Goal: Transaction & Acquisition: Book appointment/travel/reservation

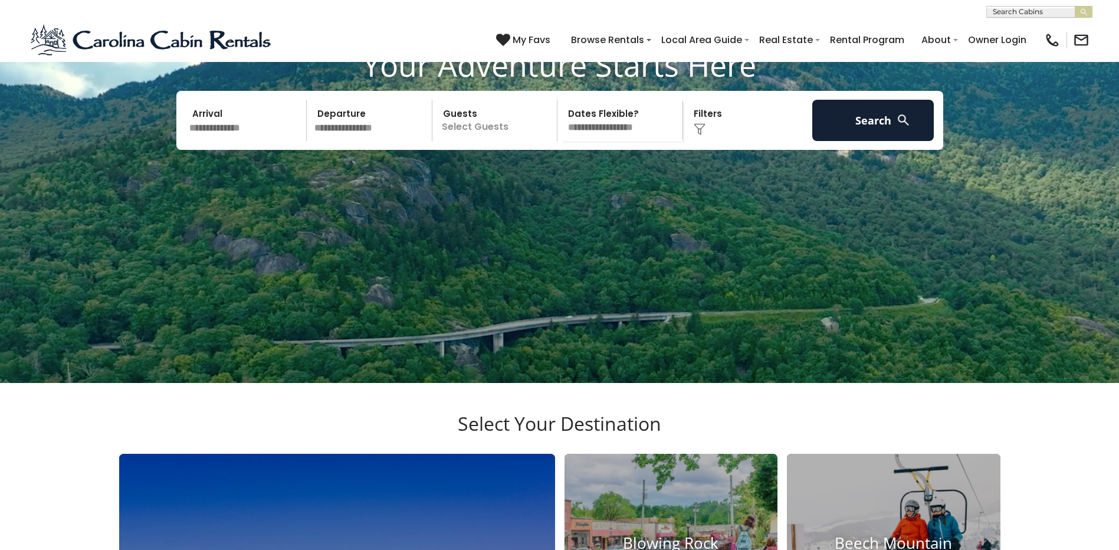
click at [695, 135] on img at bounding box center [700, 129] width 12 height 12
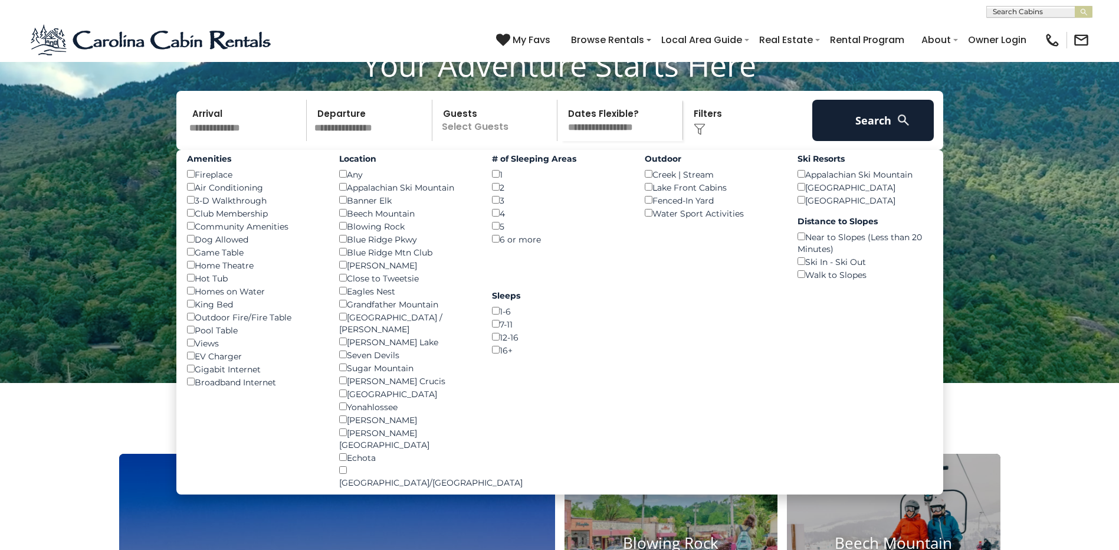
click at [241, 141] on input "text" at bounding box center [246, 120] width 122 height 41
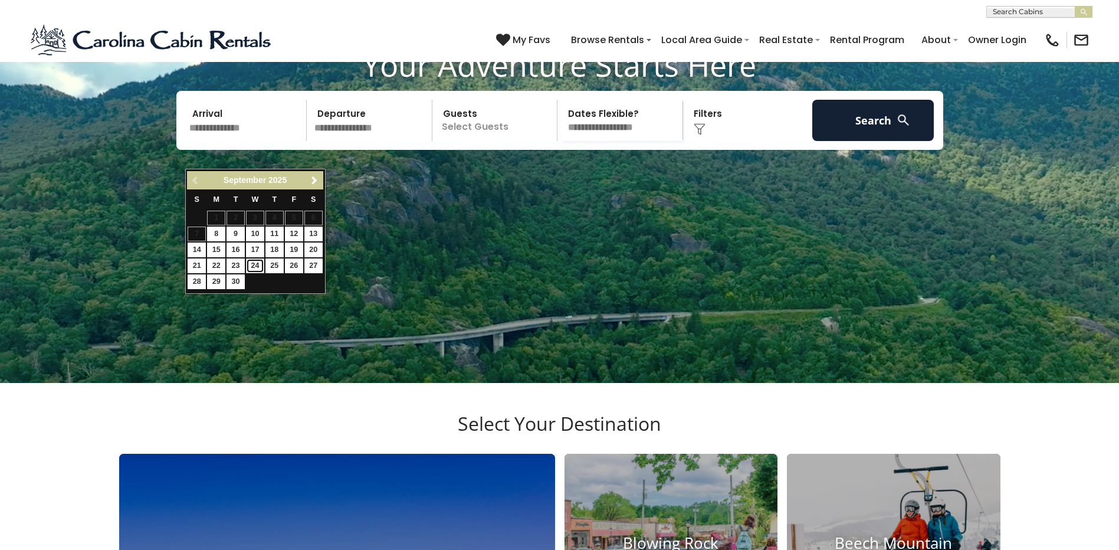
click at [255, 263] on link "24" at bounding box center [255, 265] width 18 height 15
type input "*******"
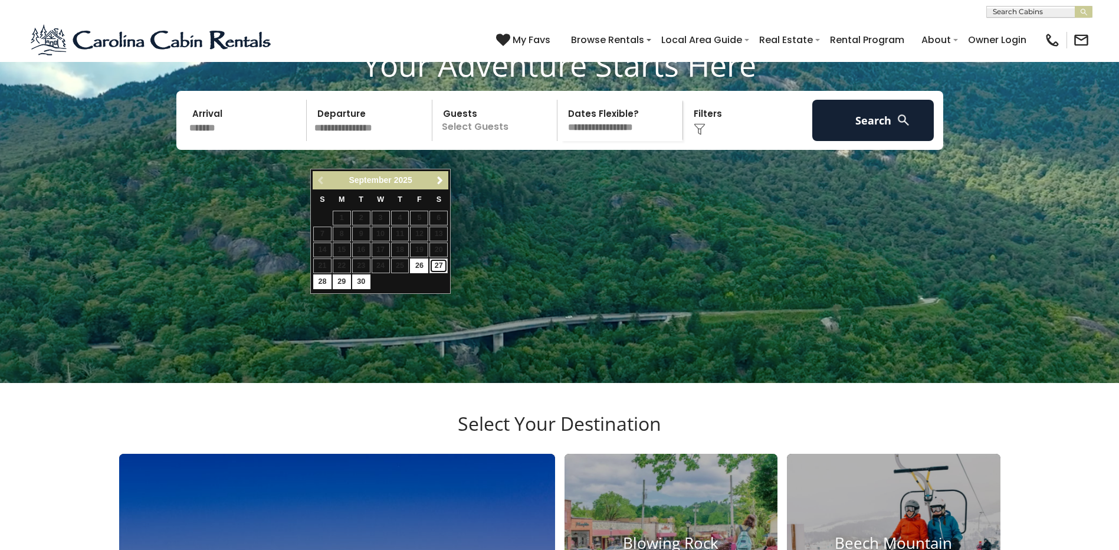
click at [437, 265] on link "27" at bounding box center [438, 265] width 18 height 15
type input "*******"
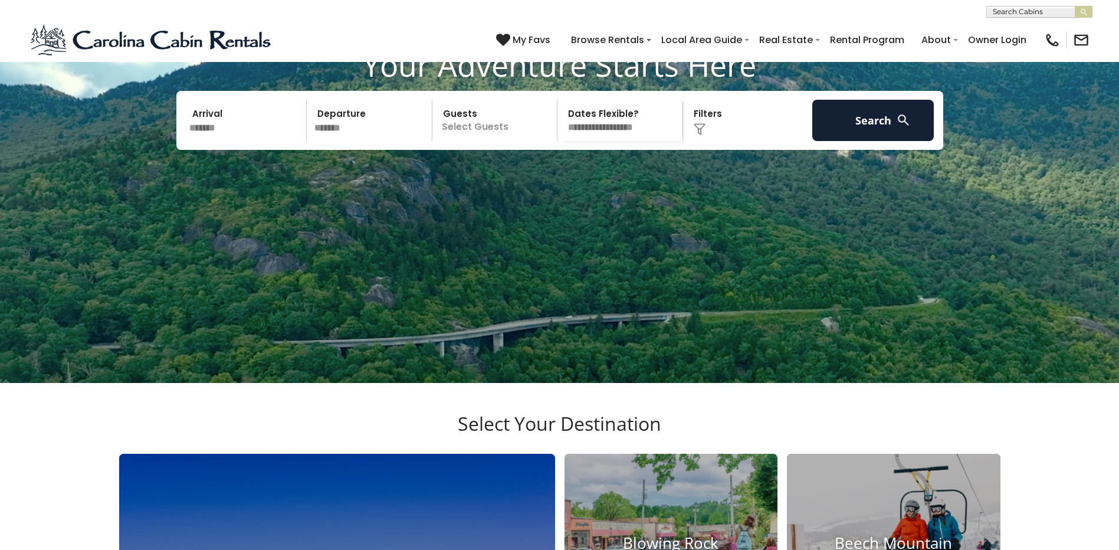
click at [490, 141] on p "Select Guests" at bounding box center [497, 120] width 122 height 41
click at [551, 174] on span "+" at bounding box center [553, 168] width 5 height 12
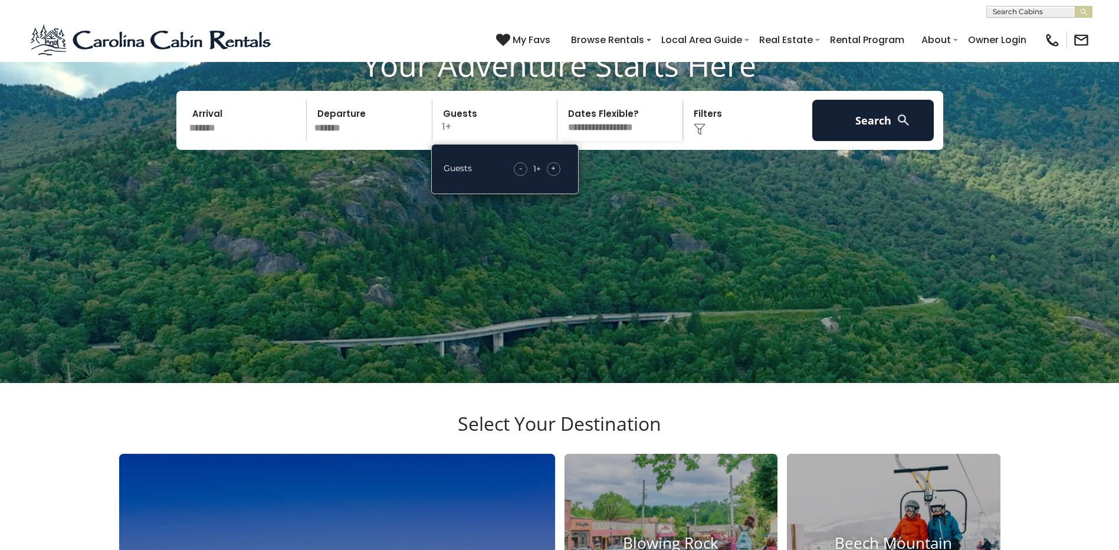
click at [551, 174] on span "+" at bounding box center [553, 168] width 5 height 12
drag, startPoint x: 551, startPoint y: 194, endPoint x: 654, endPoint y: 152, distance: 110.9
click at [654, 141] on select "**********" at bounding box center [622, 120] width 122 height 41
select select "*"
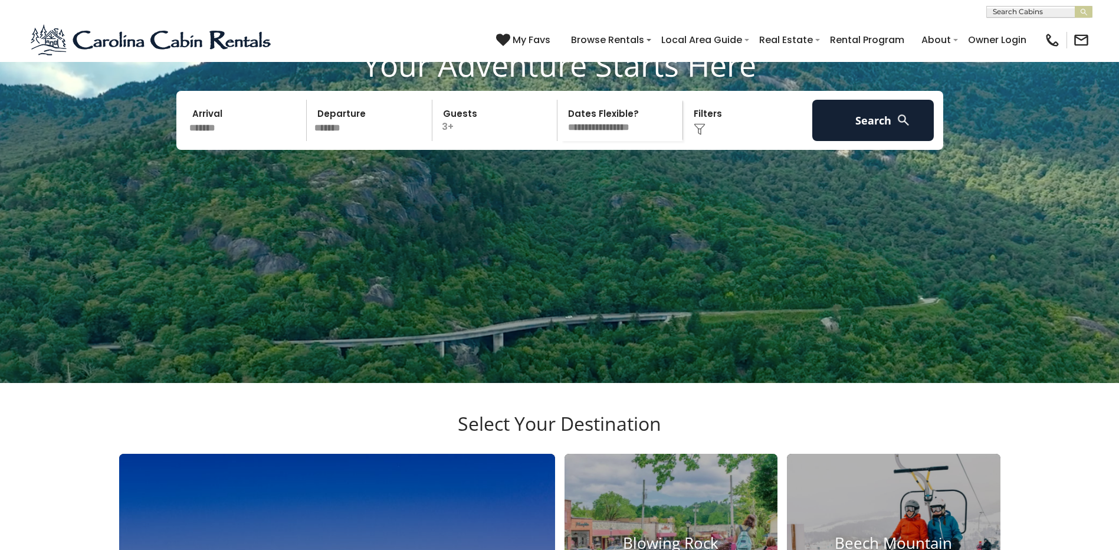
click at [561, 127] on select "**********" at bounding box center [622, 120] width 122 height 41
click at [878, 141] on button "Search" at bounding box center [873, 120] width 122 height 41
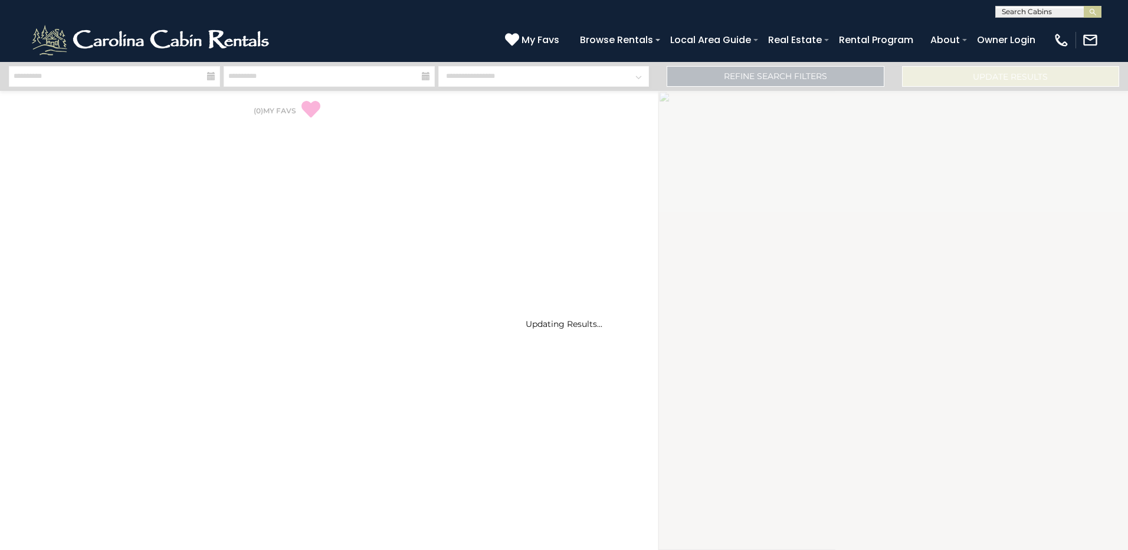
select select "*"
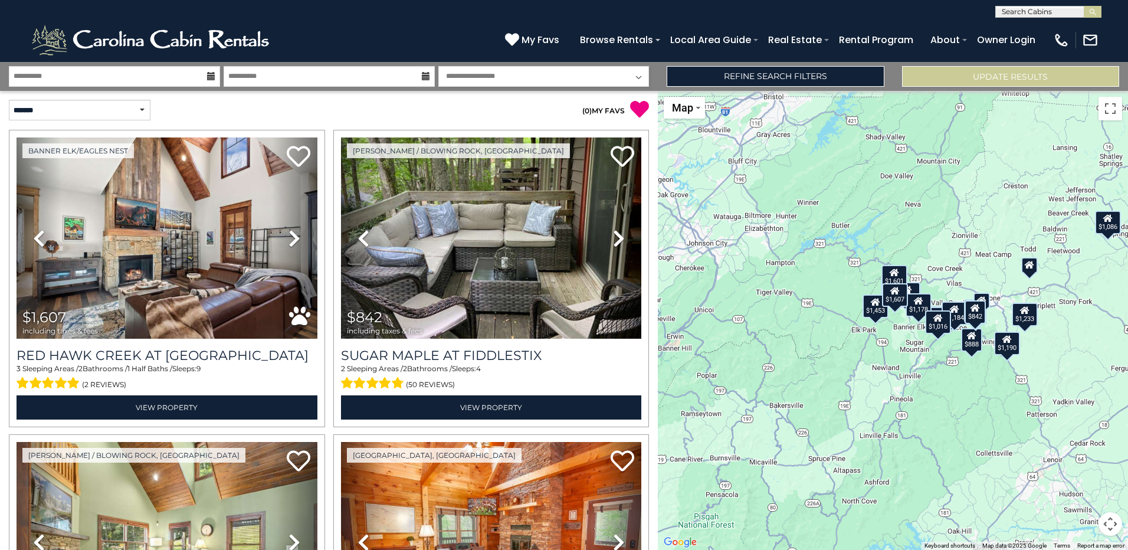
click at [966, 261] on div "$1,607 $842 $1,233 $1,111 $1,016 $1,453 $831 $1,202 $728 $1,383 $1,190 $1,178 $…" at bounding box center [893, 320] width 470 height 459
click at [1112, 113] on button "Toggle fullscreen view" at bounding box center [1111, 109] width 24 height 24
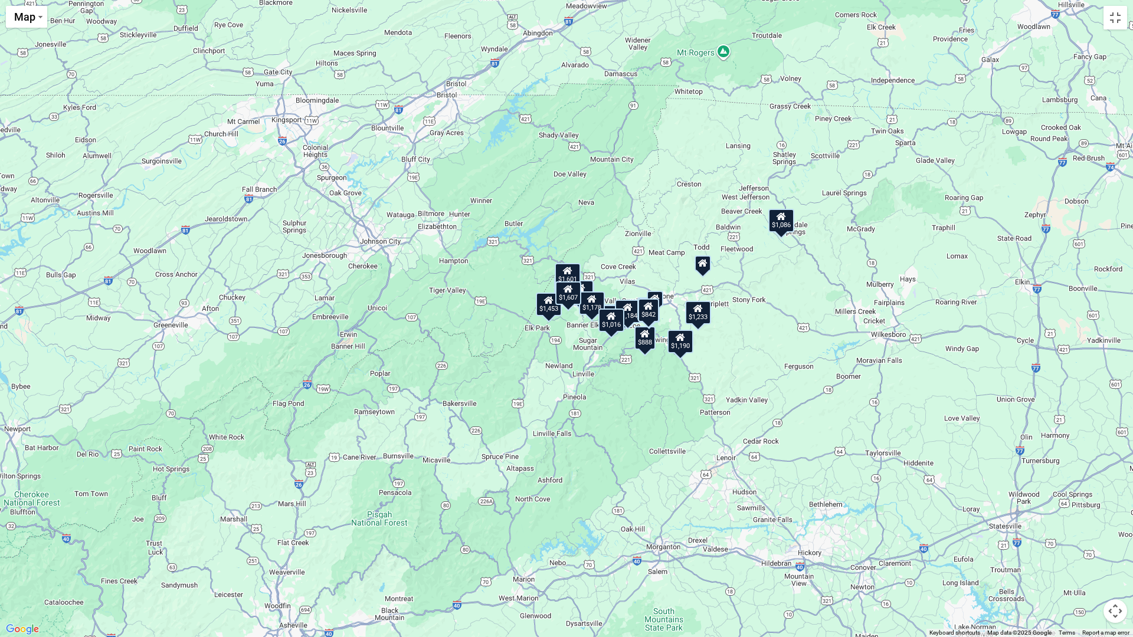
click at [644, 248] on div "$1,607 $842 $1,233 $1,111 $1,016 $1,453 $831 $1,202 $728 $1,383 $1,190 $1,178 $…" at bounding box center [566, 318] width 1133 height 637
click at [1119, 24] on button "Toggle fullscreen view" at bounding box center [1115, 18] width 24 height 24
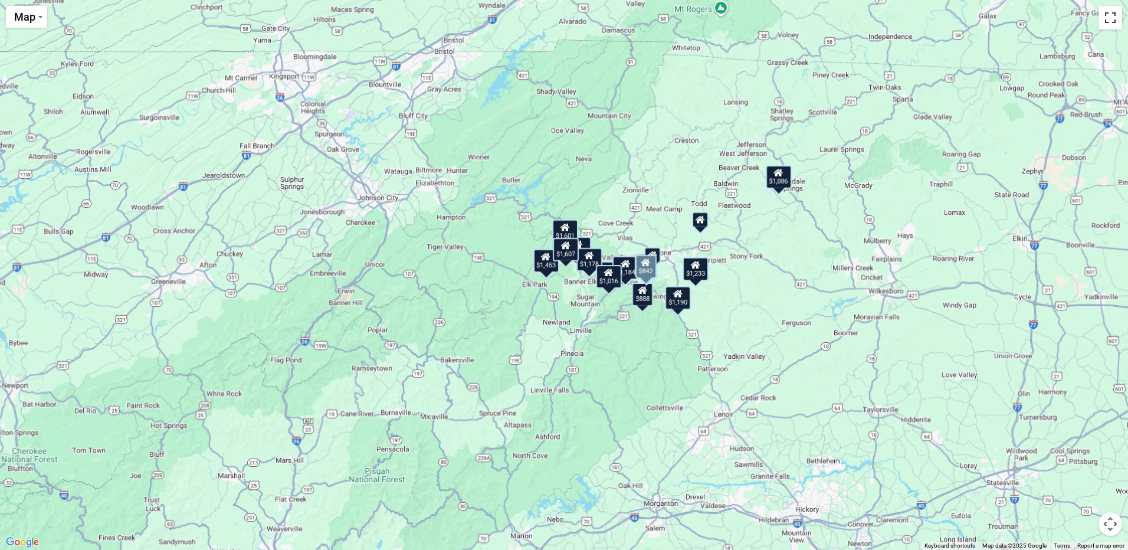
scroll to position [236, 0]
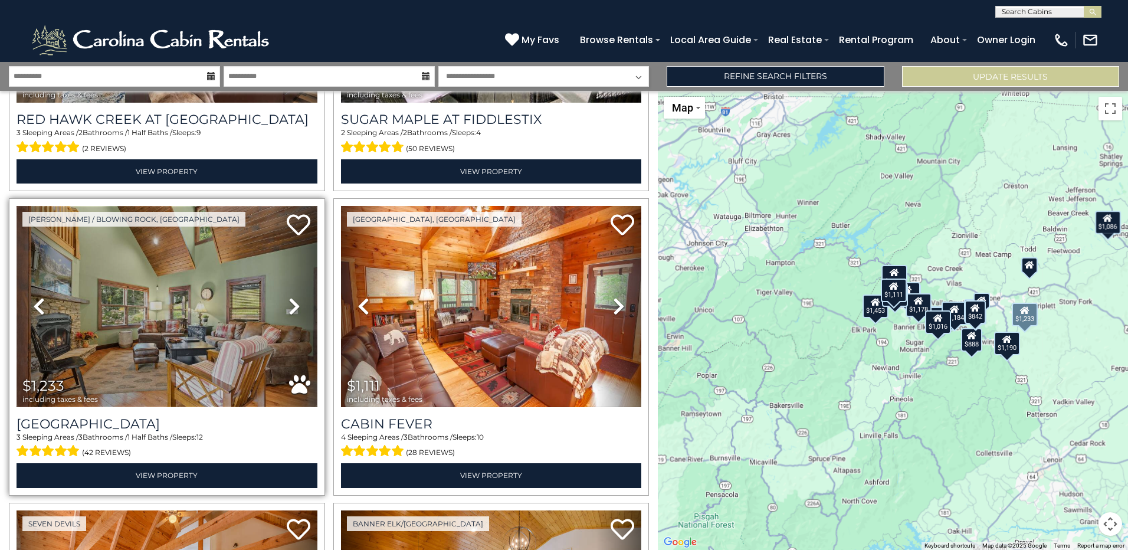
click at [137, 340] on img at bounding box center [167, 306] width 301 height 201
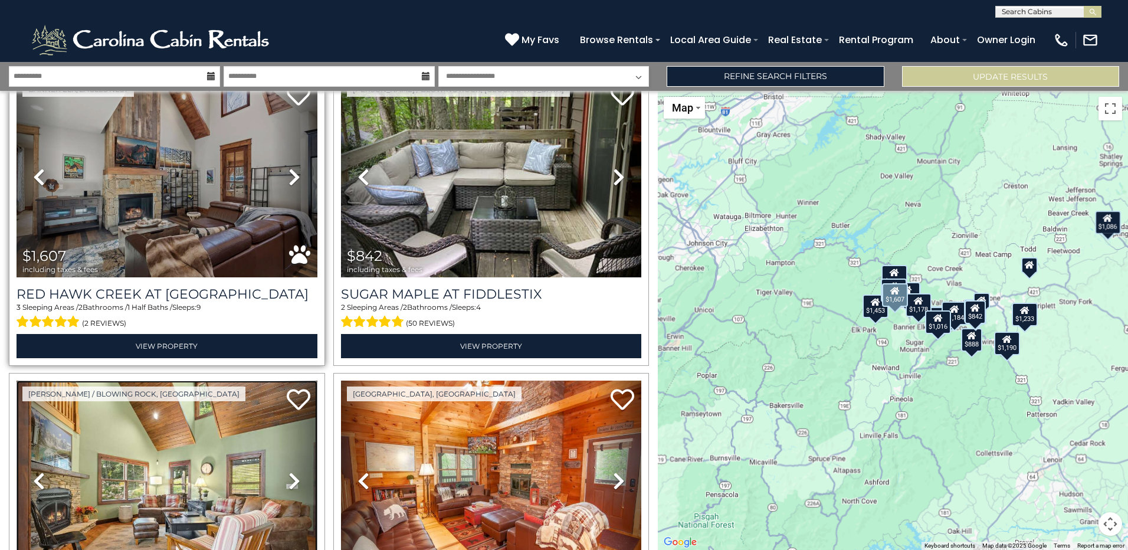
scroll to position [0, 0]
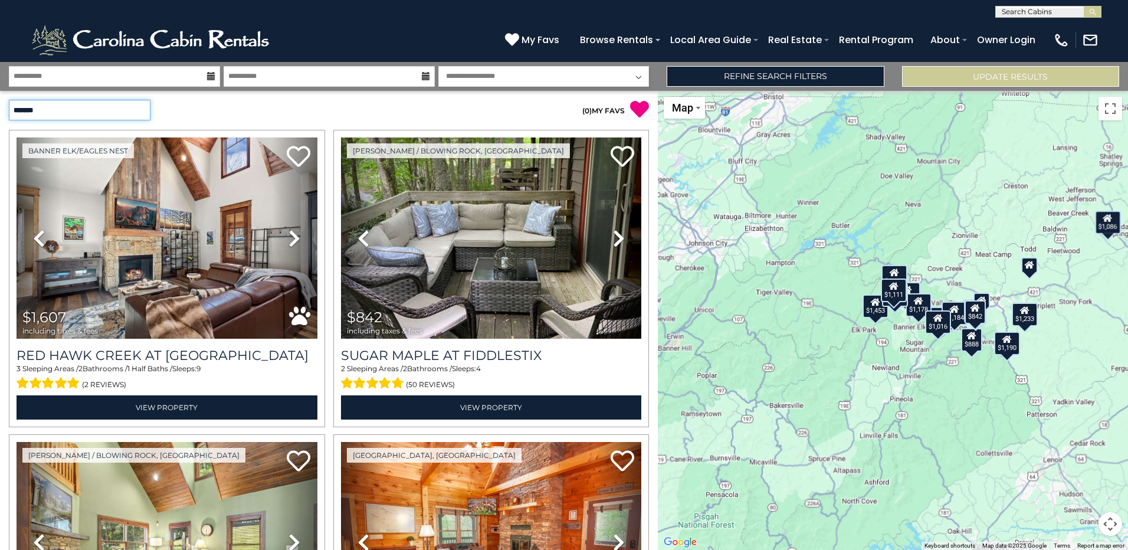
click at [140, 106] on select "**********" at bounding box center [80, 110] width 142 height 21
select select "**********"
click at [9, 100] on select "**********" at bounding box center [80, 110] width 142 height 21
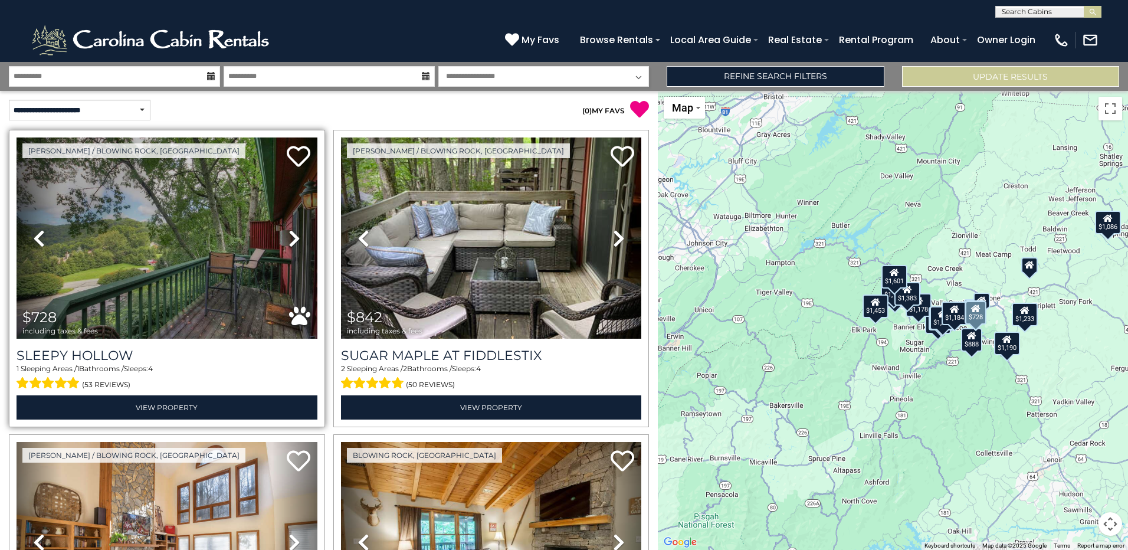
click at [291, 238] on icon at bounding box center [294, 238] width 12 height 19
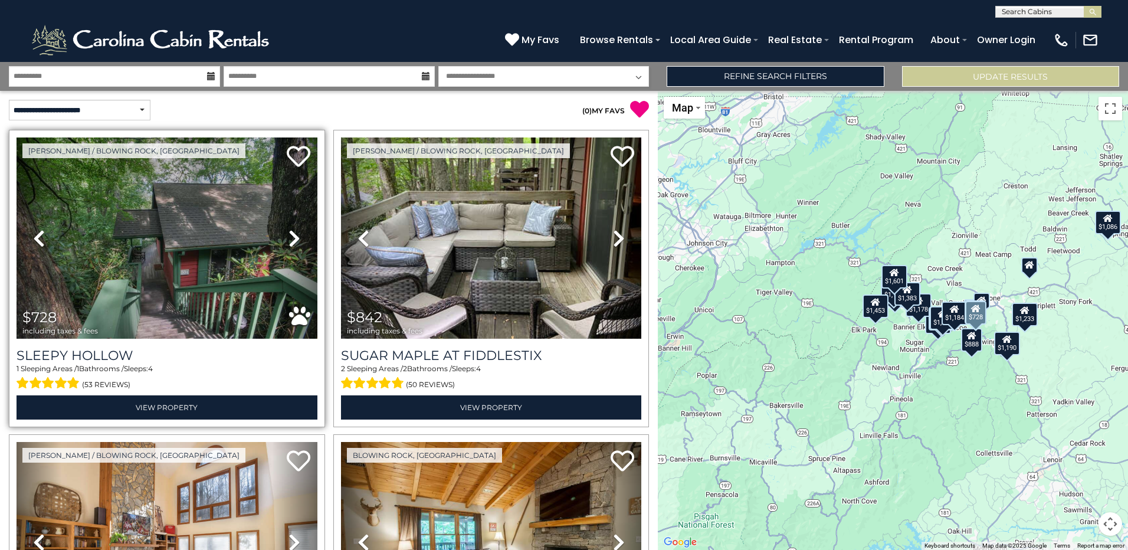
click at [291, 238] on icon at bounding box center [294, 238] width 12 height 19
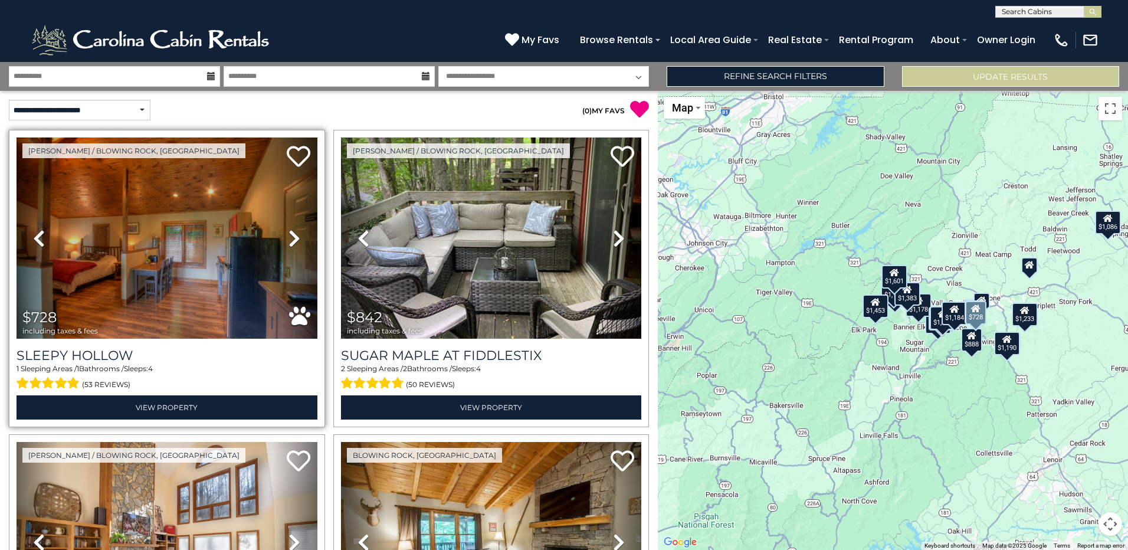
click at [291, 238] on icon at bounding box center [294, 238] width 12 height 19
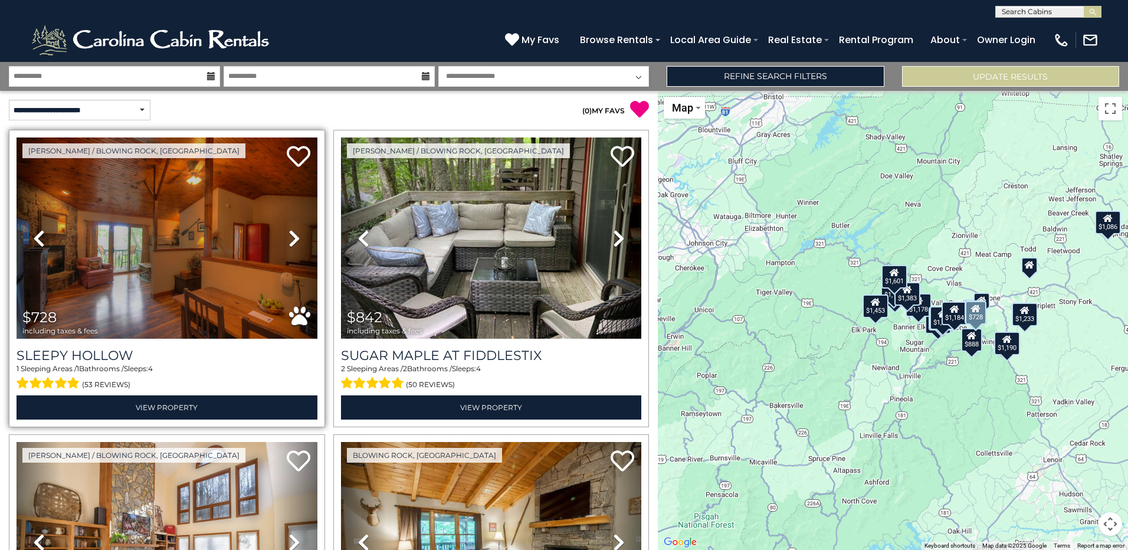
click at [291, 238] on icon at bounding box center [294, 238] width 12 height 19
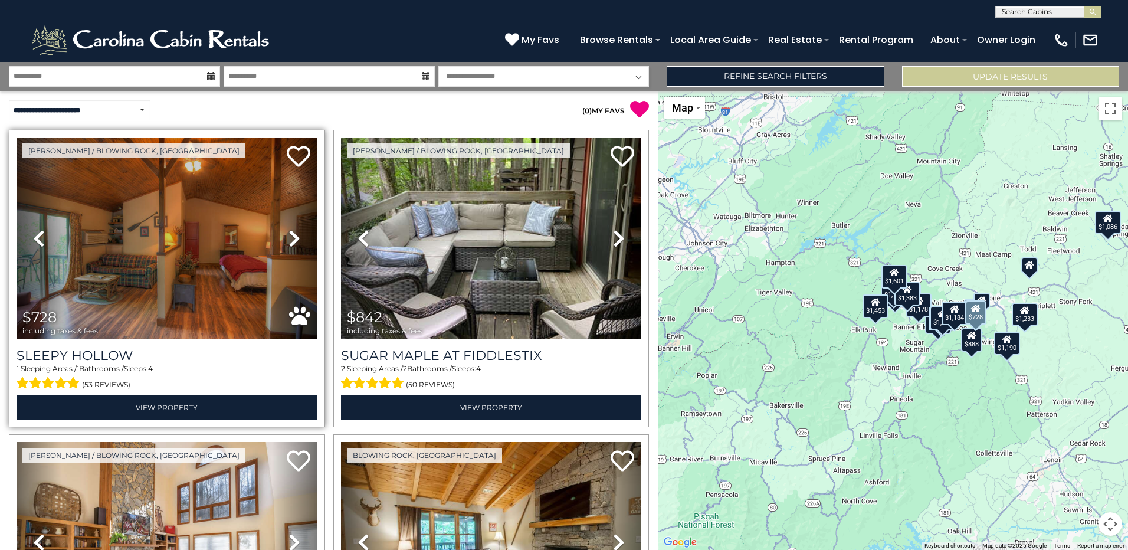
click at [291, 238] on icon at bounding box center [294, 238] width 12 height 19
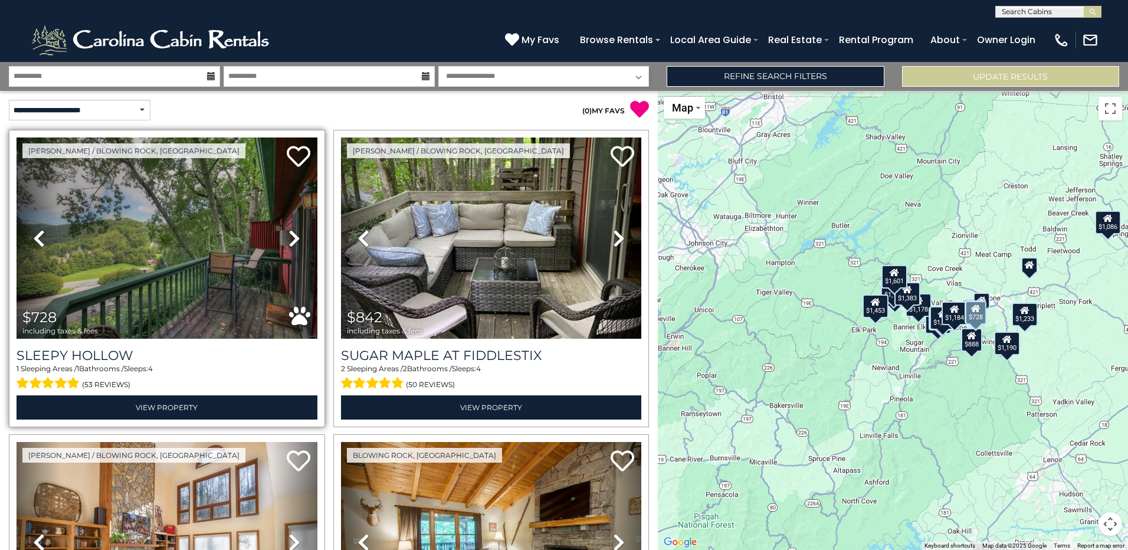
click at [291, 238] on icon at bounding box center [294, 238] width 12 height 19
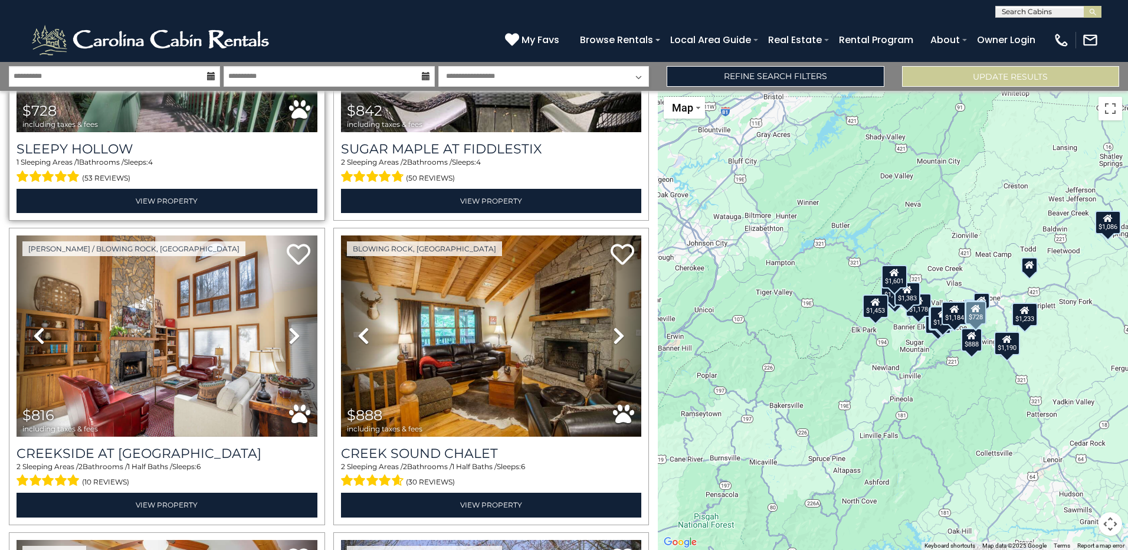
scroll to position [236, 0]
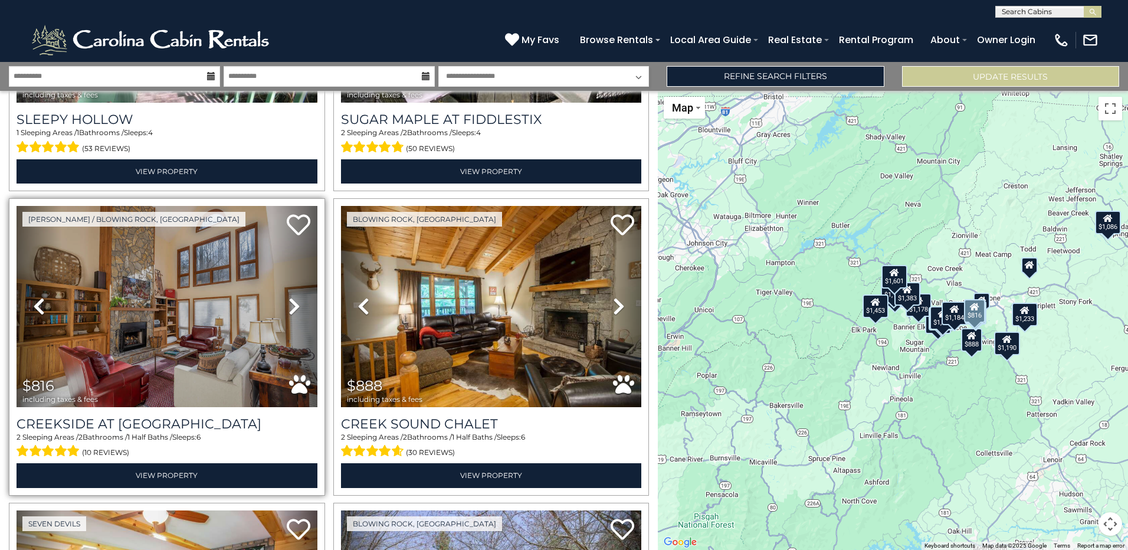
click at [292, 298] on icon at bounding box center [294, 306] width 12 height 19
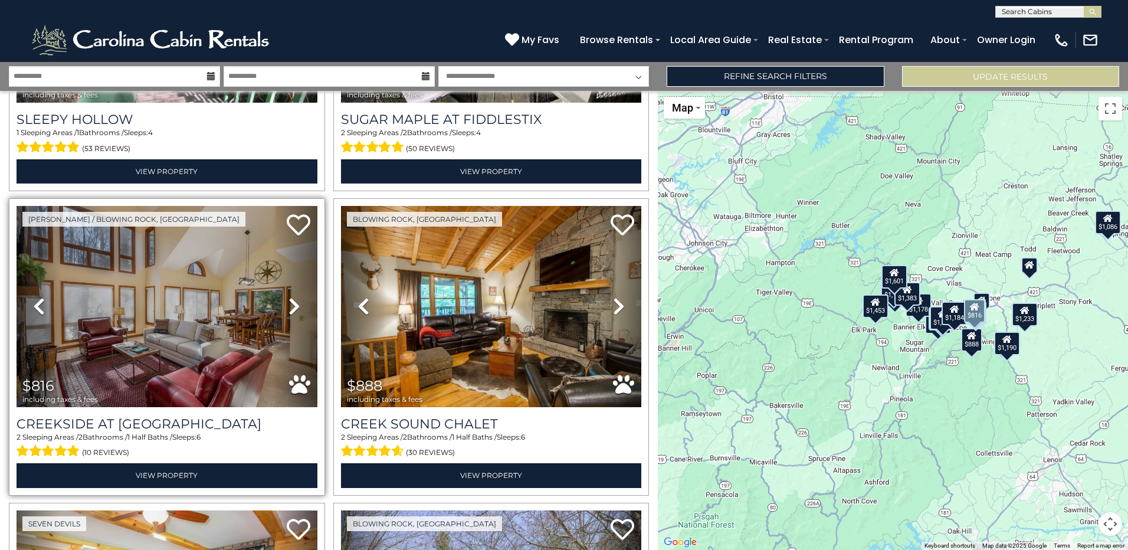
click at [292, 298] on icon at bounding box center [294, 306] width 12 height 19
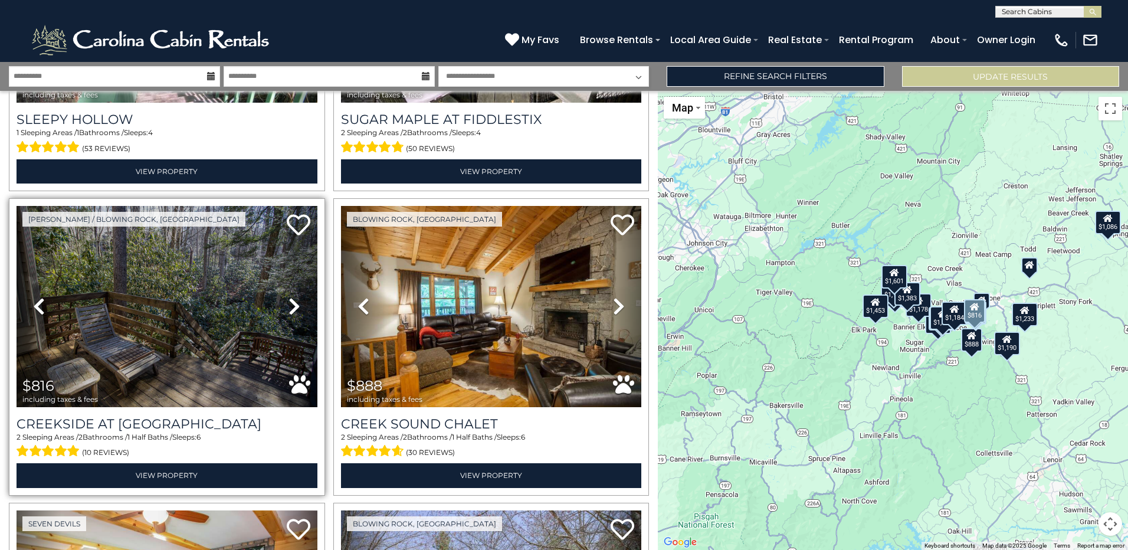
click at [292, 298] on icon at bounding box center [294, 306] width 12 height 19
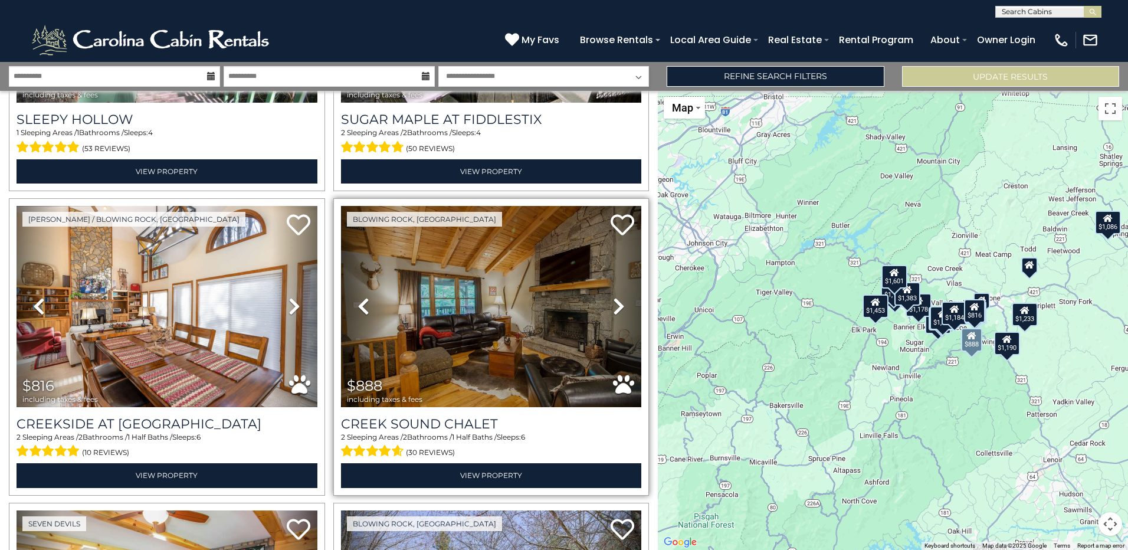
click at [613, 297] on icon at bounding box center [619, 306] width 12 height 19
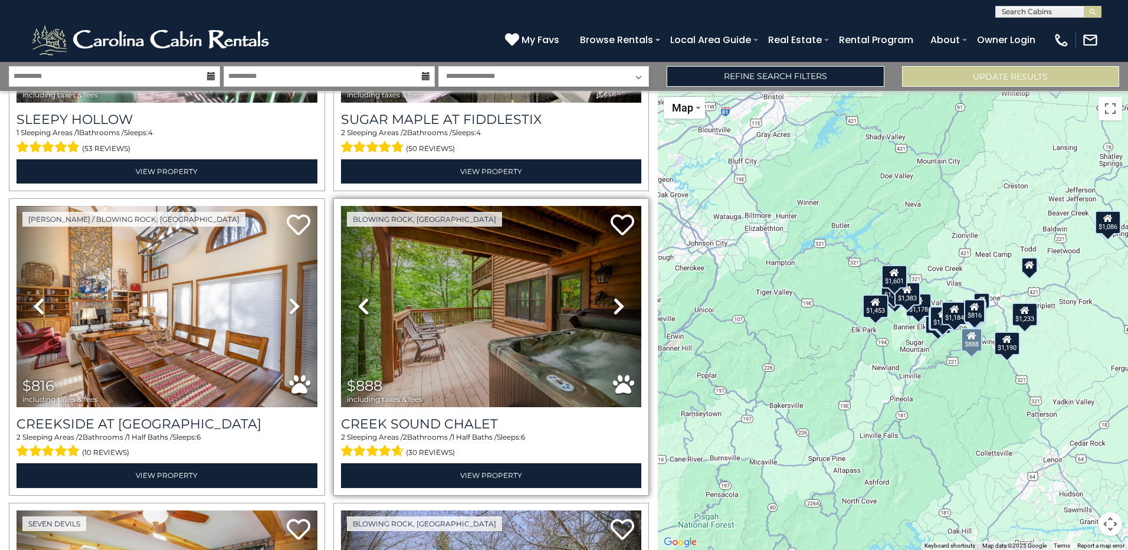
click at [613, 297] on icon at bounding box center [619, 306] width 12 height 19
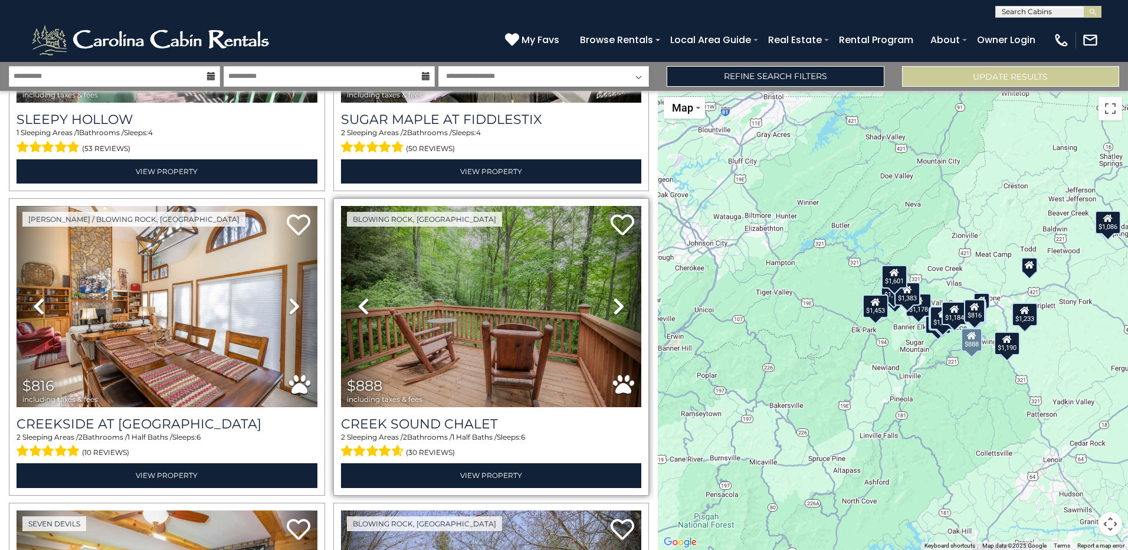
click at [613, 297] on icon at bounding box center [619, 306] width 12 height 19
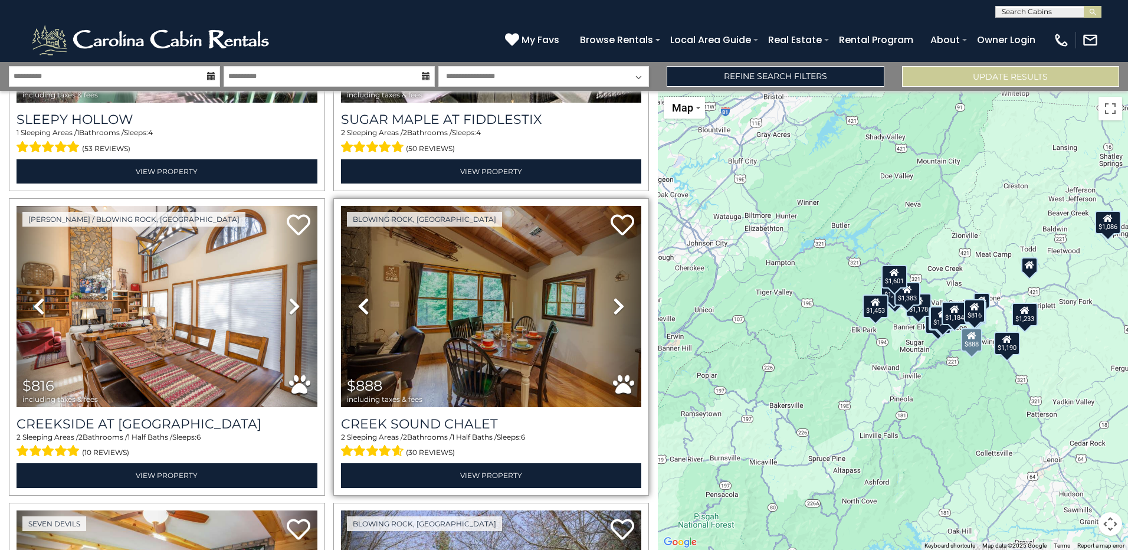
click at [613, 297] on icon at bounding box center [619, 306] width 12 height 19
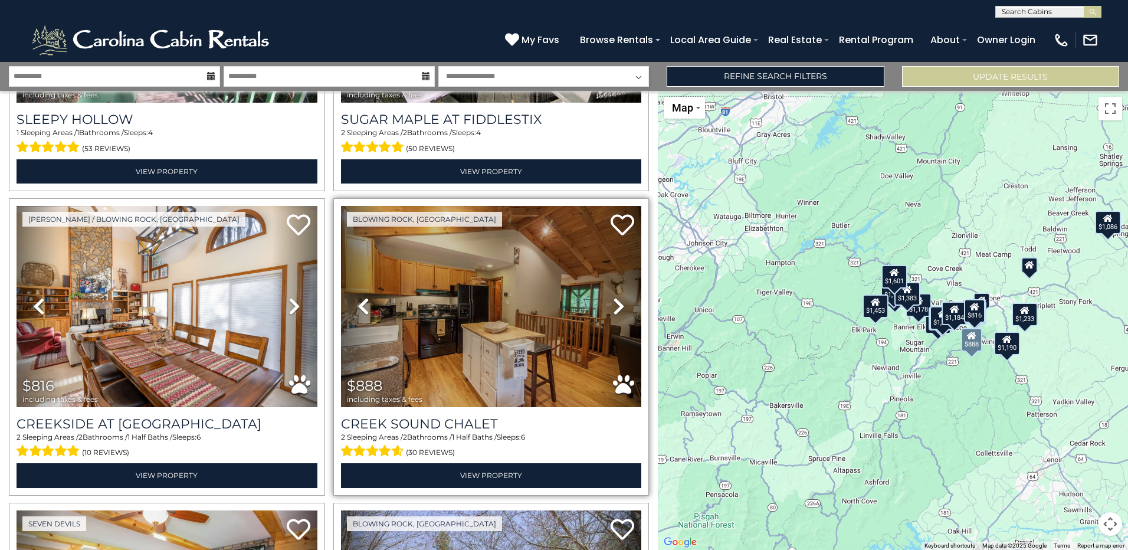
click at [613, 297] on icon at bounding box center [619, 306] width 12 height 19
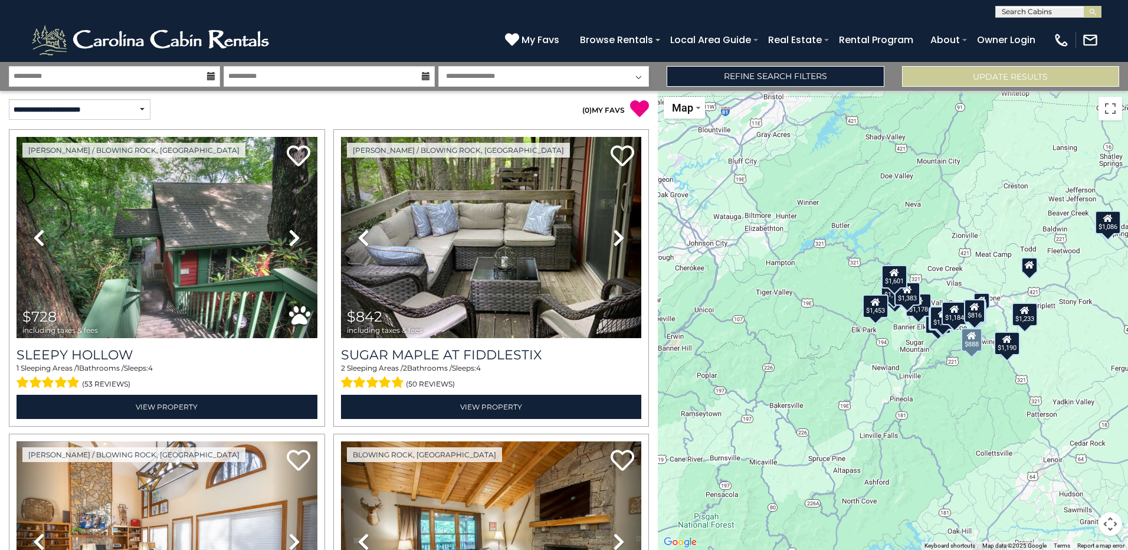
scroll to position [0, 0]
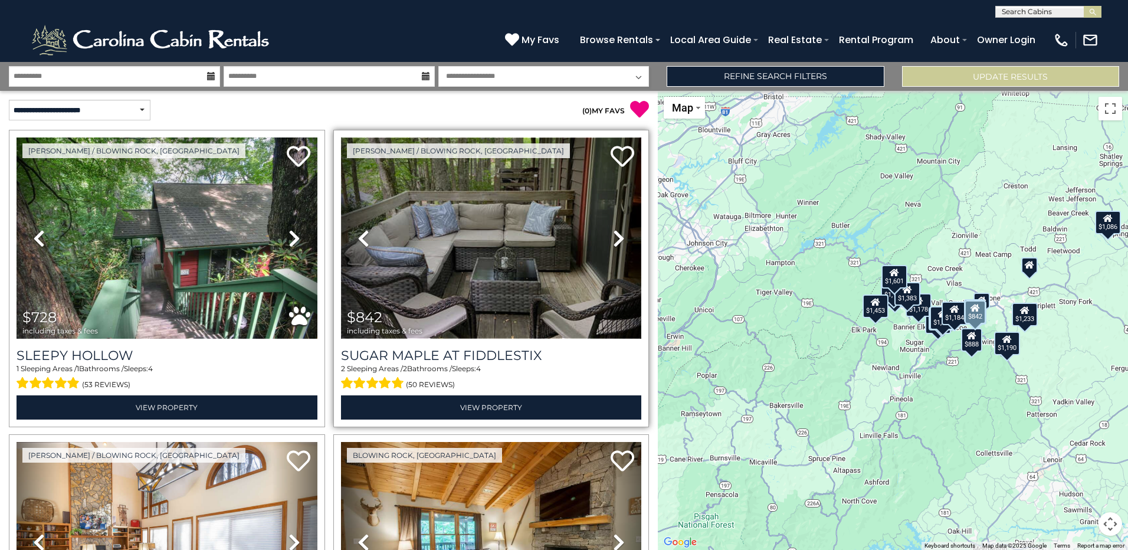
click at [456, 276] on img at bounding box center [491, 237] width 301 height 201
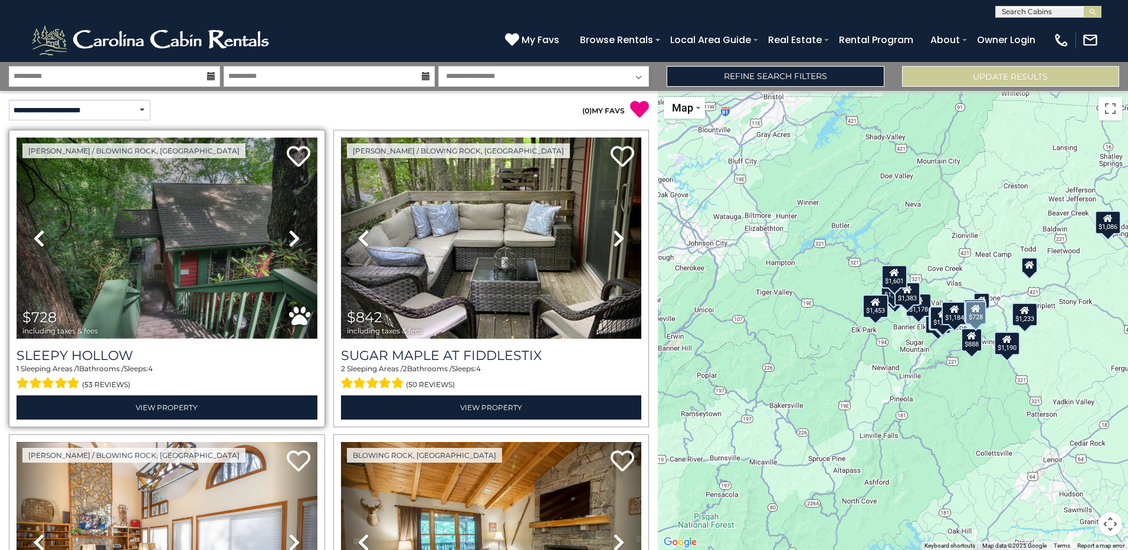
click at [237, 241] on img at bounding box center [167, 237] width 301 height 201
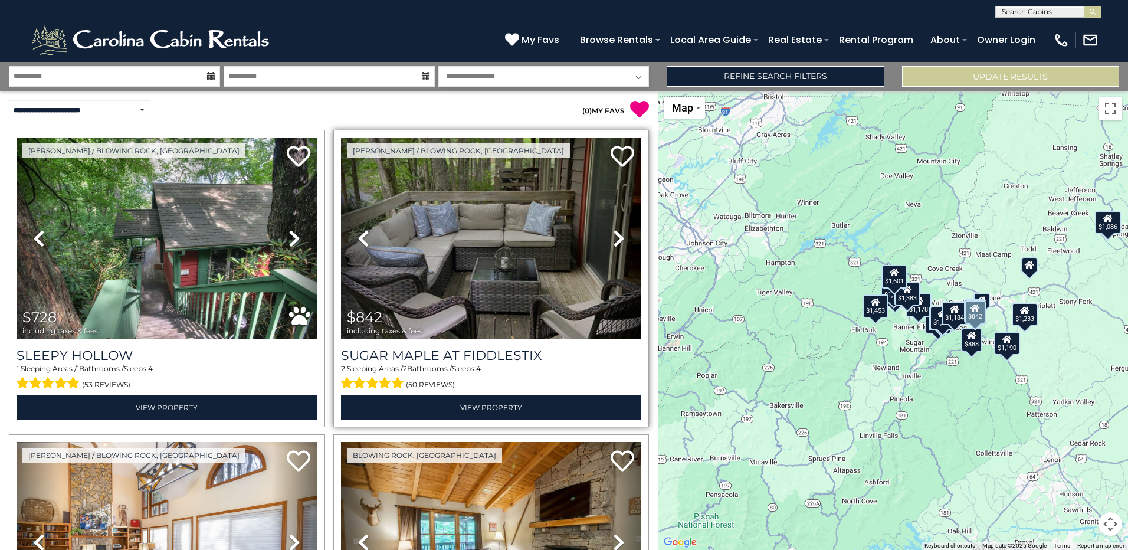
click at [615, 235] on icon at bounding box center [619, 238] width 12 height 19
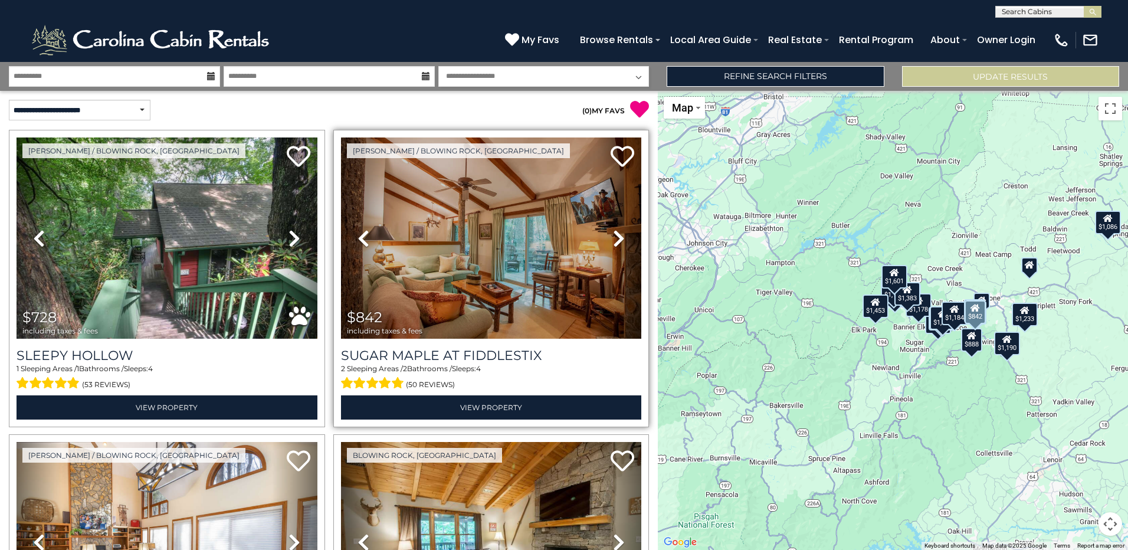
click at [615, 235] on icon at bounding box center [619, 238] width 12 height 19
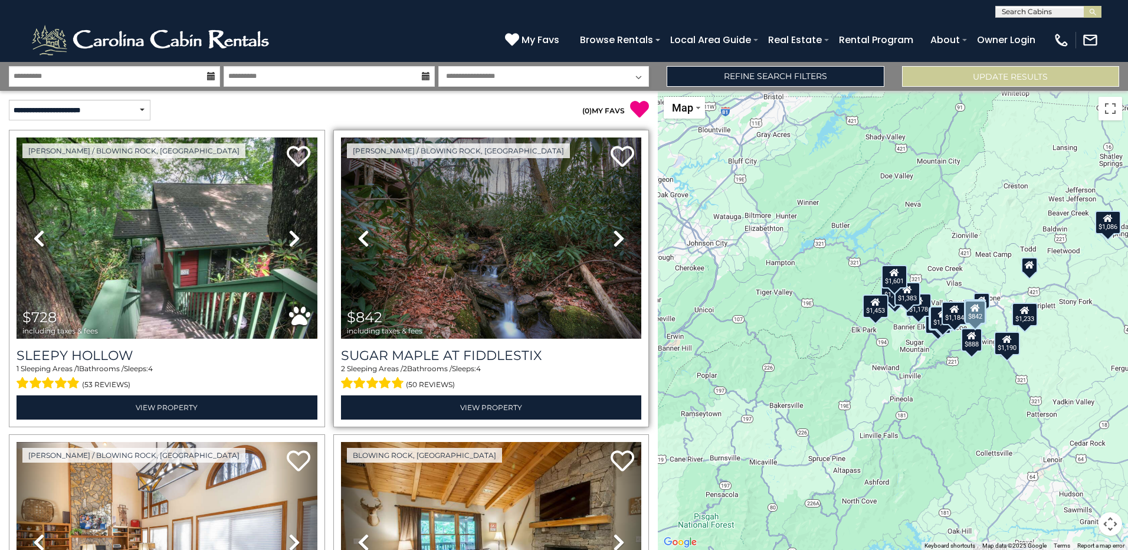
click at [615, 235] on icon at bounding box center [619, 238] width 12 height 19
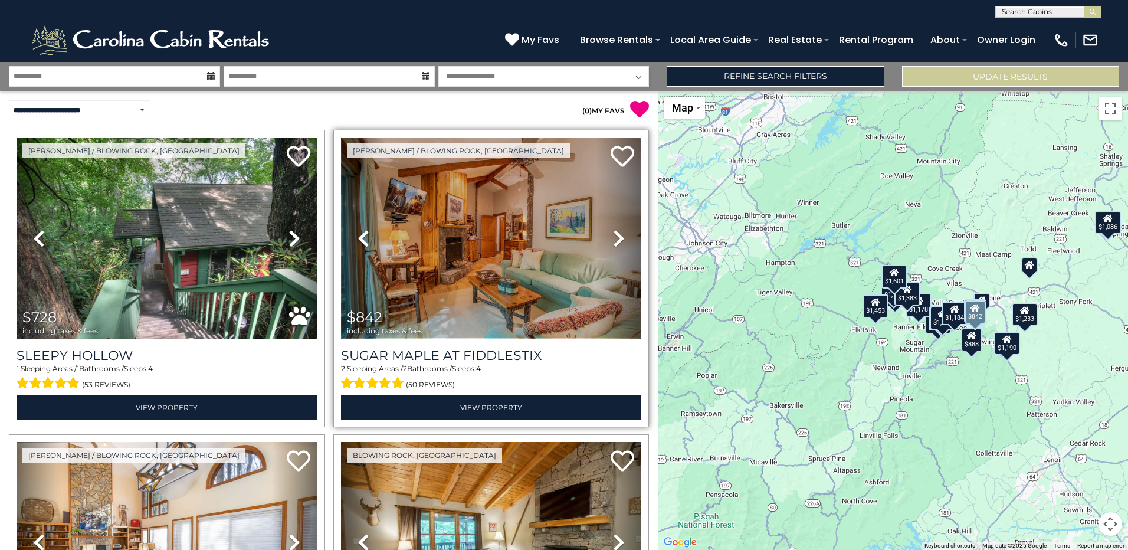
click at [481, 257] on img at bounding box center [491, 237] width 301 height 201
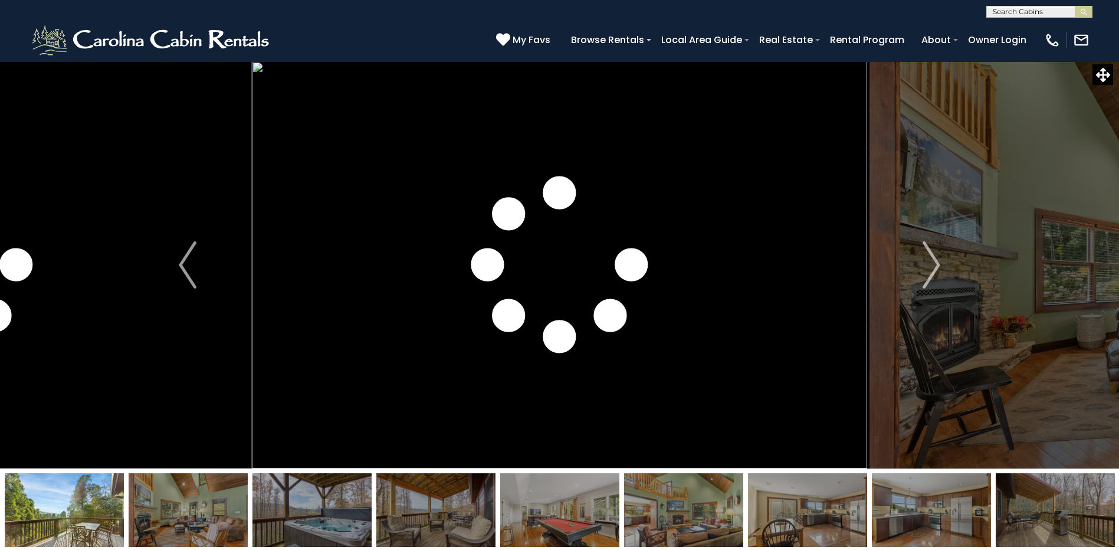
click at [1057, 502] on img at bounding box center [1055, 510] width 119 height 74
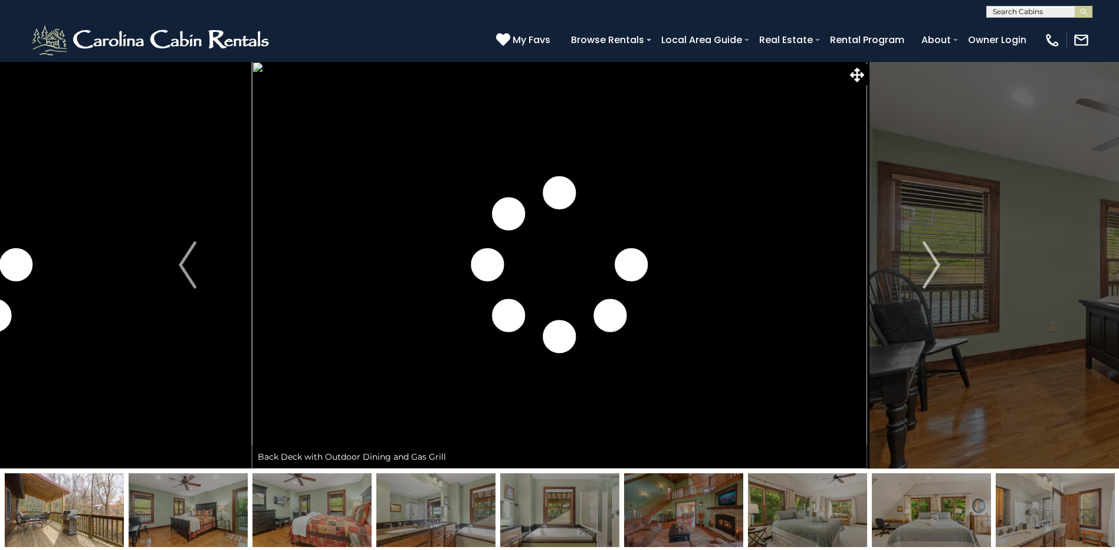
click at [1076, 508] on img at bounding box center [1055, 510] width 119 height 74
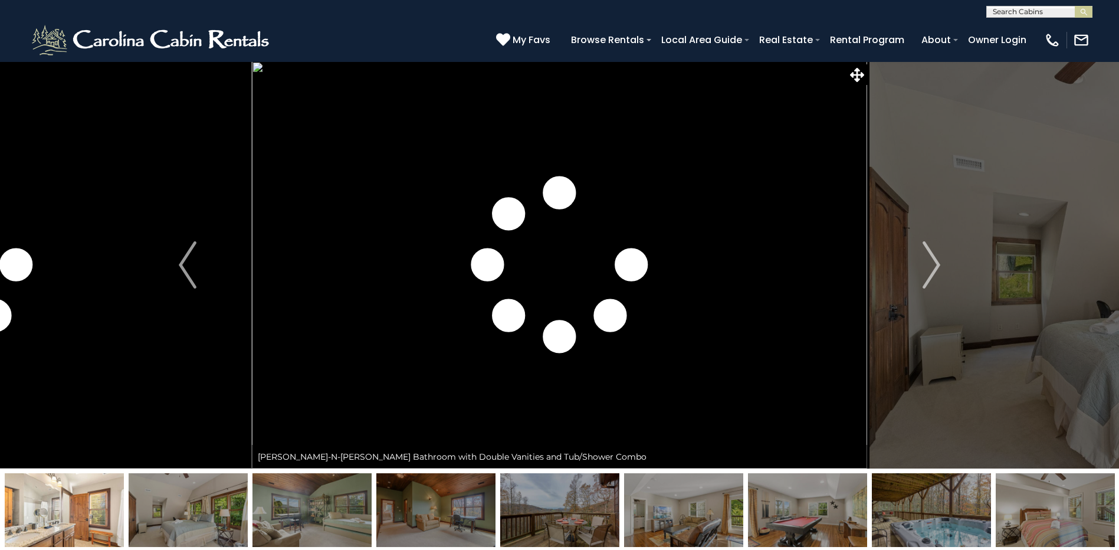
click at [941, 513] on img at bounding box center [931, 510] width 119 height 74
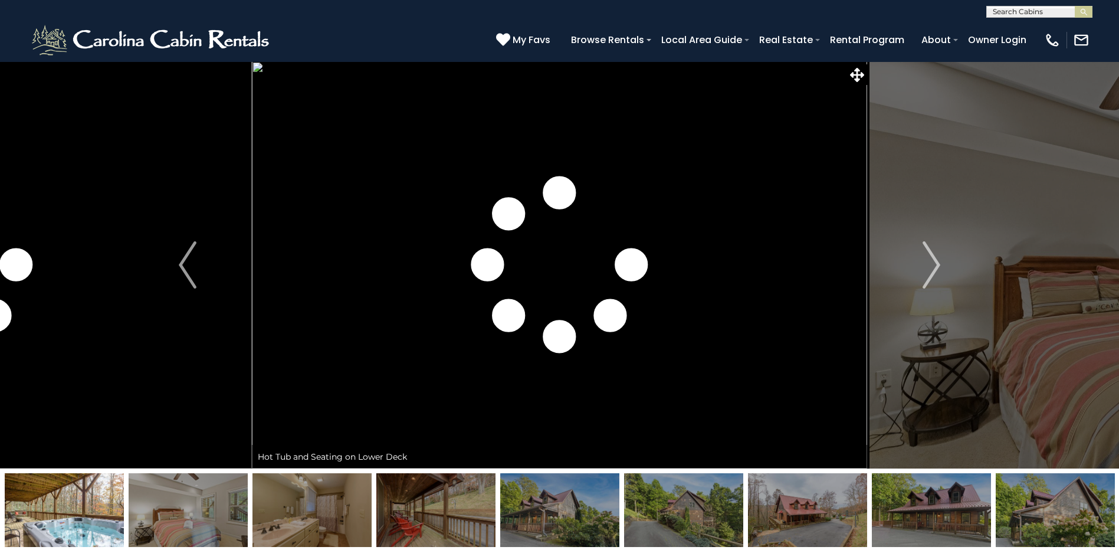
click at [941, 510] on img at bounding box center [931, 510] width 119 height 74
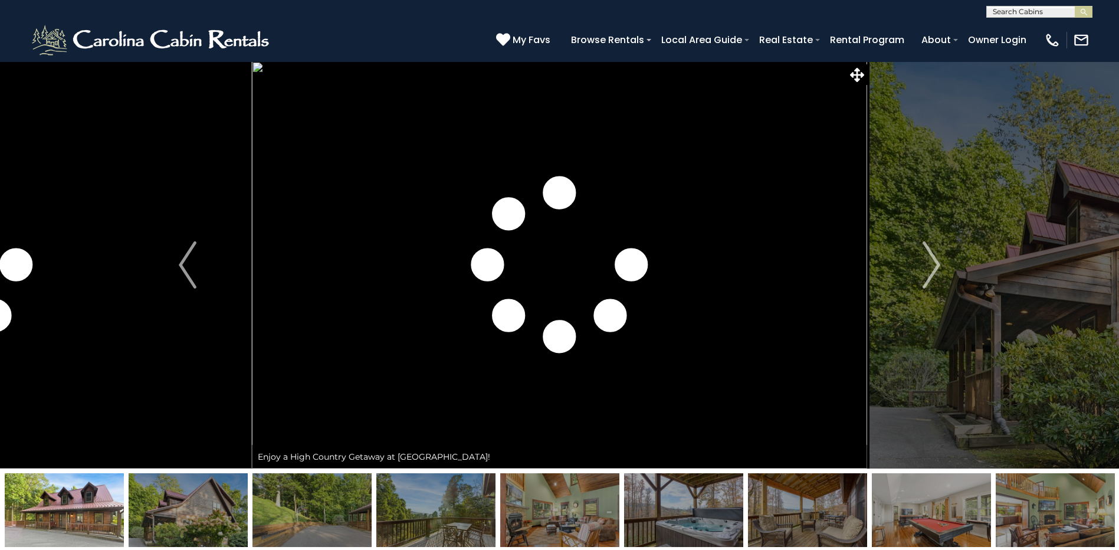
click at [336, 523] on img at bounding box center [312, 510] width 119 height 74
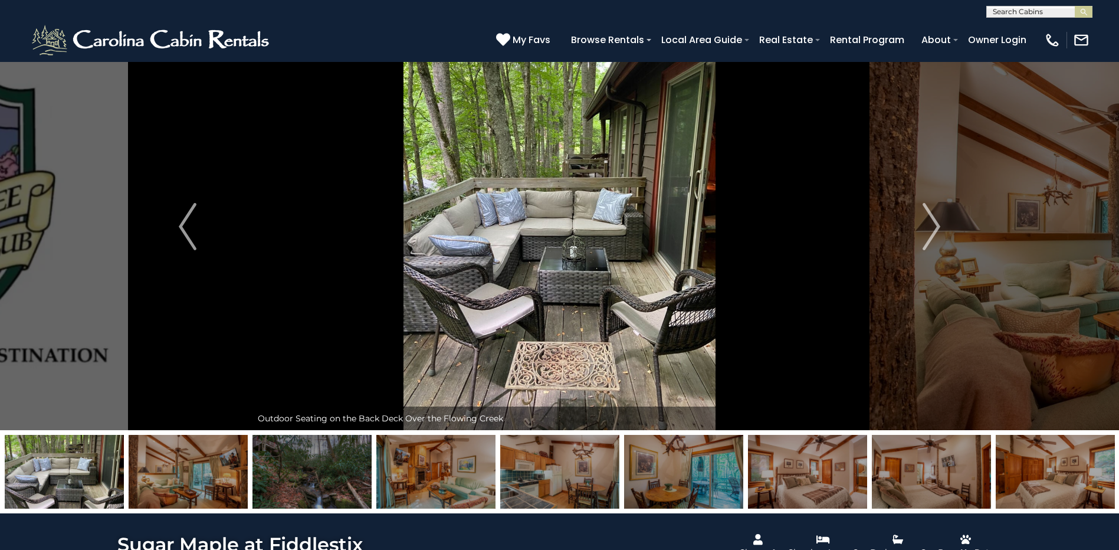
scroll to position [59, 0]
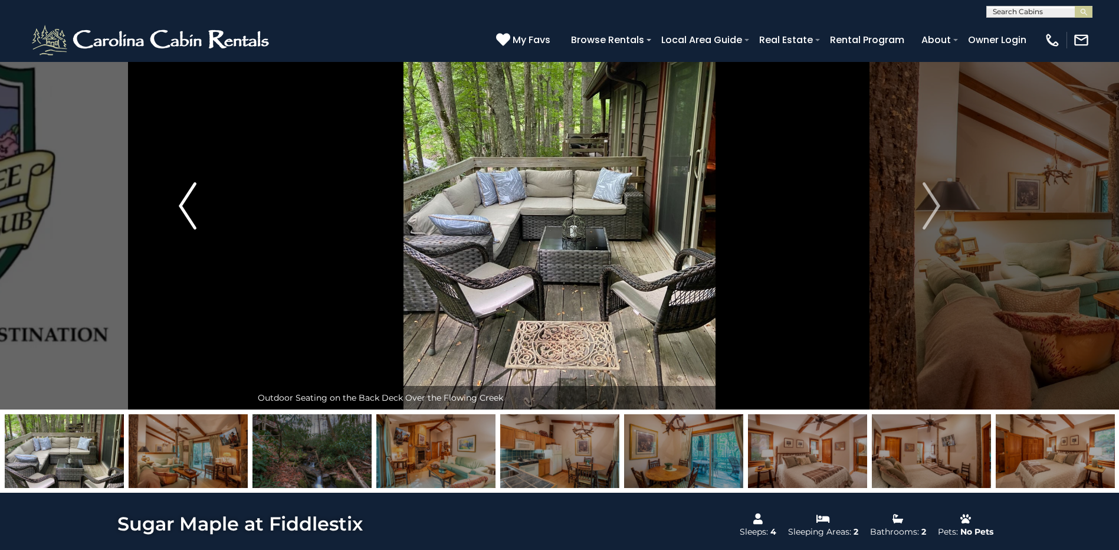
click at [187, 206] on img "Previous" at bounding box center [188, 205] width 18 height 47
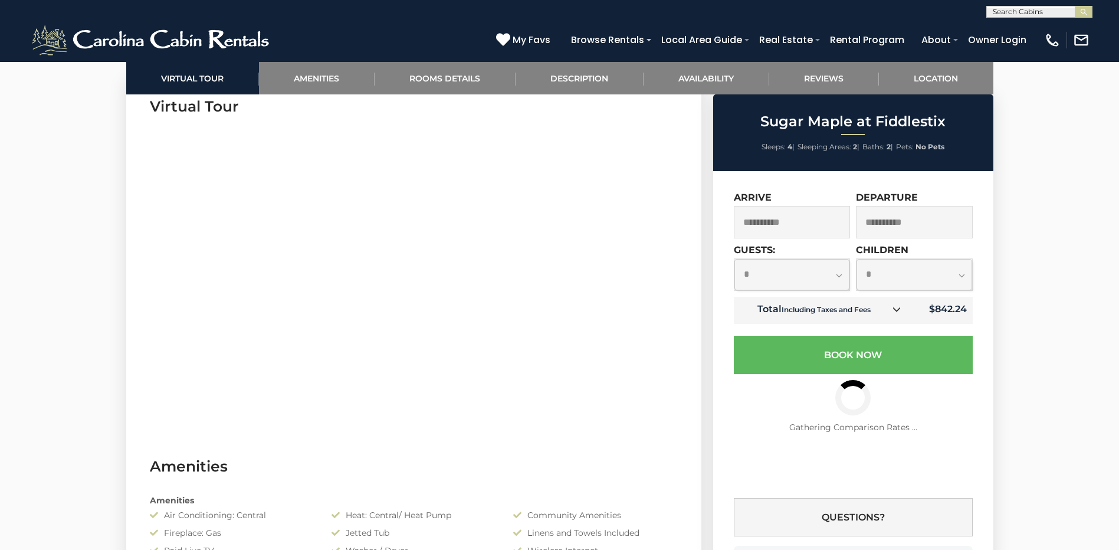
scroll to position [590, 0]
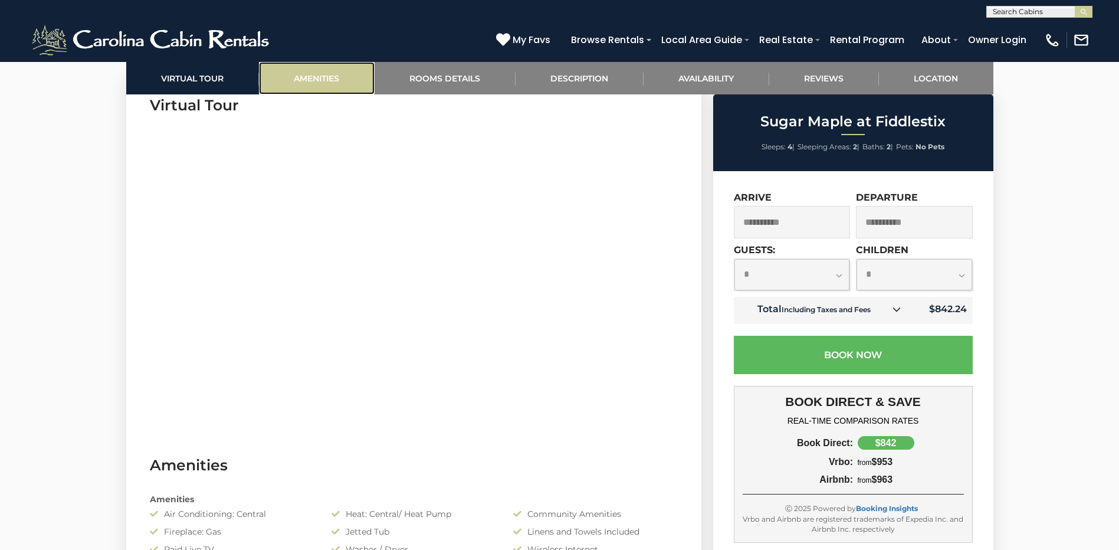
click at [329, 70] on link "Amenities" at bounding box center [317, 78] width 116 height 32
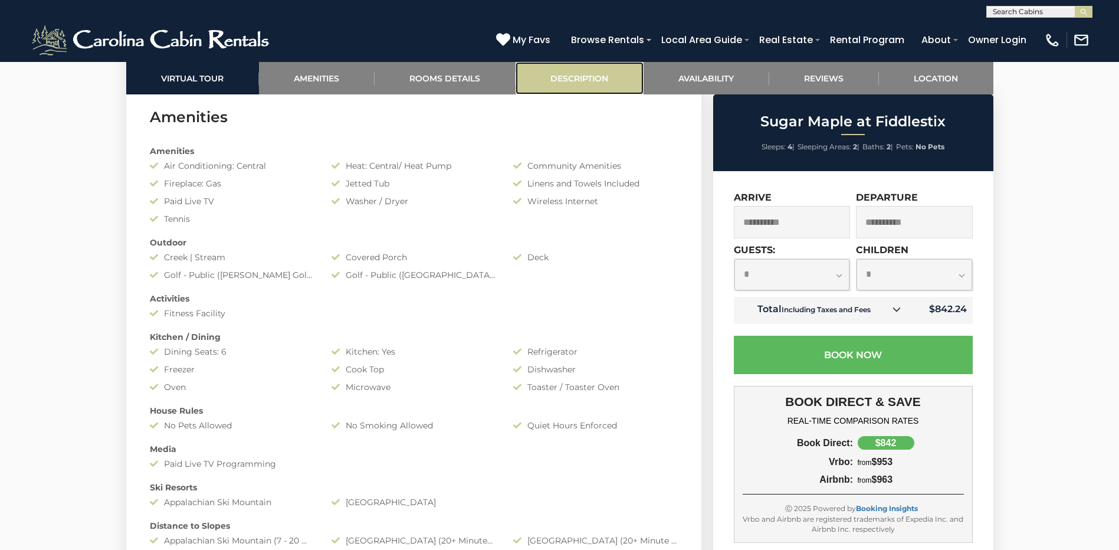
click at [592, 77] on link "Description" at bounding box center [580, 78] width 128 height 32
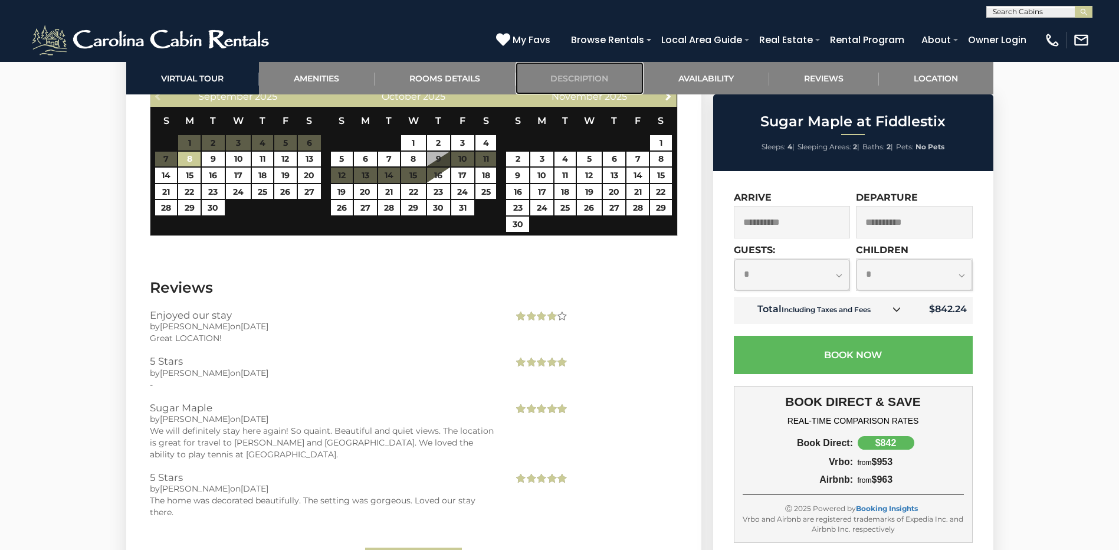
scroll to position [2436, 0]
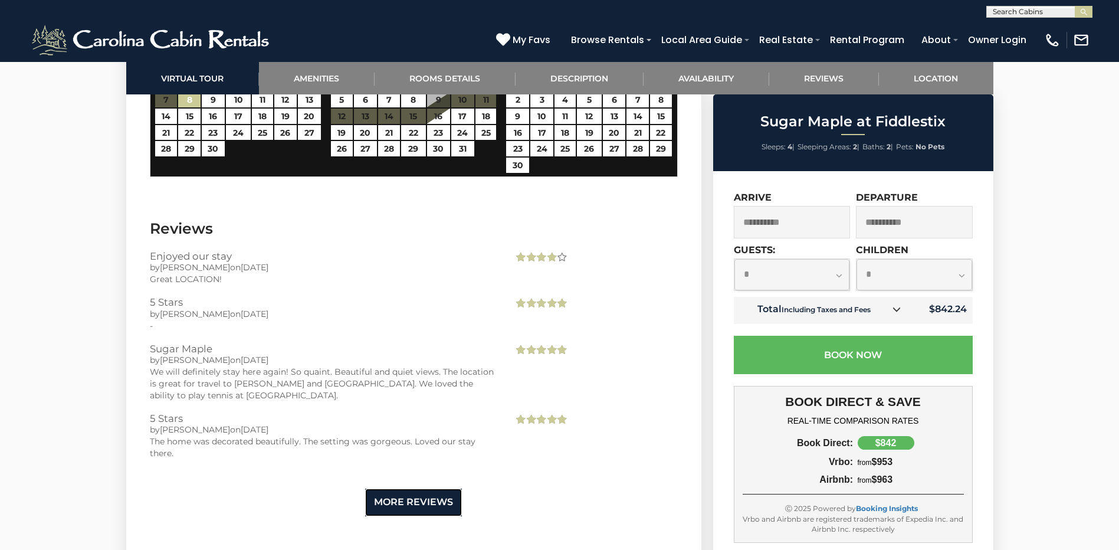
click at [414, 488] on link "More Reviews" at bounding box center [413, 502] width 97 height 28
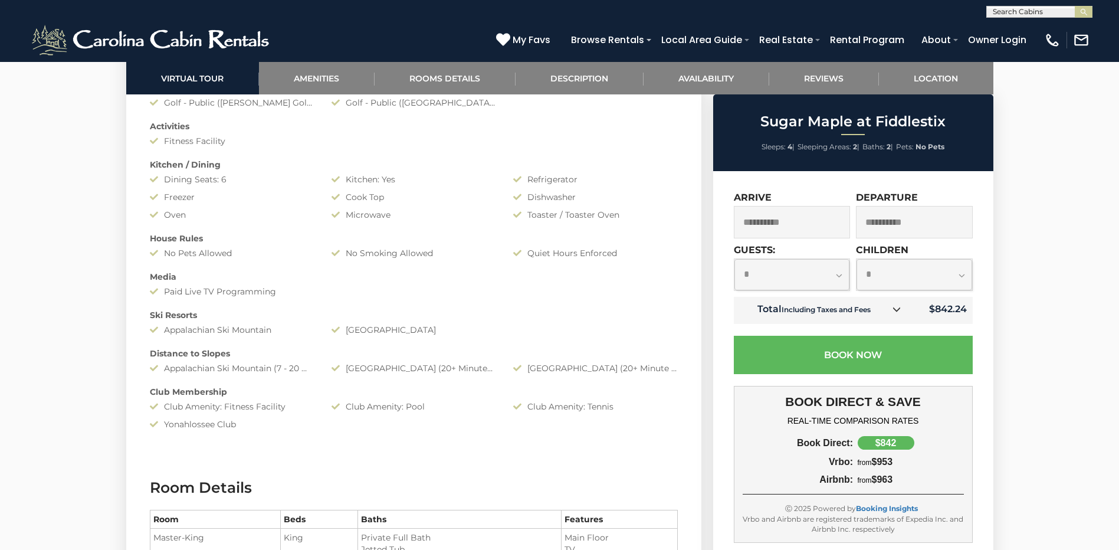
scroll to position [843, 0]
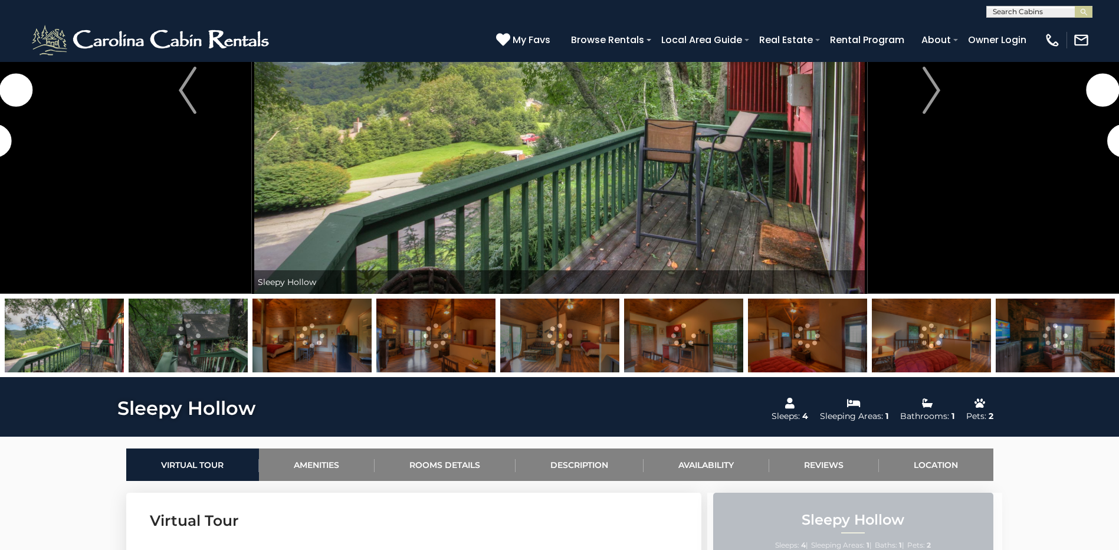
scroll to position [177, 0]
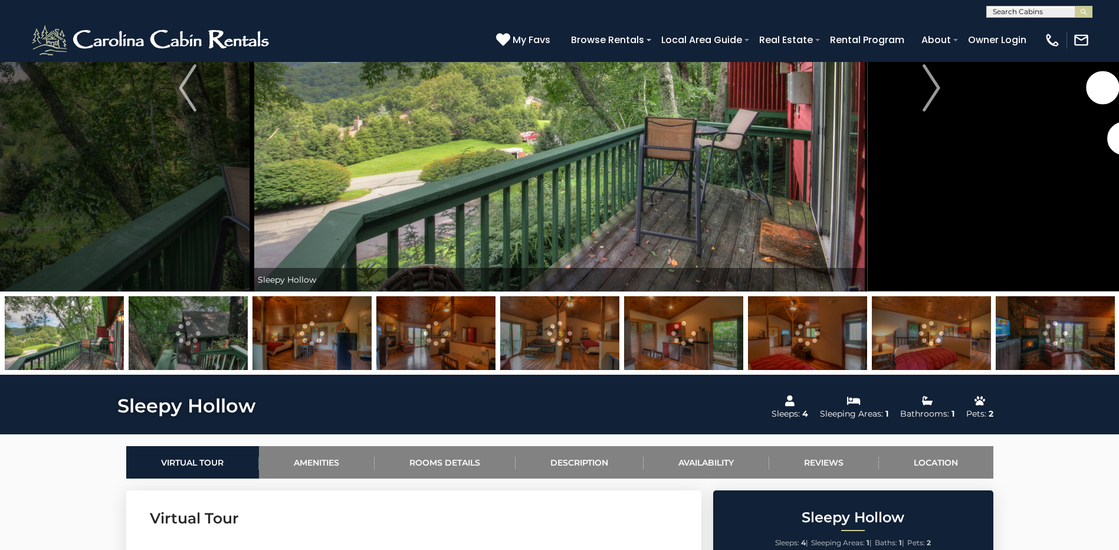
click at [215, 341] on img at bounding box center [188, 333] width 119 height 74
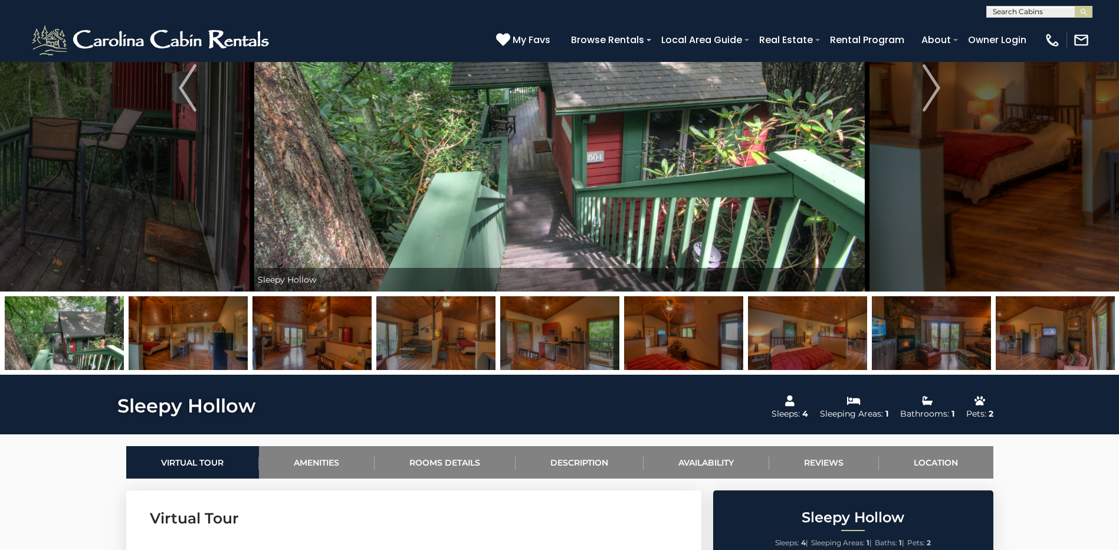
click at [300, 330] on img at bounding box center [312, 333] width 119 height 74
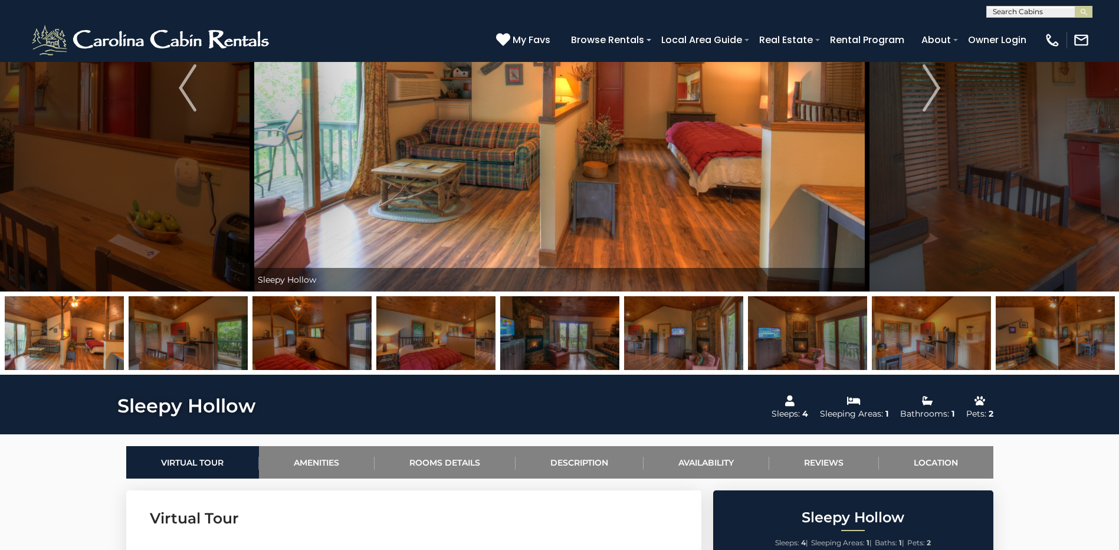
drag, startPoint x: 972, startPoint y: 335, endPoint x: 78, endPoint y: 380, distance: 895.0
click at [926, 89] on img "Next" at bounding box center [932, 87] width 18 height 47
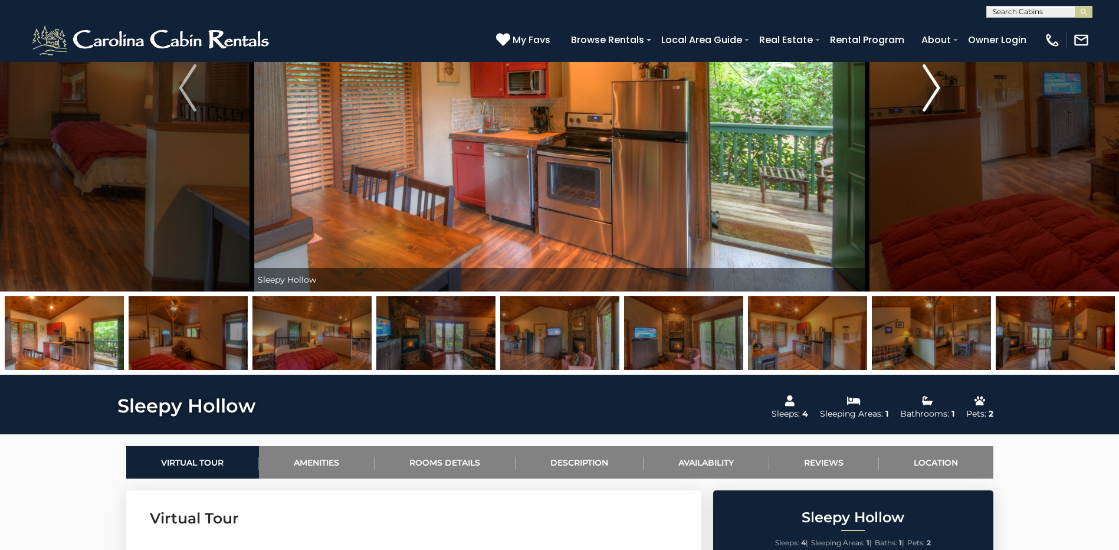
click at [930, 89] on img "Next" at bounding box center [932, 87] width 18 height 47
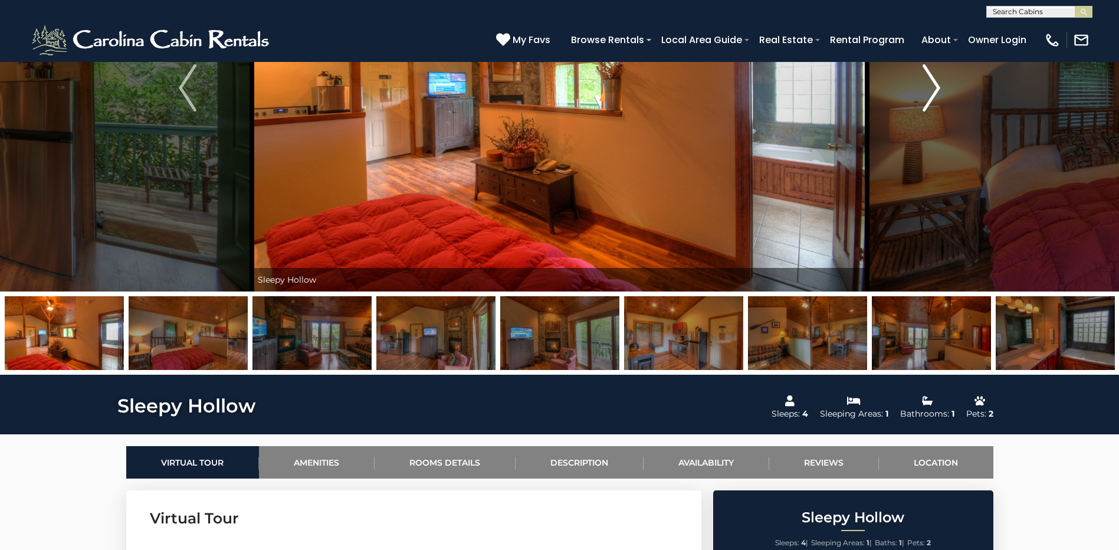
click at [930, 89] on img "Next" at bounding box center [932, 87] width 18 height 47
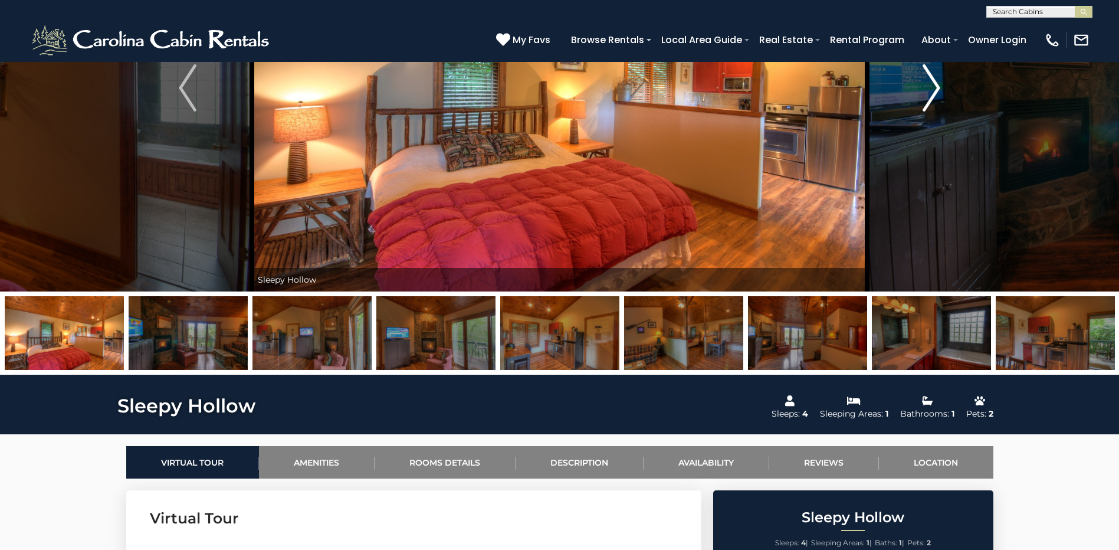
click at [930, 89] on img "Next" at bounding box center [932, 87] width 18 height 47
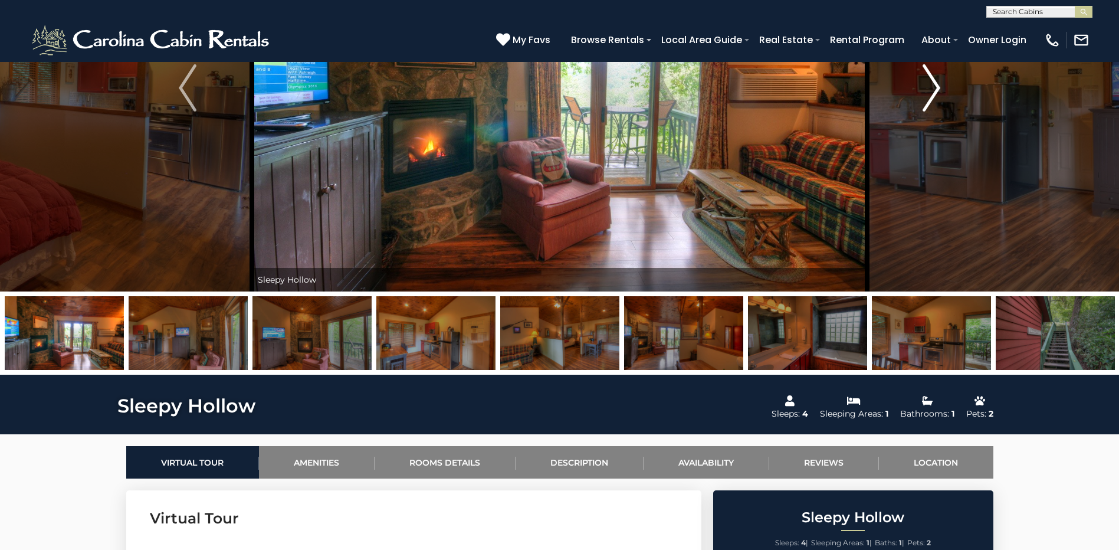
click at [930, 89] on img "Next" at bounding box center [932, 87] width 18 height 47
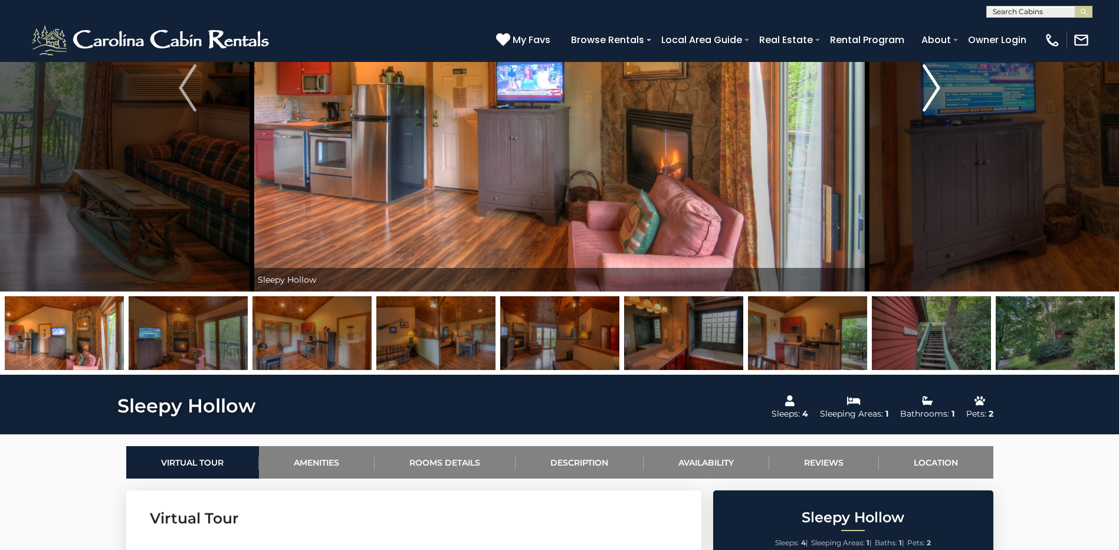
click at [930, 89] on img "Next" at bounding box center [932, 87] width 18 height 47
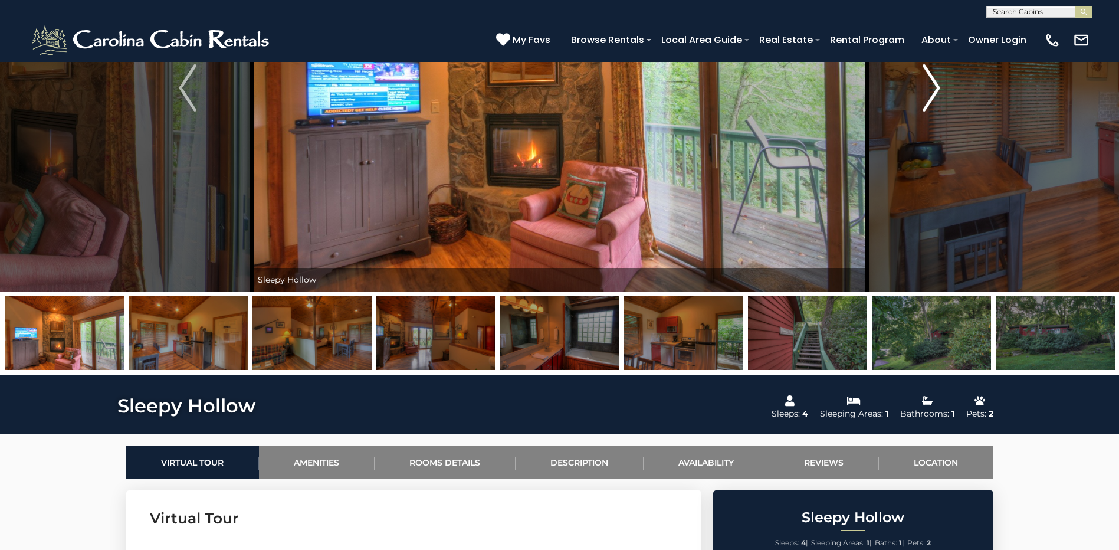
click at [930, 89] on img "Next" at bounding box center [932, 87] width 18 height 47
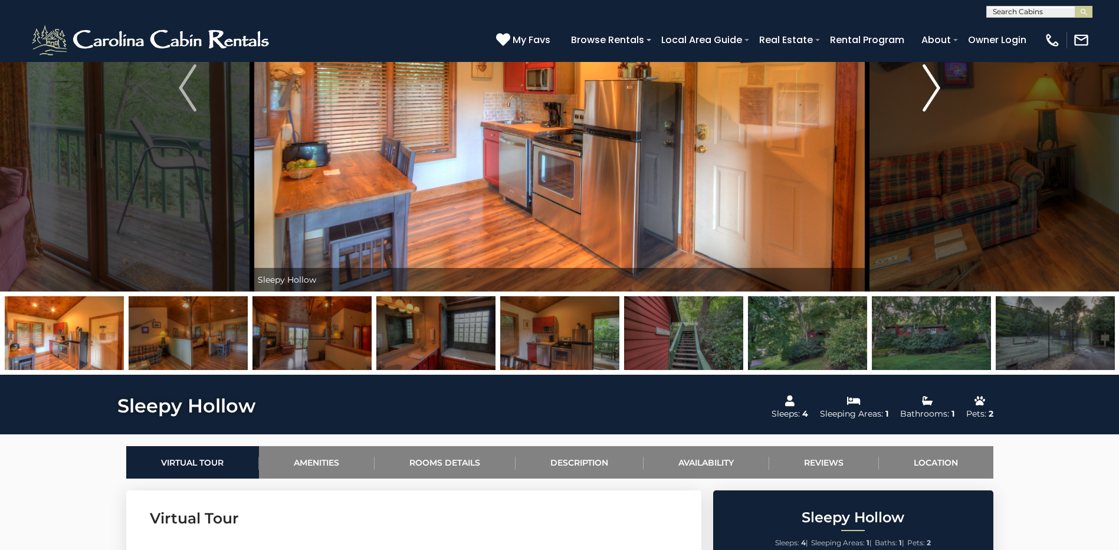
click at [930, 89] on img "Next" at bounding box center [932, 87] width 18 height 47
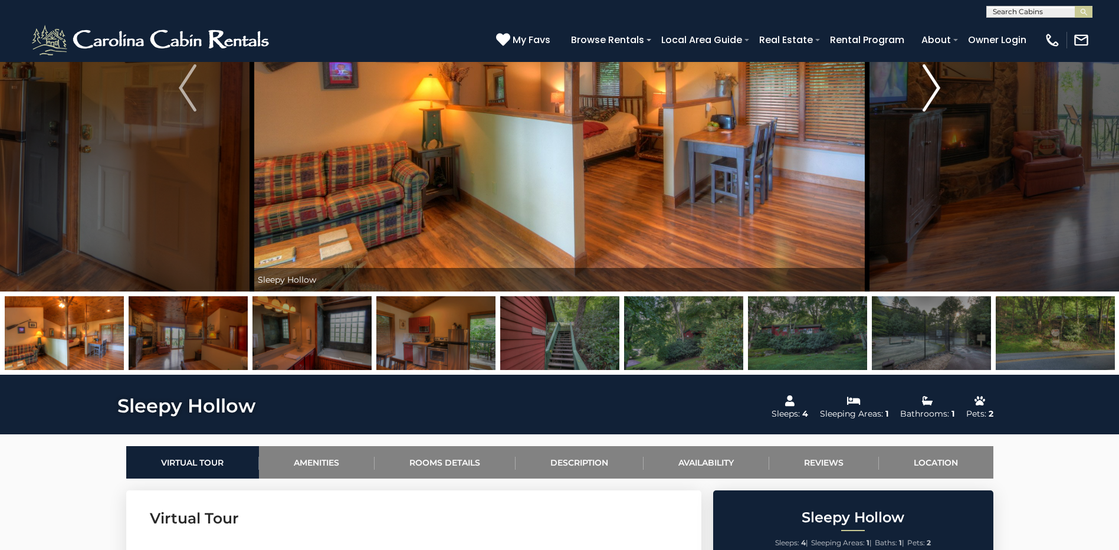
click at [930, 89] on img "Next" at bounding box center [932, 87] width 18 height 47
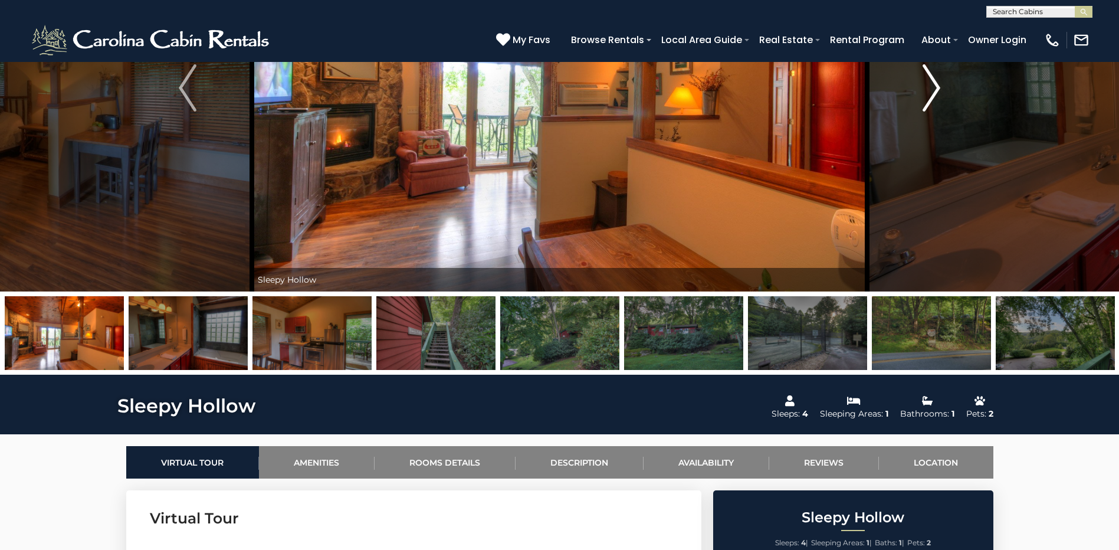
click at [930, 89] on img "Next" at bounding box center [932, 87] width 18 height 47
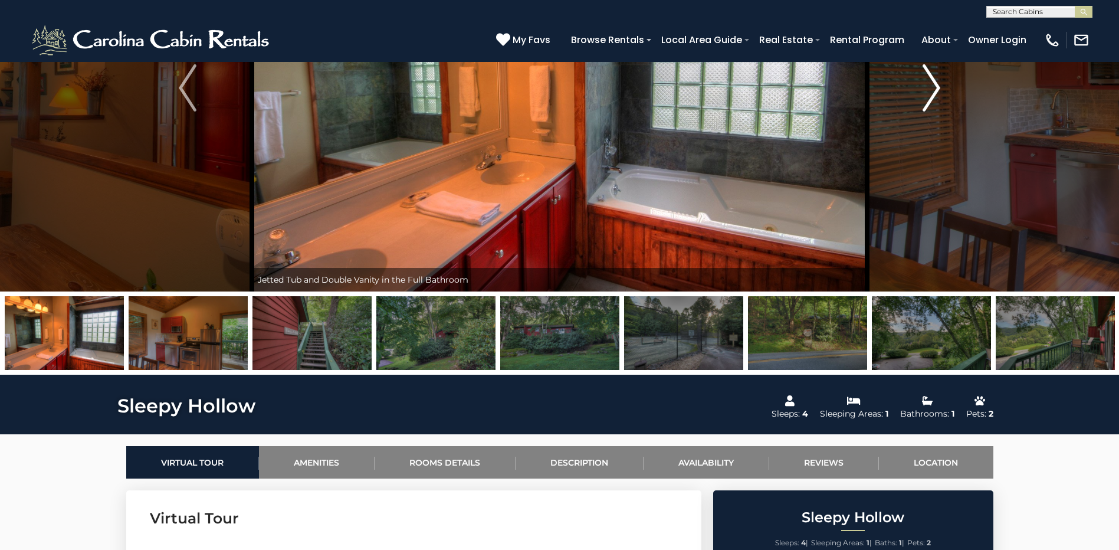
click at [930, 89] on img "Next" at bounding box center [932, 87] width 18 height 47
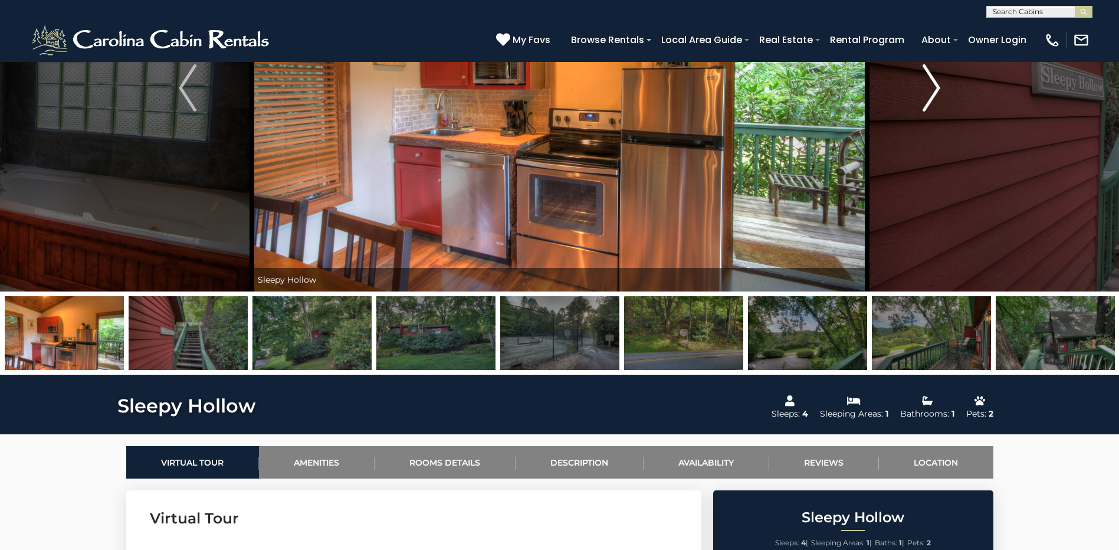
click at [930, 89] on img "Next" at bounding box center [932, 87] width 18 height 47
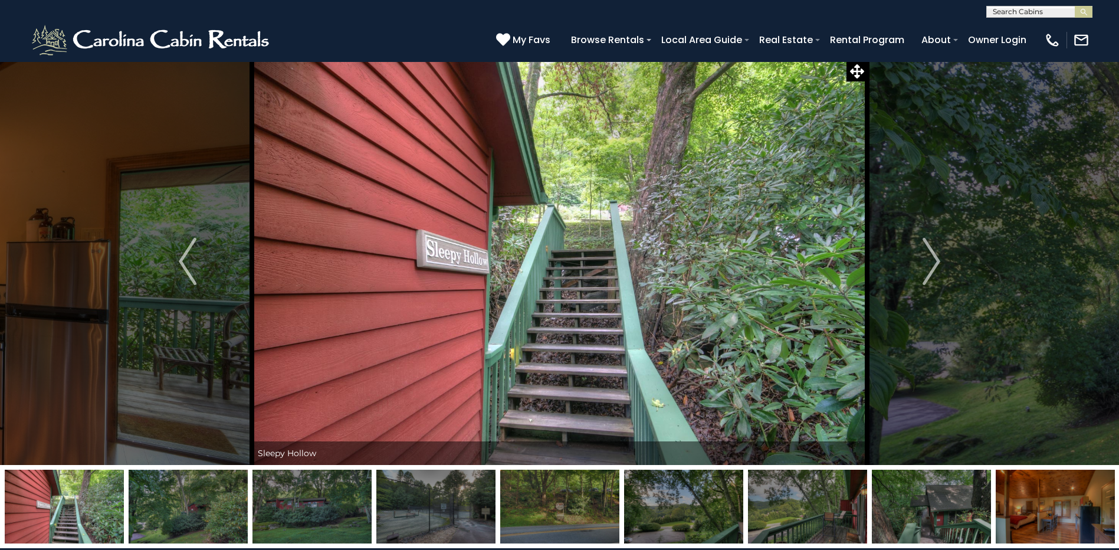
scroll to position [0, 0]
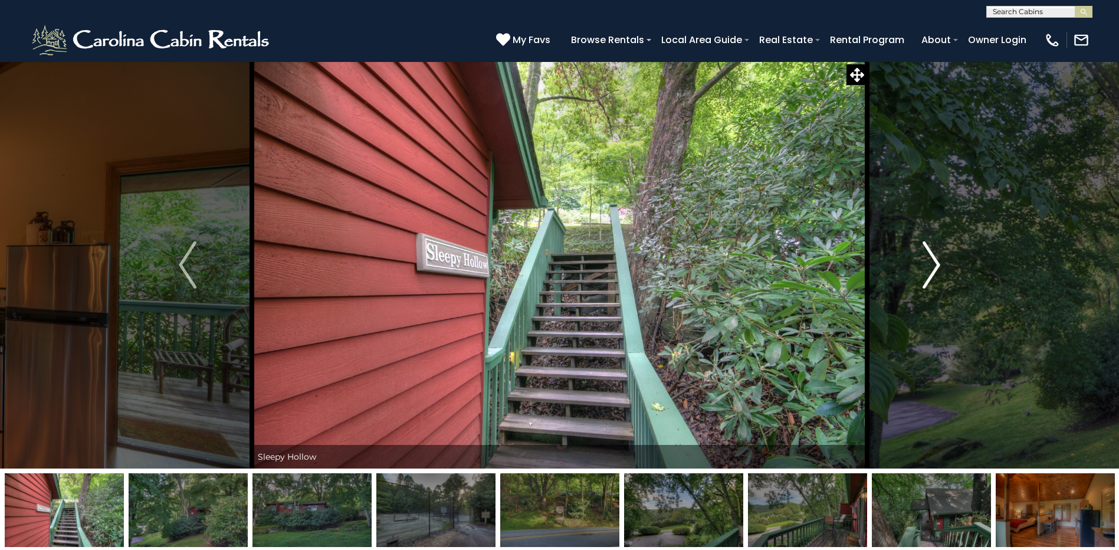
click at [930, 265] on img "Next" at bounding box center [932, 264] width 18 height 47
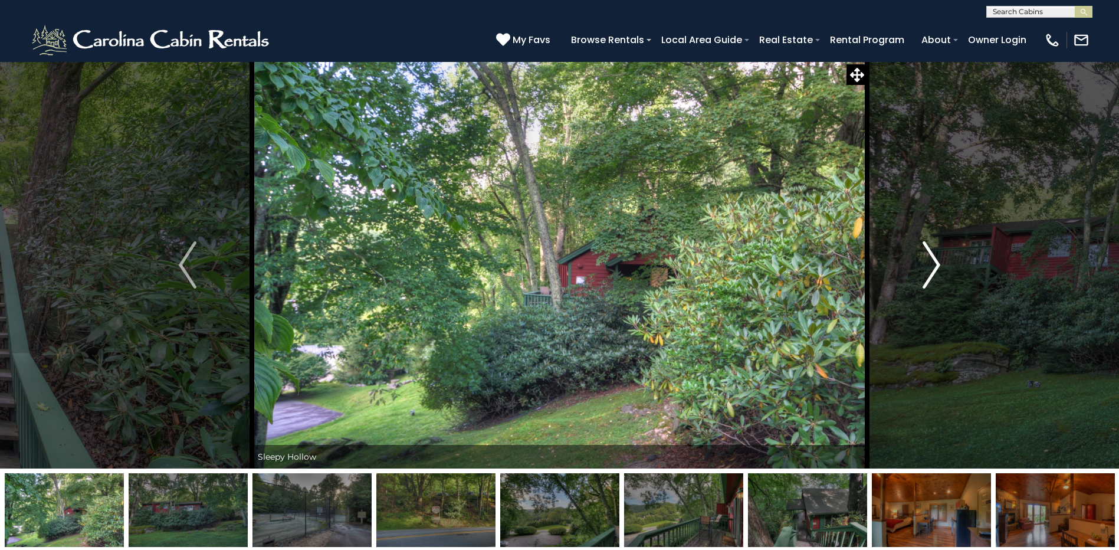
click at [932, 265] on img "Next" at bounding box center [932, 264] width 18 height 47
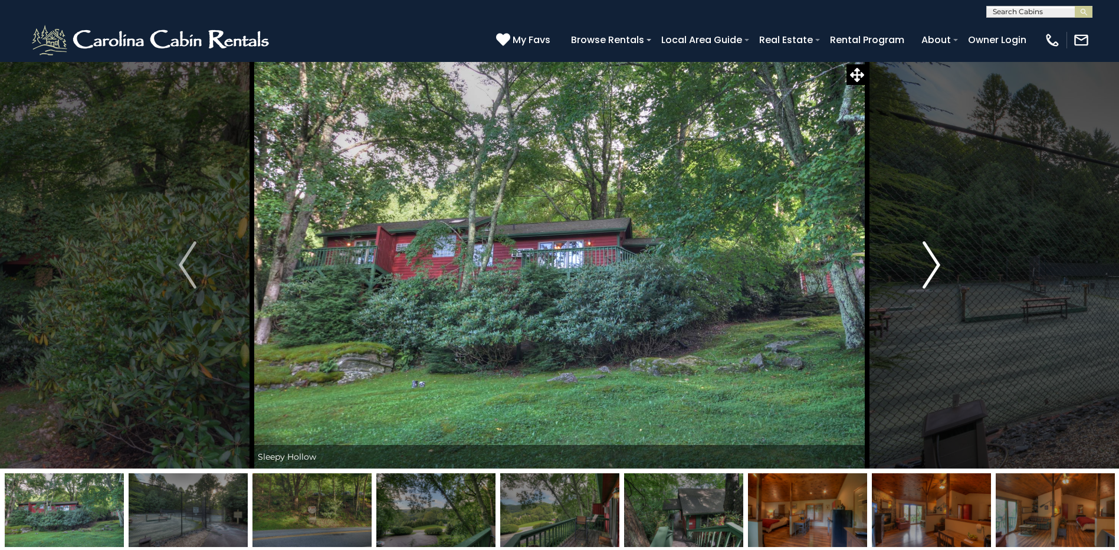
click at [932, 265] on img "Next" at bounding box center [932, 264] width 18 height 47
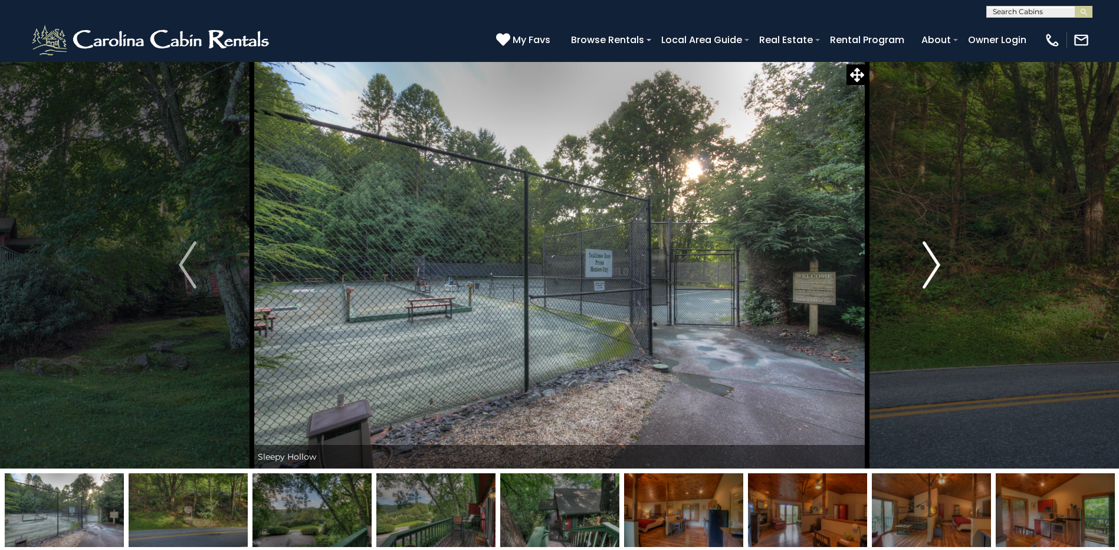
click at [932, 265] on img "Next" at bounding box center [932, 264] width 18 height 47
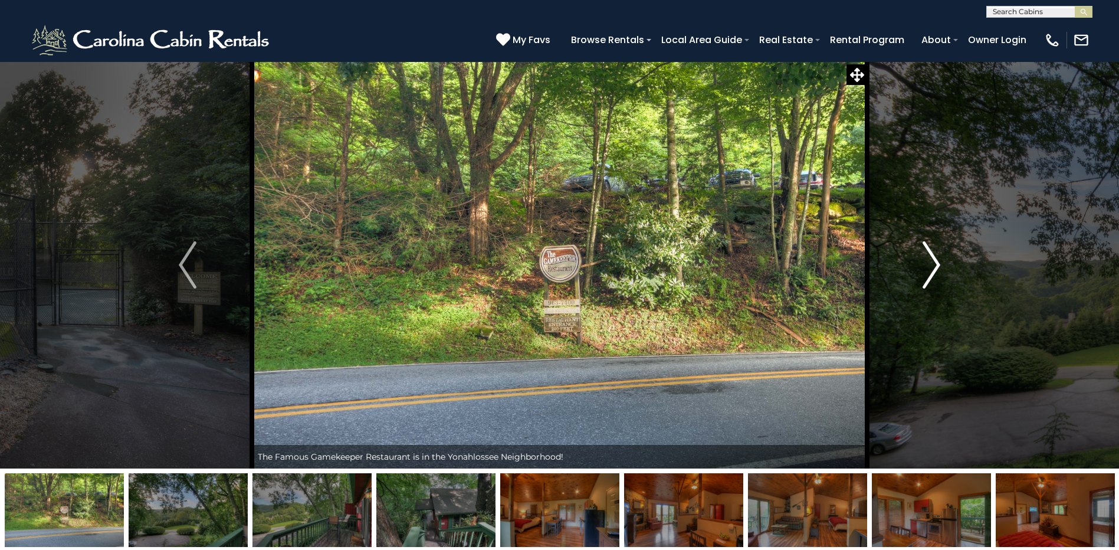
click at [932, 265] on img "Next" at bounding box center [932, 264] width 18 height 47
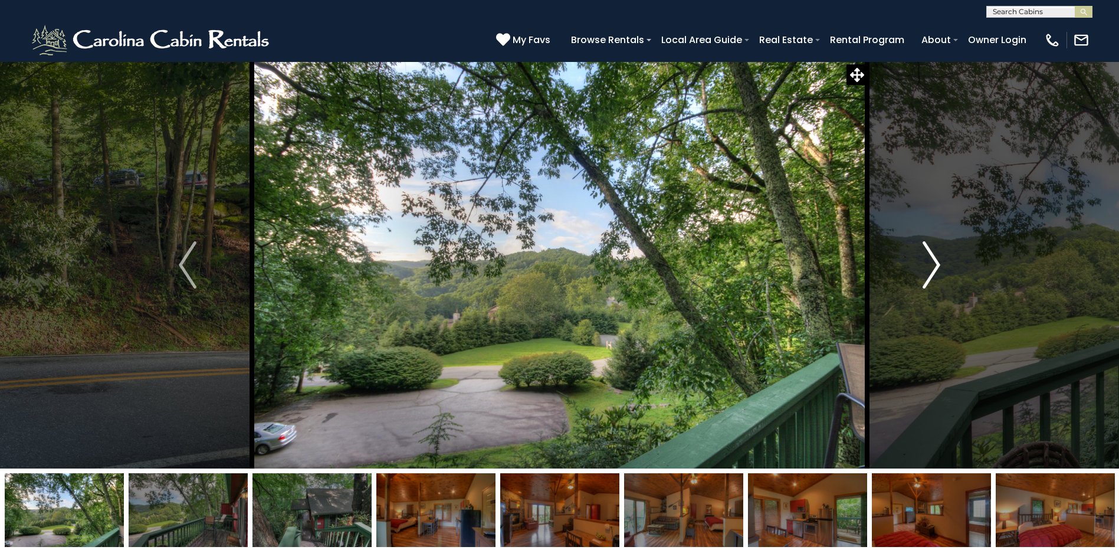
click at [932, 265] on img "Next" at bounding box center [932, 264] width 18 height 47
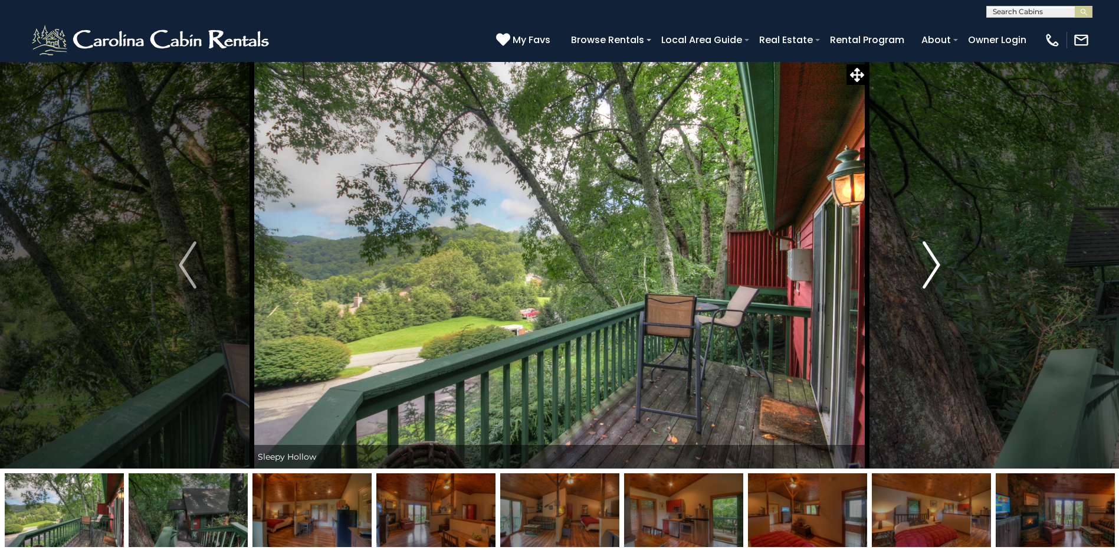
click at [932, 265] on img "Next" at bounding box center [932, 264] width 18 height 47
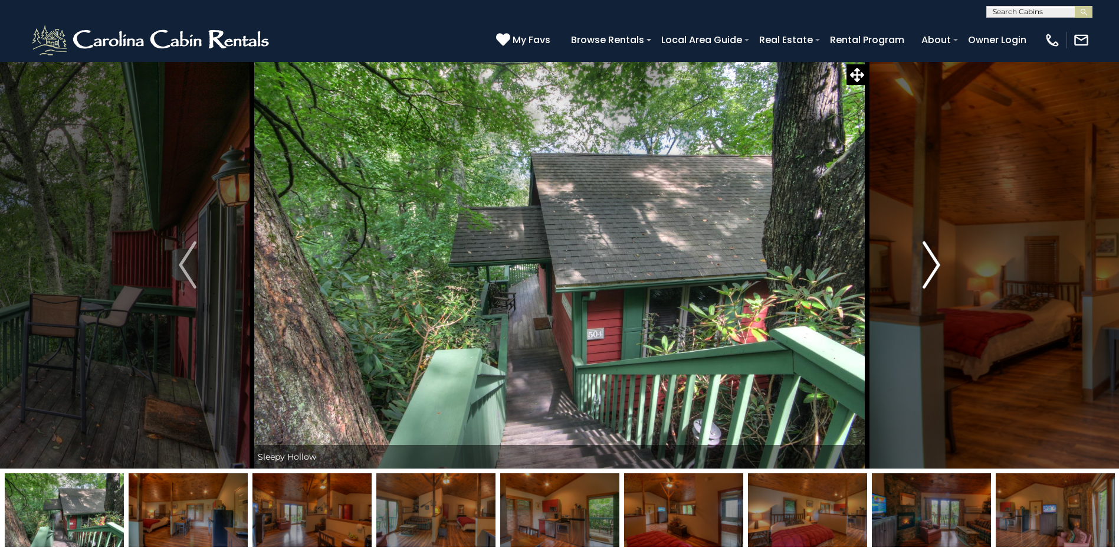
click at [932, 265] on img "Next" at bounding box center [932, 264] width 18 height 47
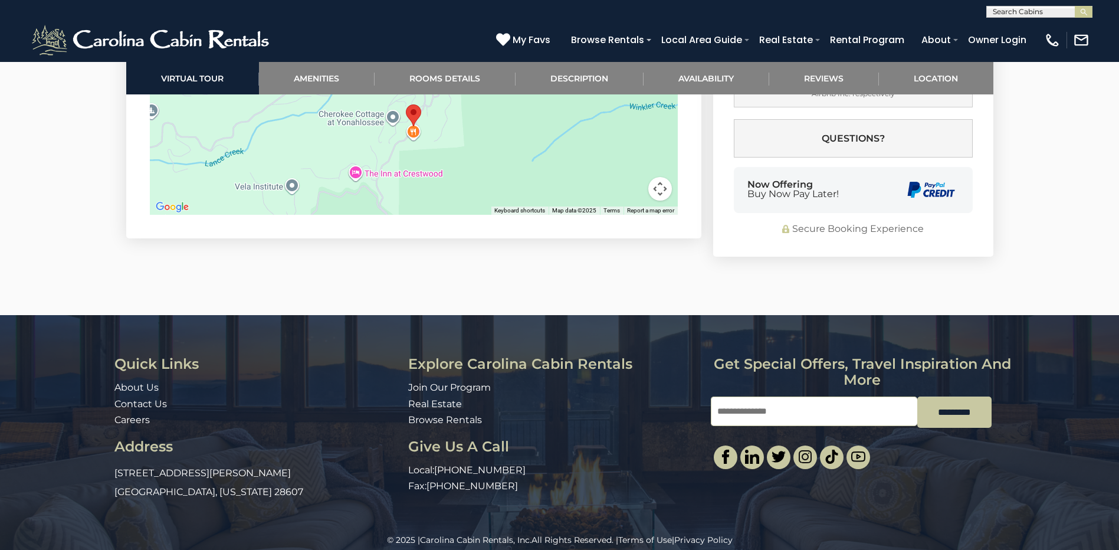
scroll to position [2784, 0]
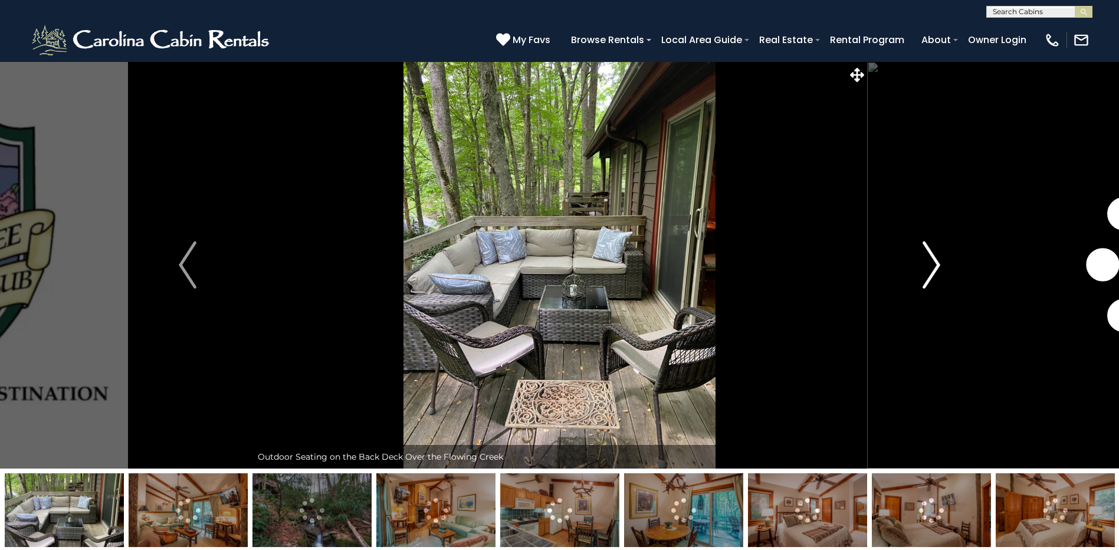
click at [932, 261] on img "Next" at bounding box center [932, 264] width 18 height 47
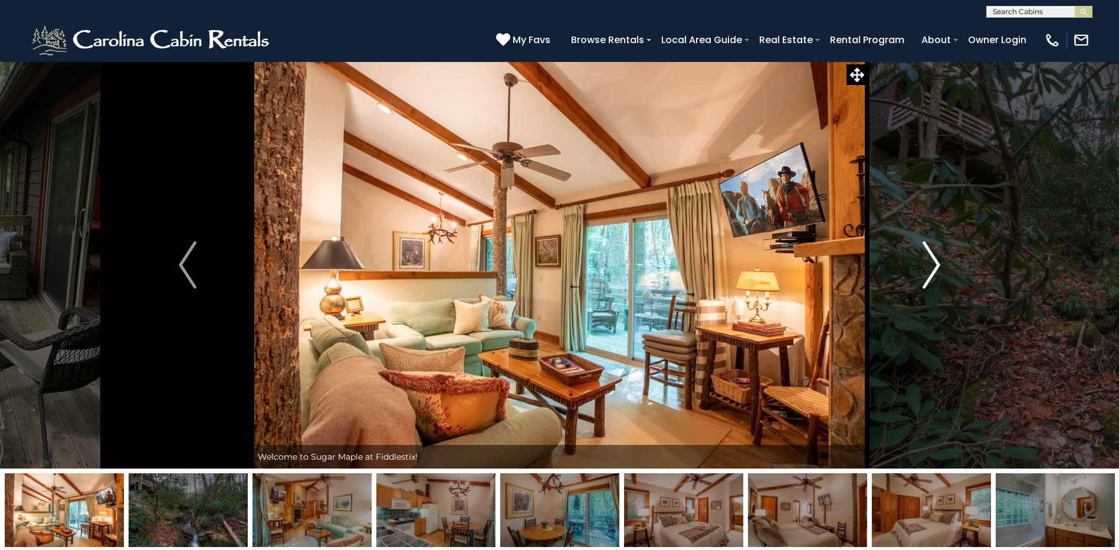
click at [932, 261] on img "Next" at bounding box center [932, 264] width 18 height 47
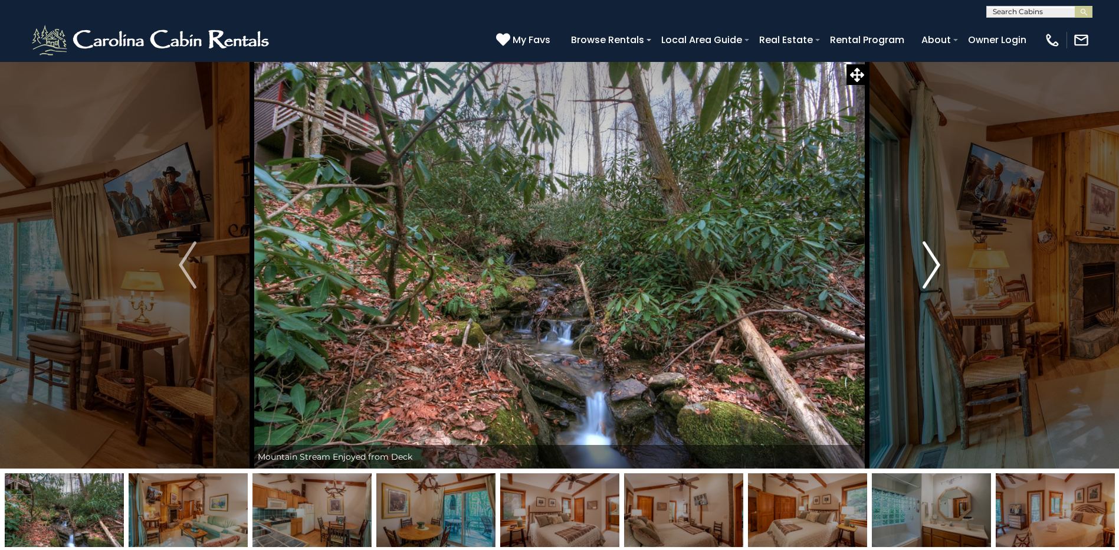
click at [932, 261] on img "Next" at bounding box center [932, 264] width 18 height 47
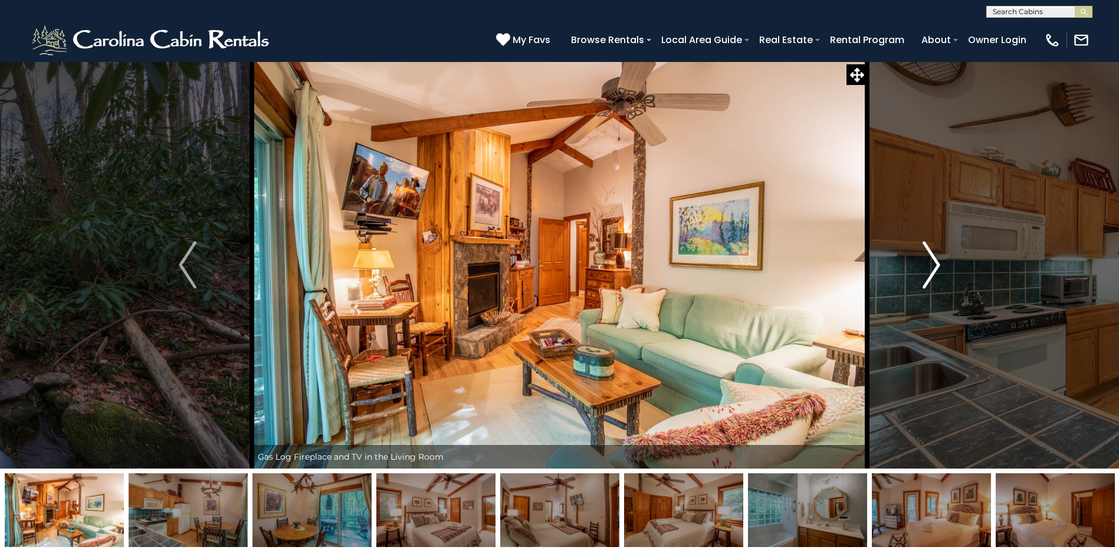
click at [932, 261] on img "Next" at bounding box center [932, 264] width 18 height 47
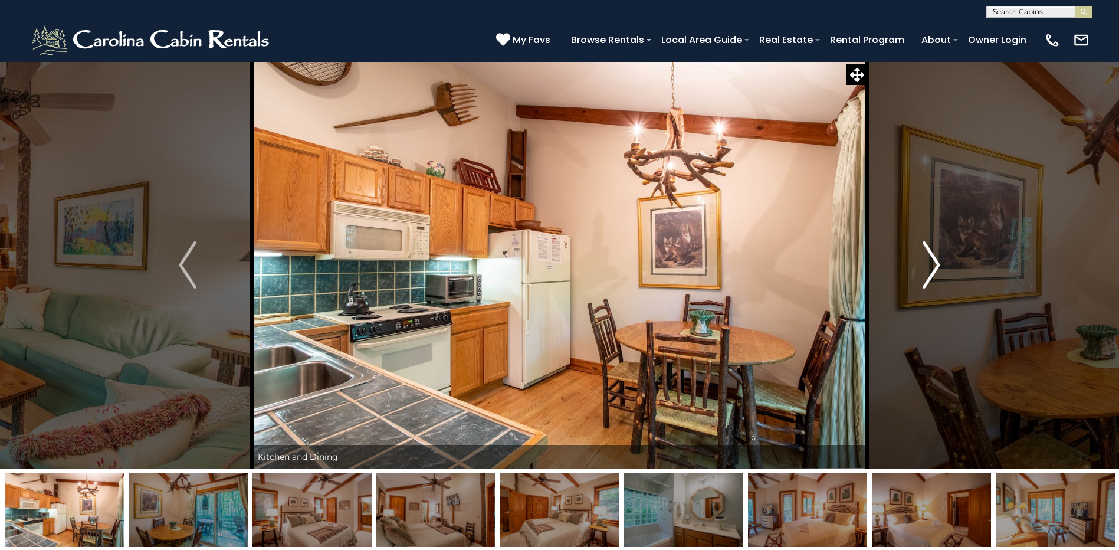
click at [932, 261] on img "Next" at bounding box center [932, 264] width 18 height 47
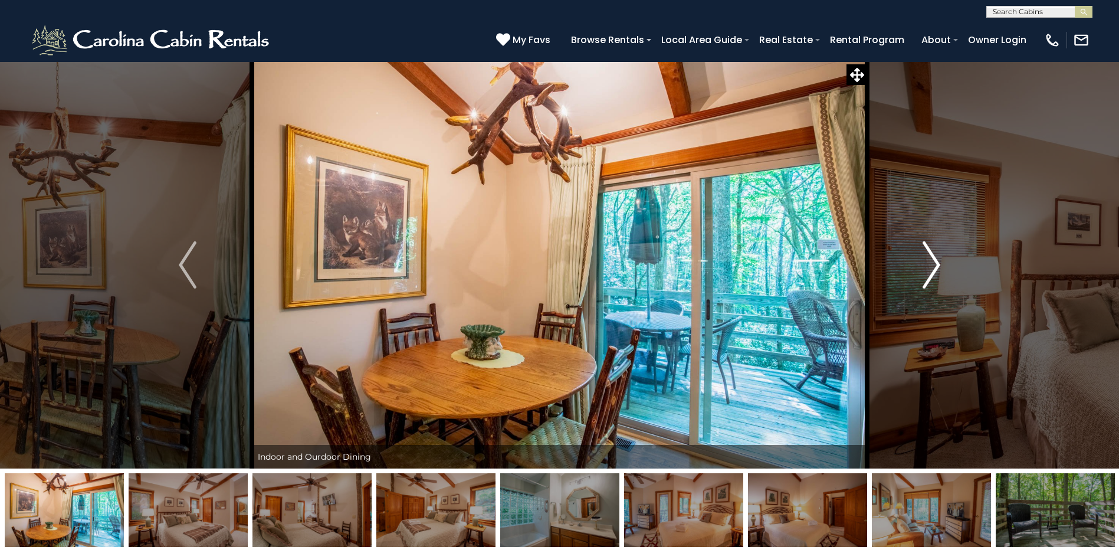
click at [932, 261] on img "Next" at bounding box center [932, 264] width 18 height 47
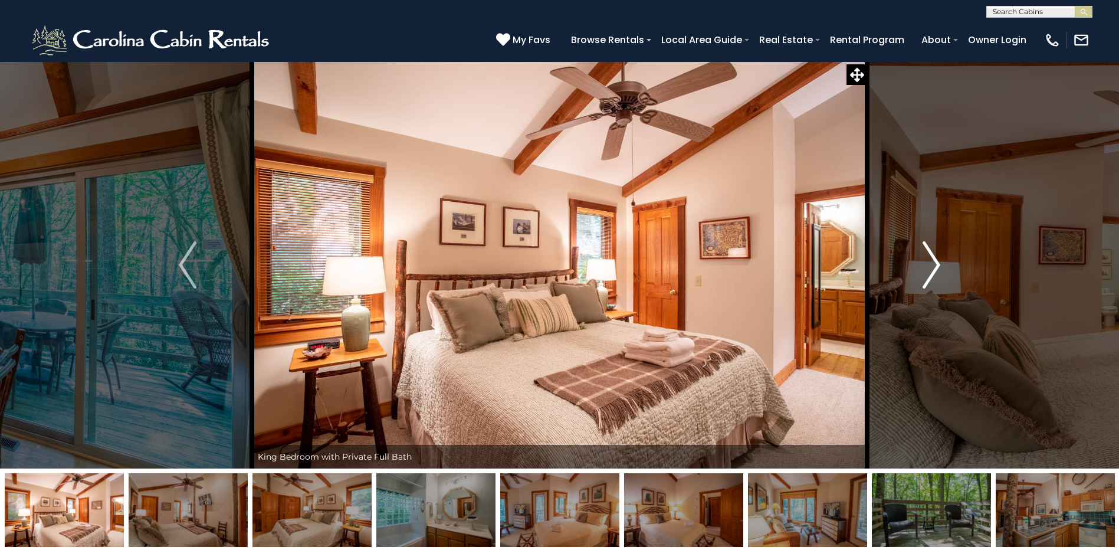
click at [932, 261] on img "Next" at bounding box center [932, 264] width 18 height 47
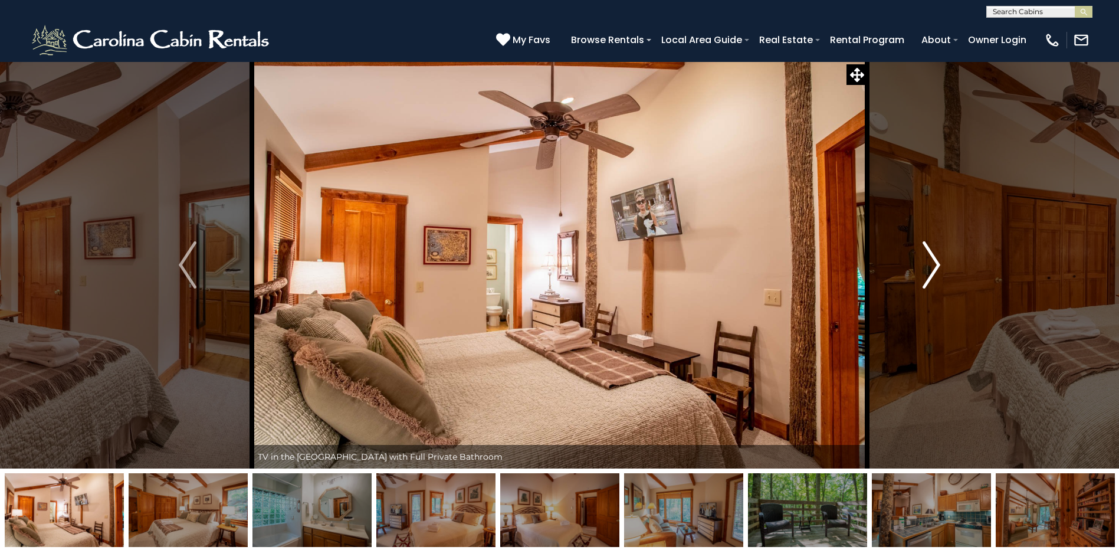
click at [932, 261] on img "Next" at bounding box center [932, 264] width 18 height 47
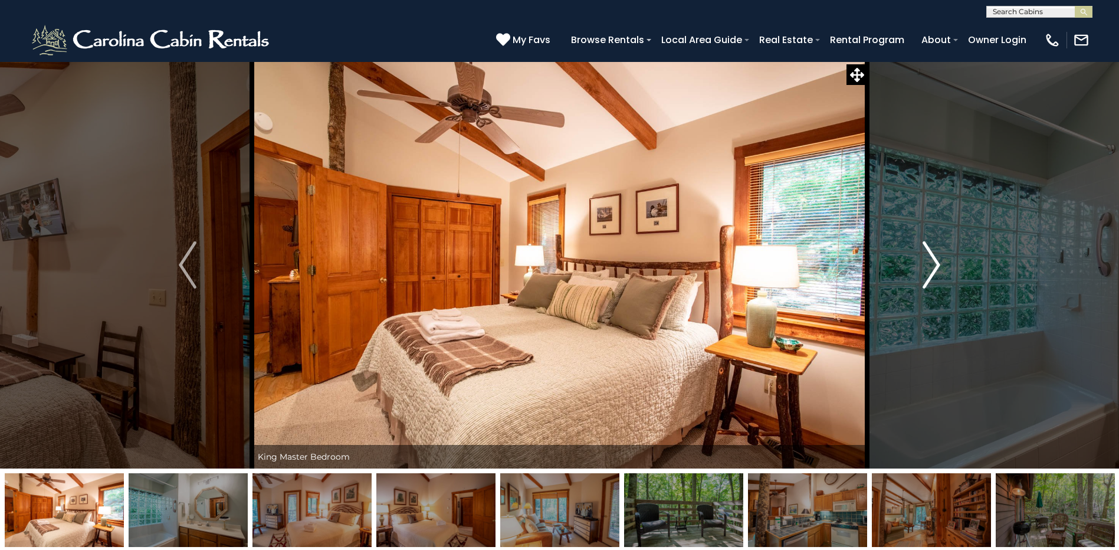
click at [932, 261] on img "Next" at bounding box center [932, 264] width 18 height 47
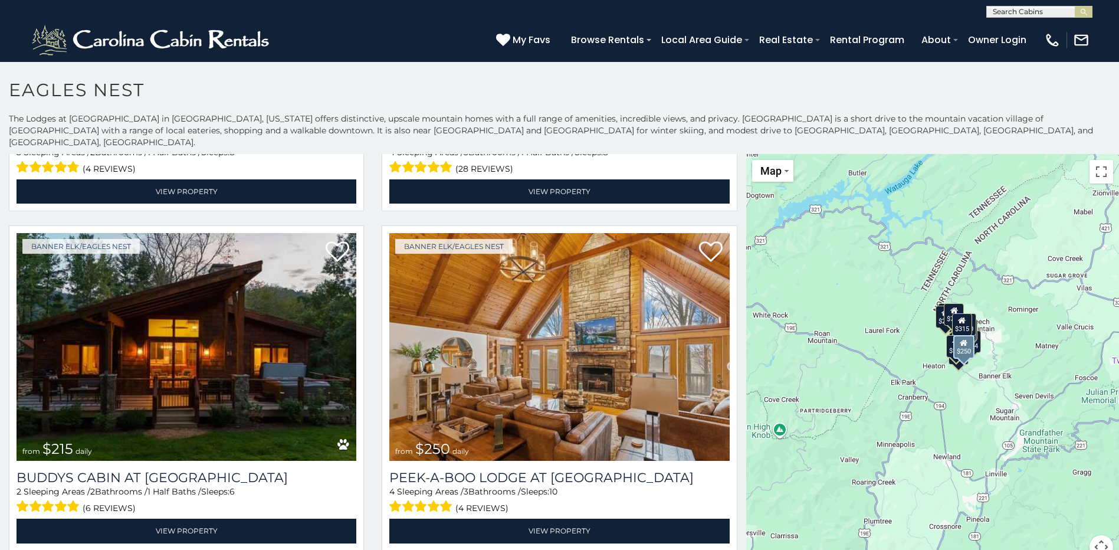
scroll to position [1711, 0]
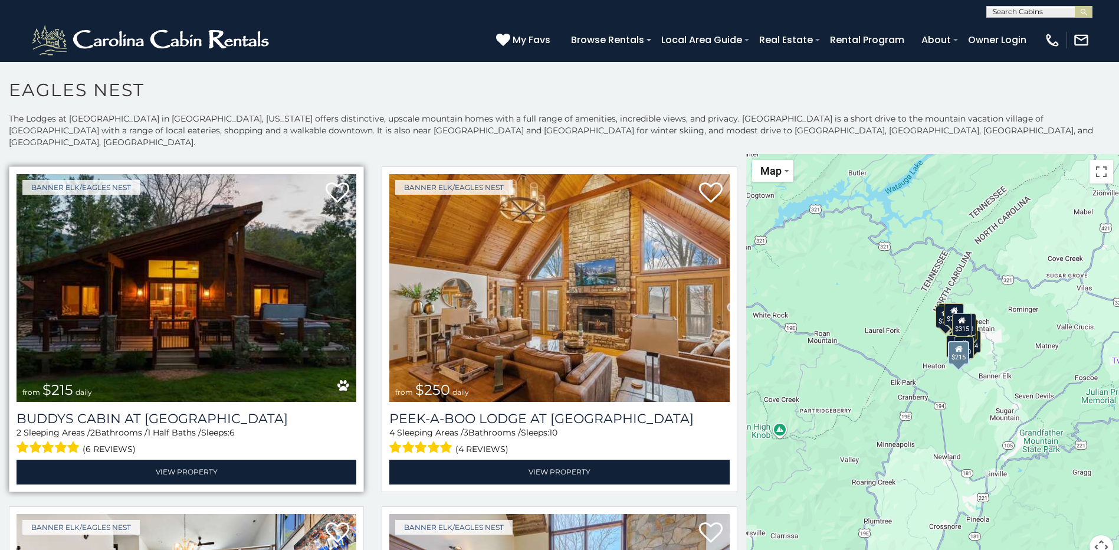
click at [235, 273] on img at bounding box center [187, 288] width 340 height 228
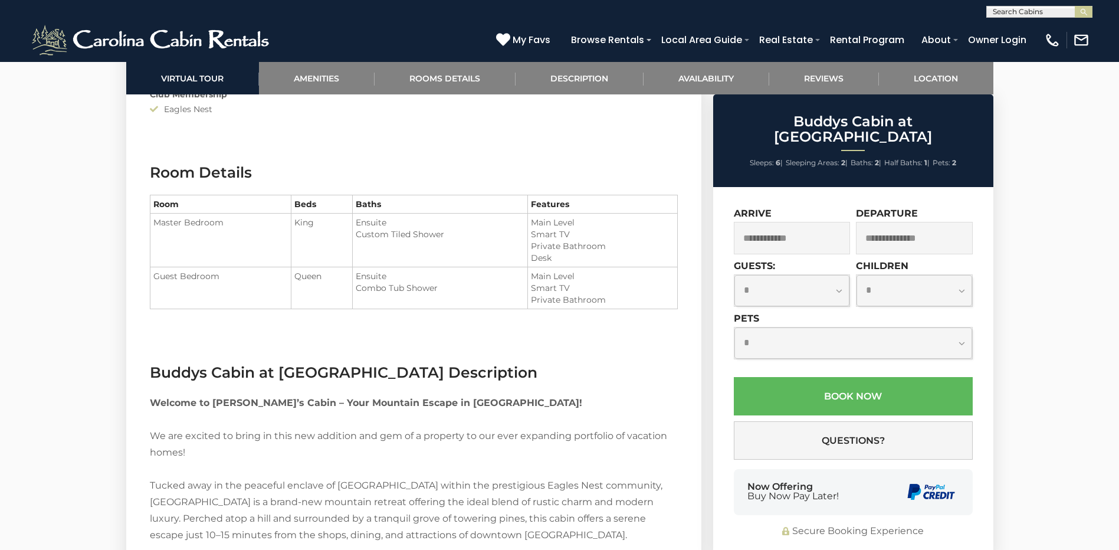
scroll to position [1534, 0]
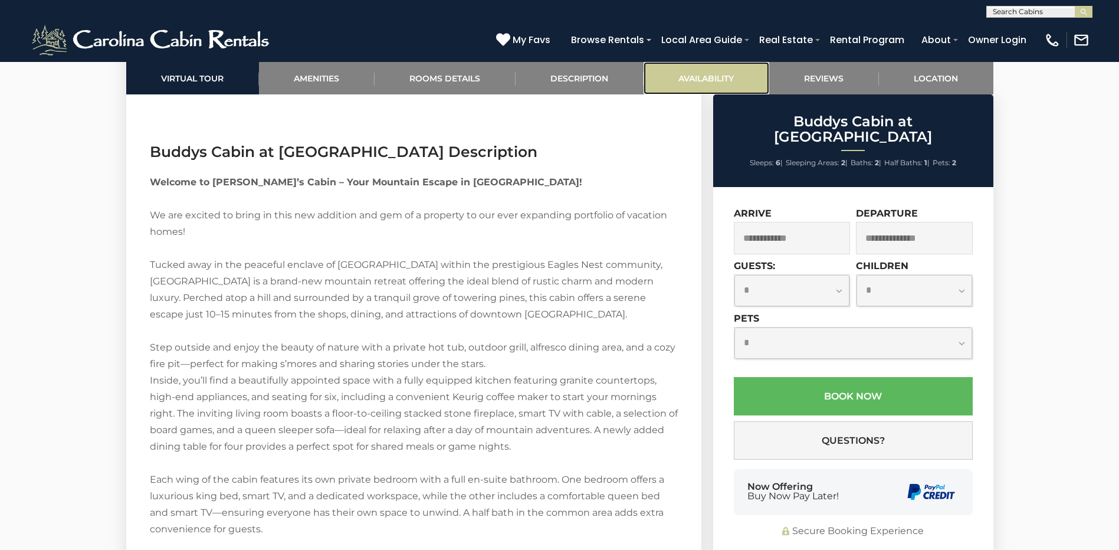
click at [713, 75] on link "Availability" at bounding box center [707, 78] width 126 height 32
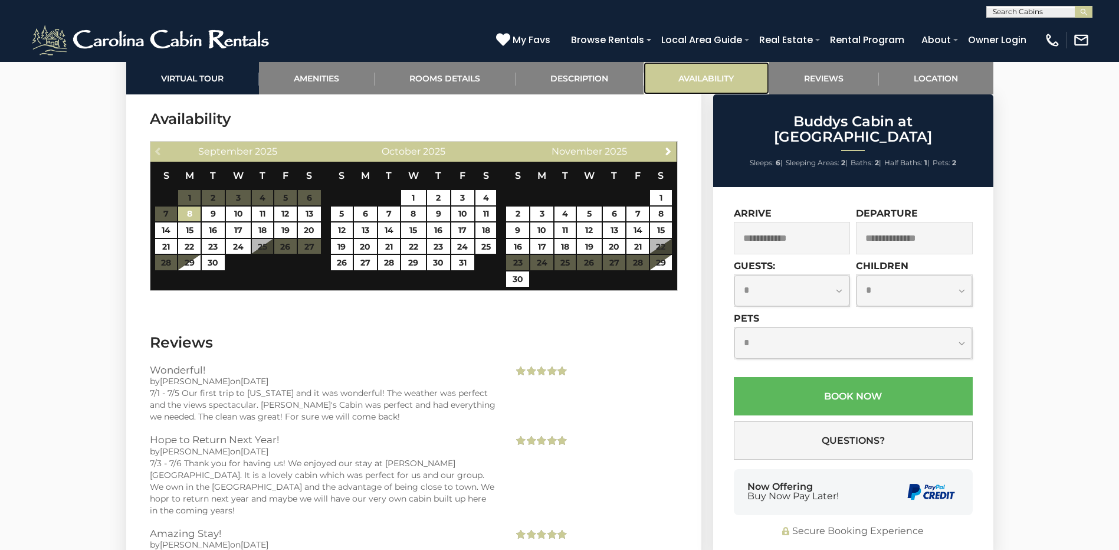
scroll to position [3054, 0]
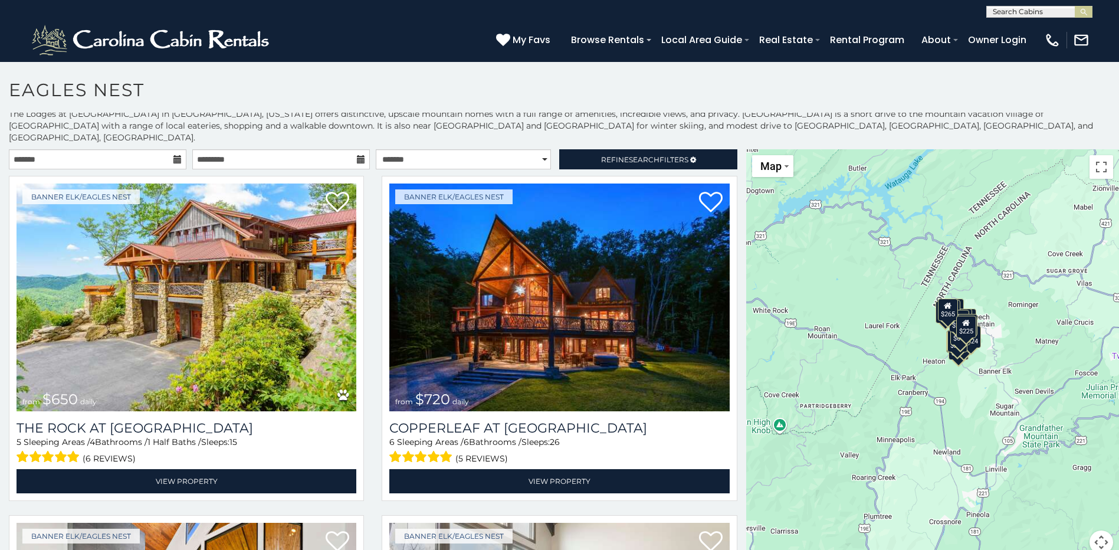
click at [357, 155] on icon at bounding box center [361, 159] width 8 height 8
click at [176, 155] on icon at bounding box center [177, 159] width 8 height 8
click at [87, 149] on input "text" at bounding box center [98, 159] width 178 height 20
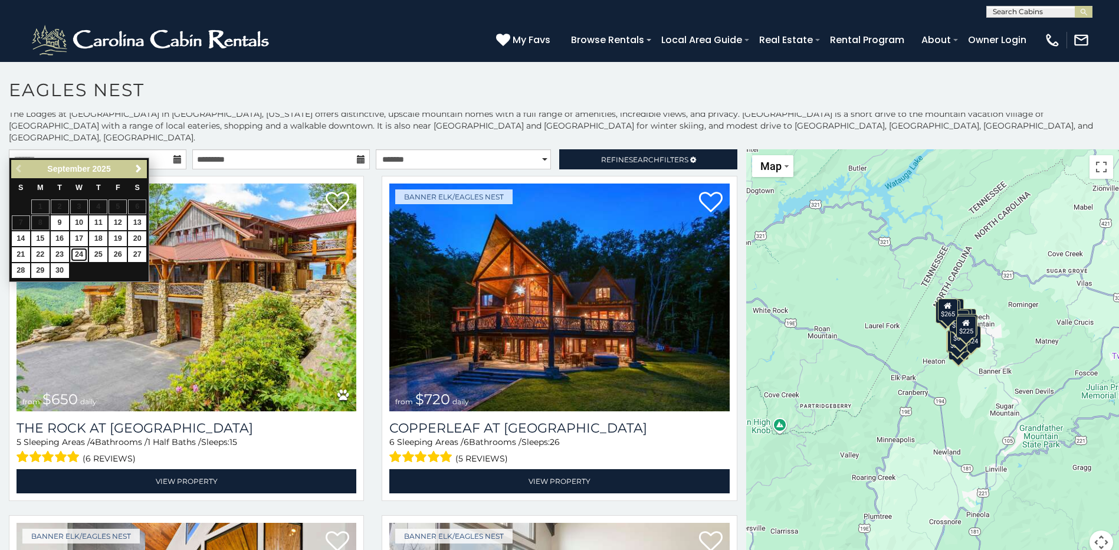
click at [78, 257] on link "24" at bounding box center [79, 254] width 18 height 15
type input "**********"
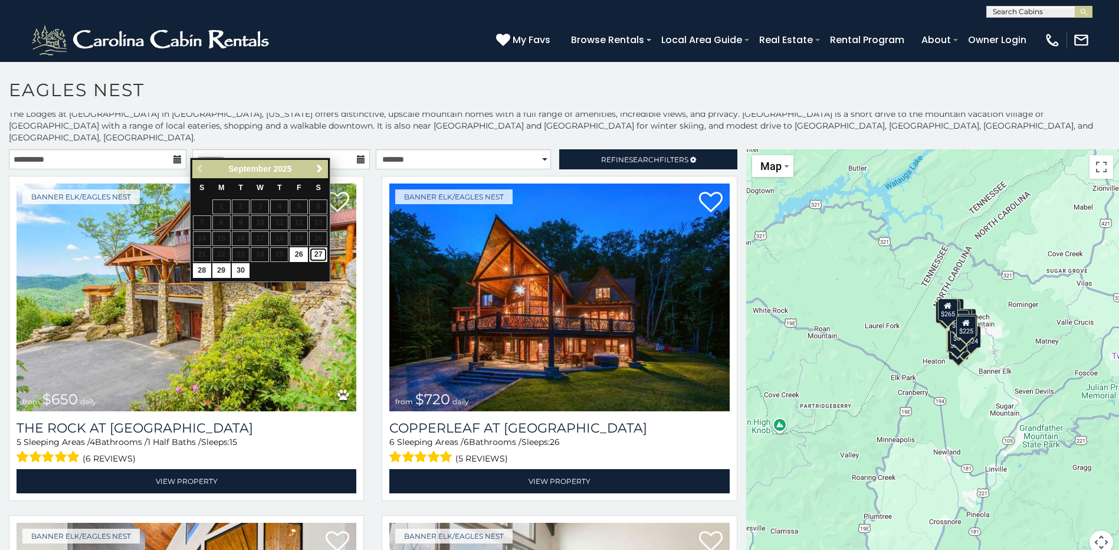
click at [313, 254] on link "27" at bounding box center [318, 254] width 18 height 15
type input "**********"
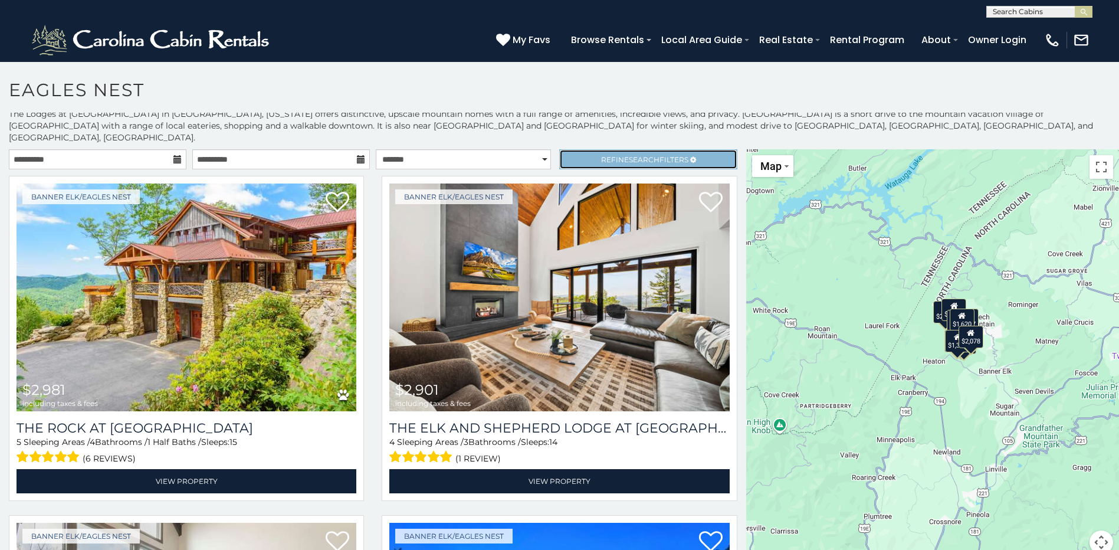
click at [611, 155] on span "Refine Search Filters" at bounding box center [644, 159] width 87 height 9
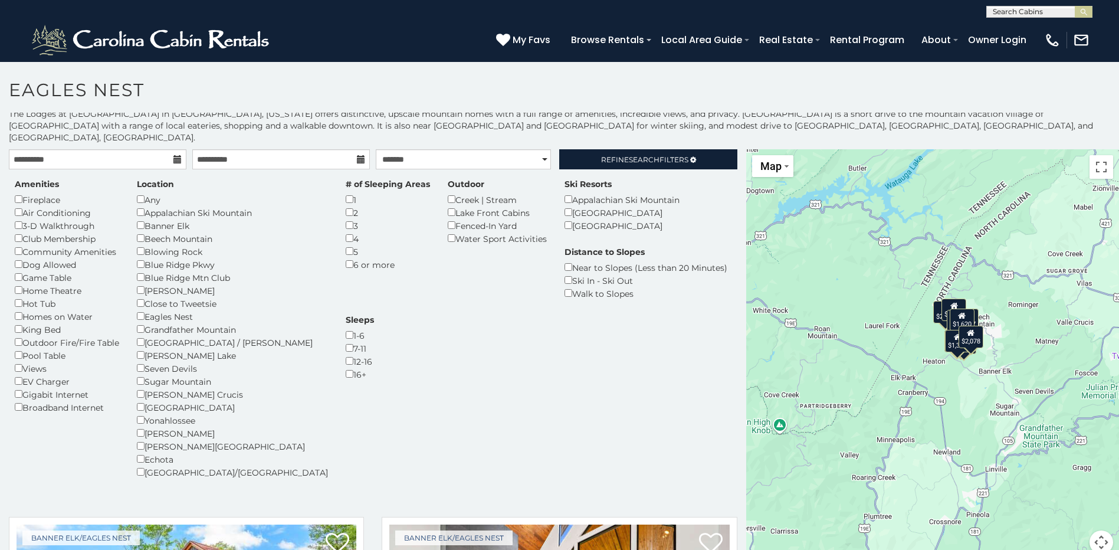
click at [723, 88] on h1 "Eagles Nest" at bounding box center [559, 96] width 1119 height 34
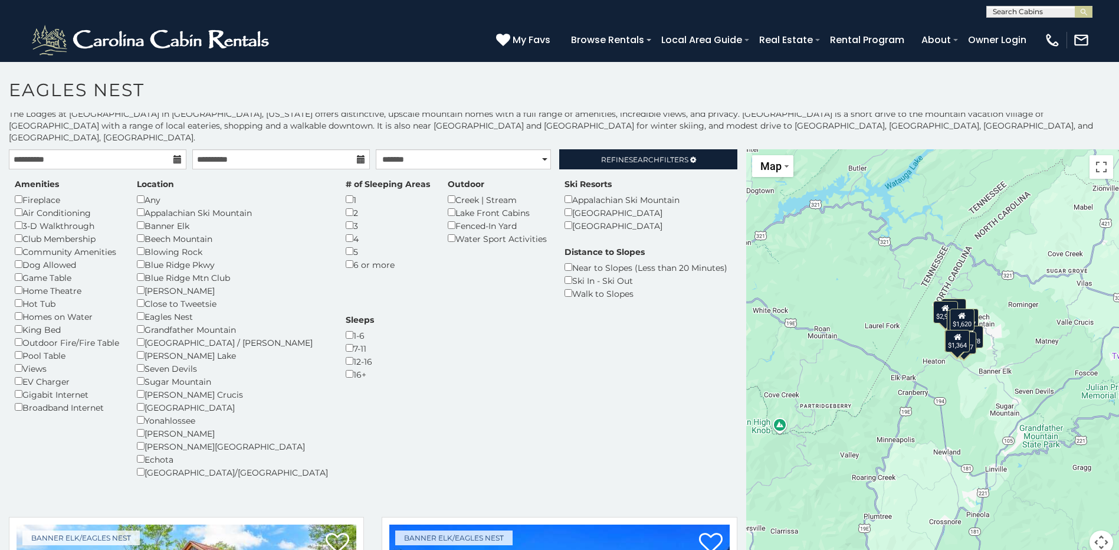
click at [795, 77] on section "**********" at bounding box center [559, 308] width 1119 height 495
click at [635, 155] on span "Search" at bounding box center [644, 159] width 31 height 9
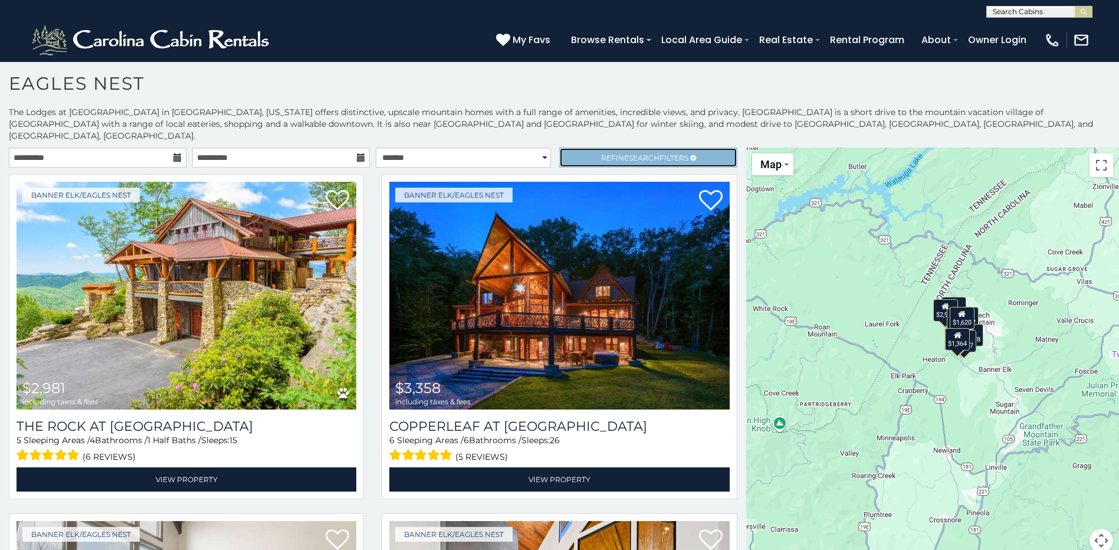
click at [609, 147] on link "Refine Search Filters" at bounding box center [648, 157] width 178 height 20
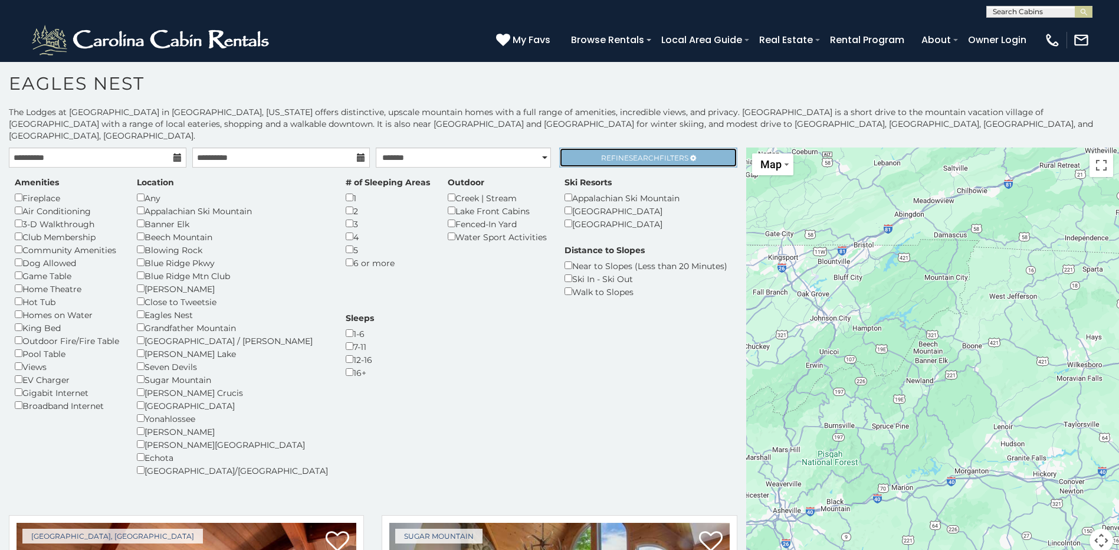
click at [629, 153] on span "Search" at bounding box center [644, 157] width 31 height 9
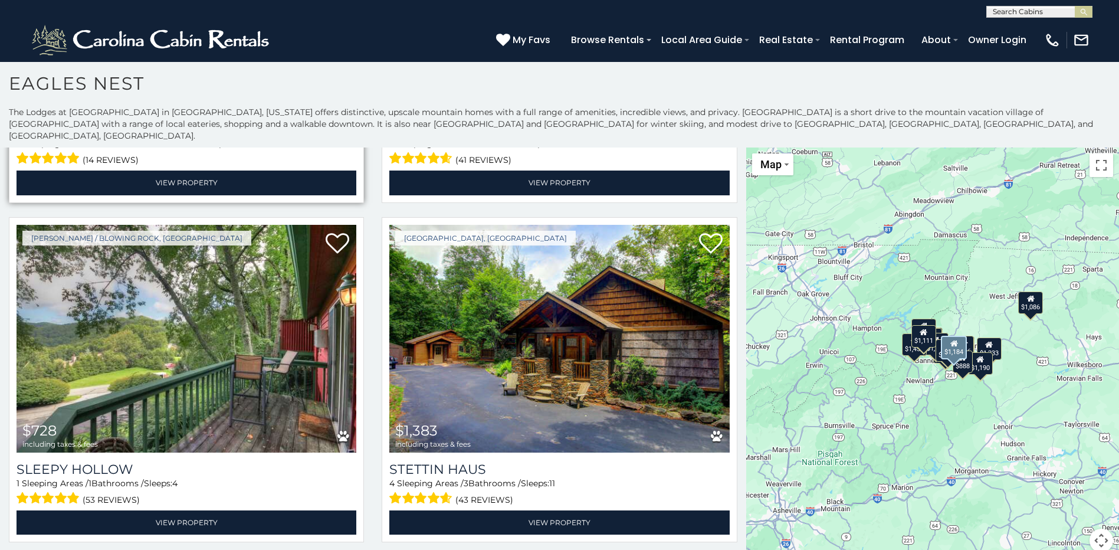
scroll to position [649, 0]
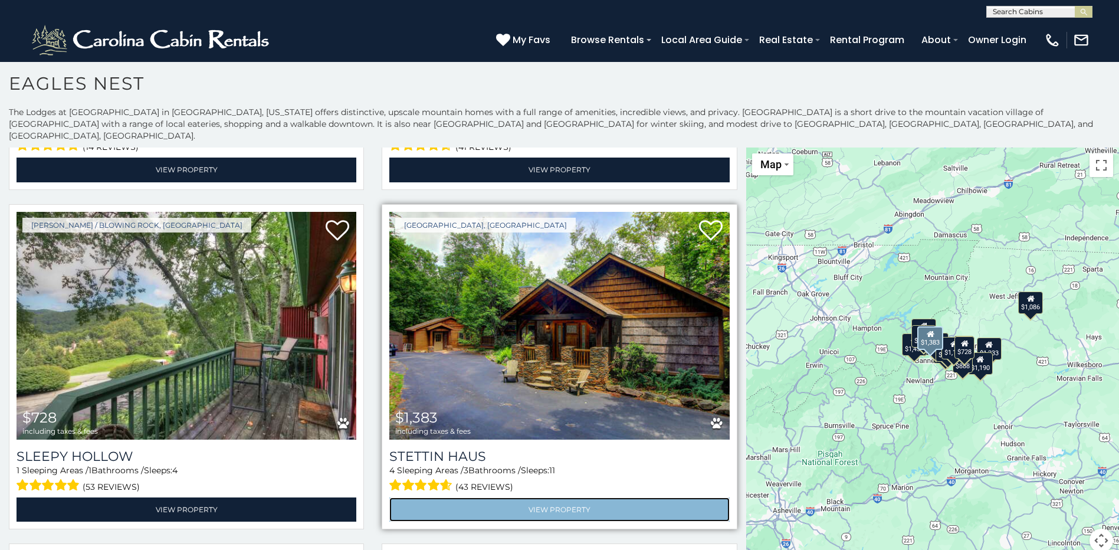
click at [563, 497] on link "View Property" at bounding box center [559, 509] width 340 height 24
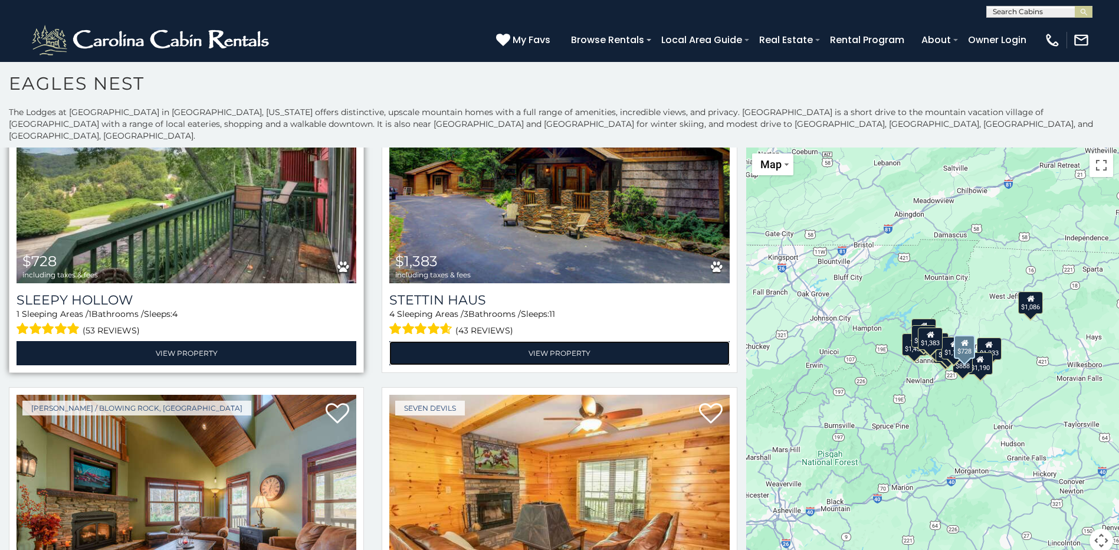
scroll to position [942, 0]
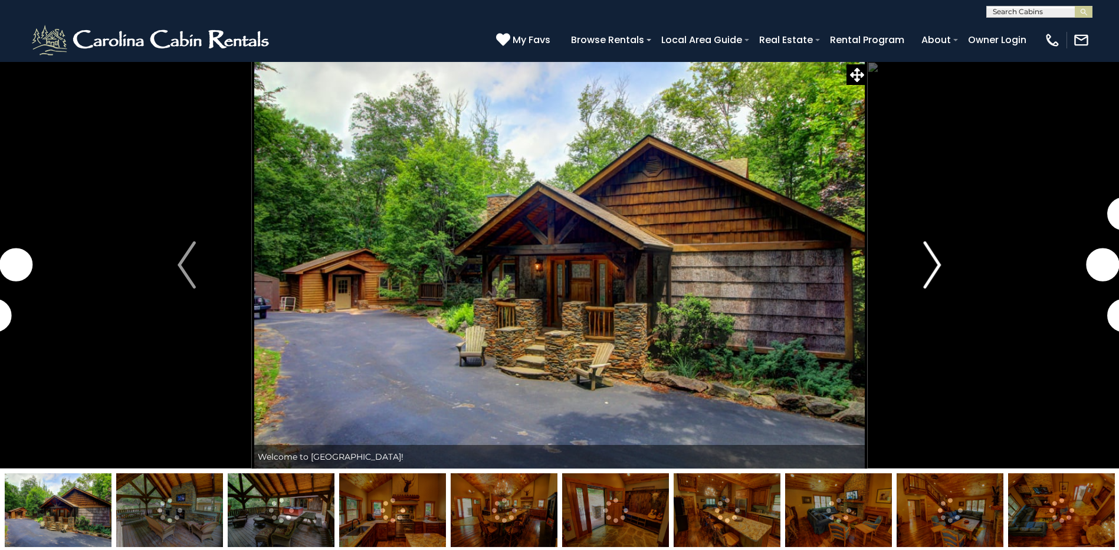
click at [924, 275] on img "Next" at bounding box center [932, 264] width 18 height 47
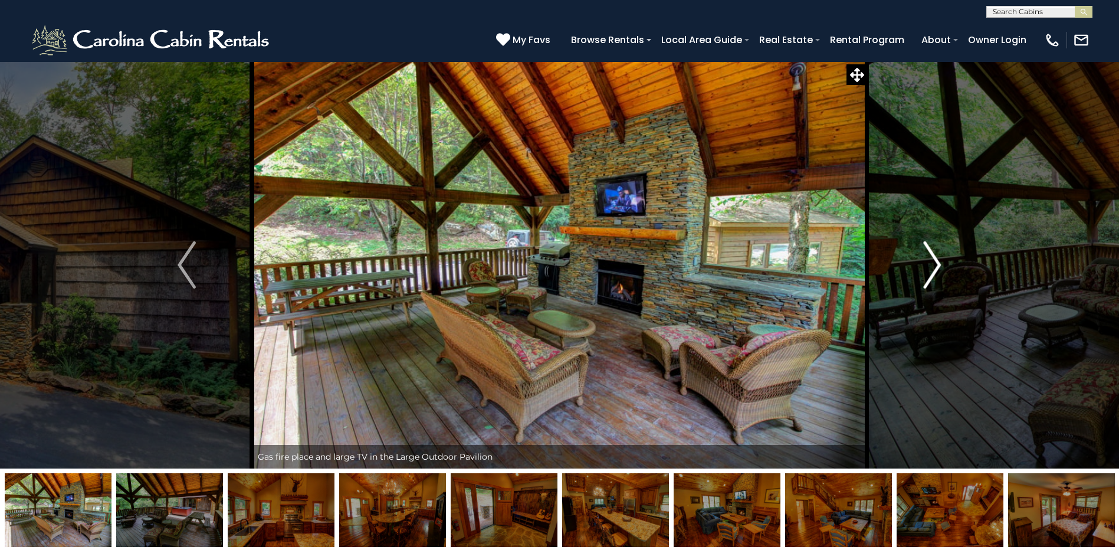
click at [934, 263] on img "Next" at bounding box center [932, 264] width 18 height 47
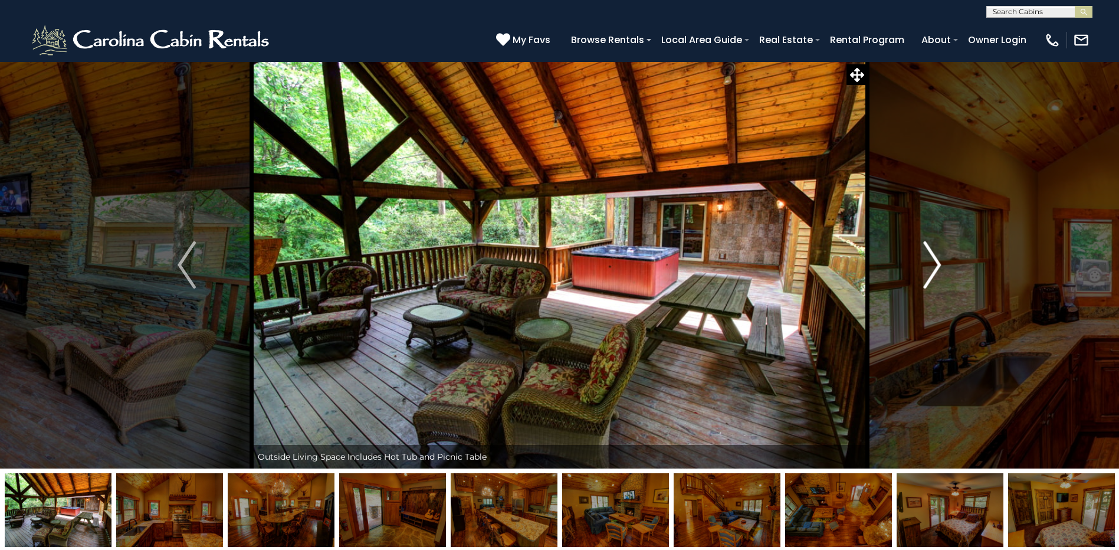
click at [934, 263] on img "Next" at bounding box center [932, 264] width 18 height 47
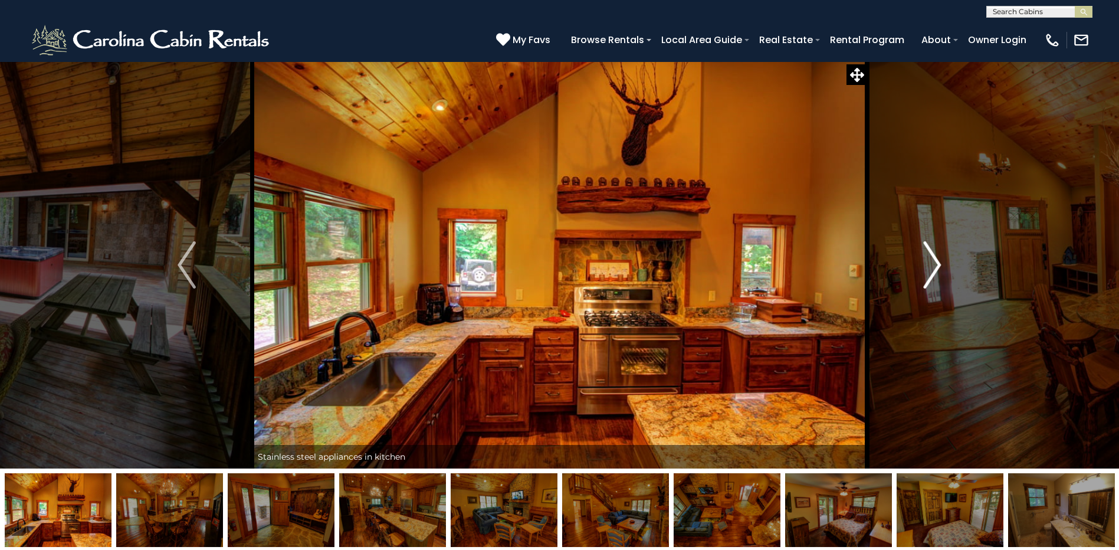
click at [934, 263] on img "Next" at bounding box center [932, 264] width 18 height 47
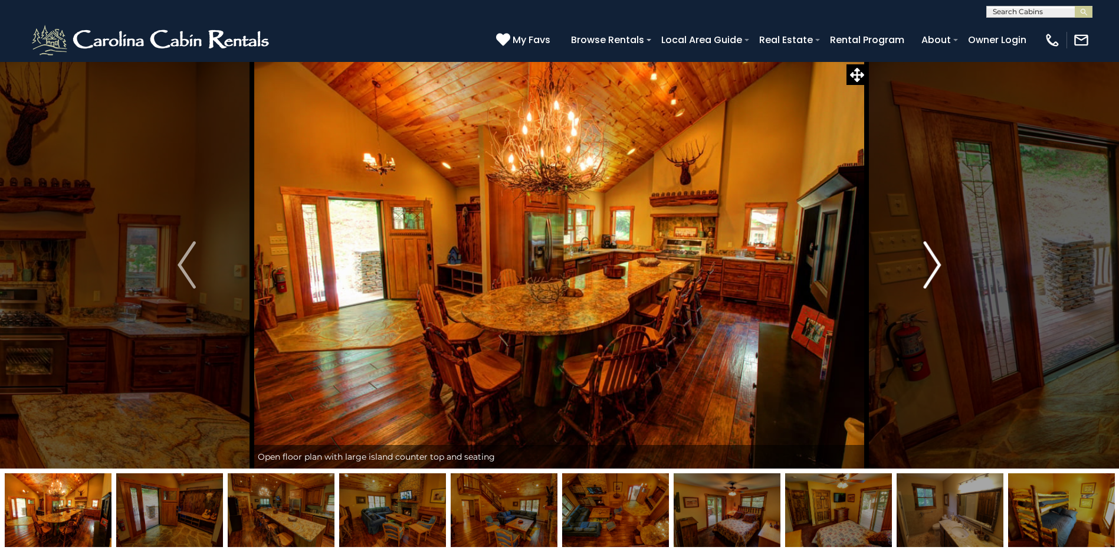
click at [934, 263] on img "Next" at bounding box center [932, 264] width 18 height 47
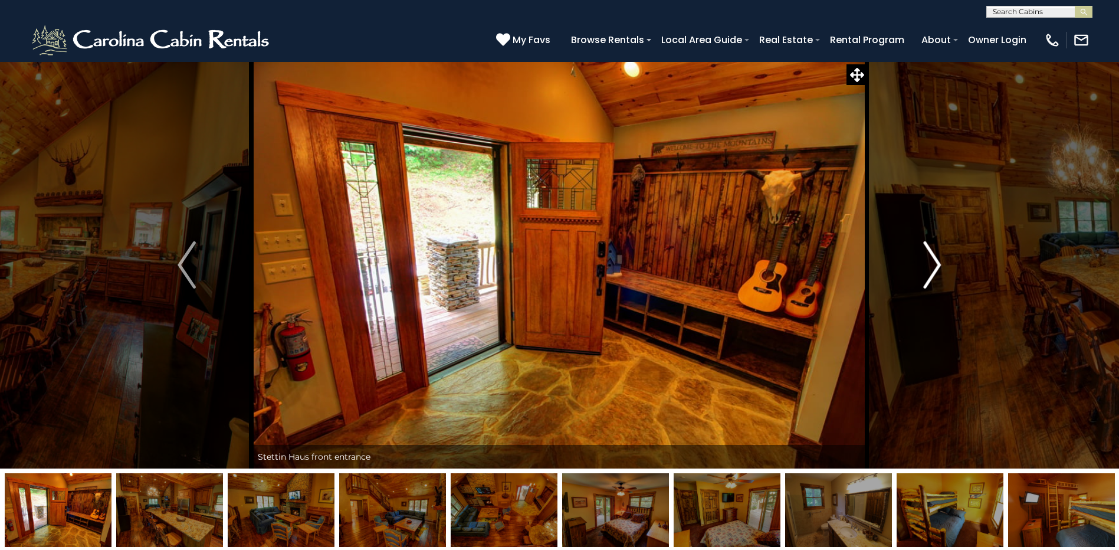
click at [934, 263] on img "Next" at bounding box center [932, 264] width 18 height 47
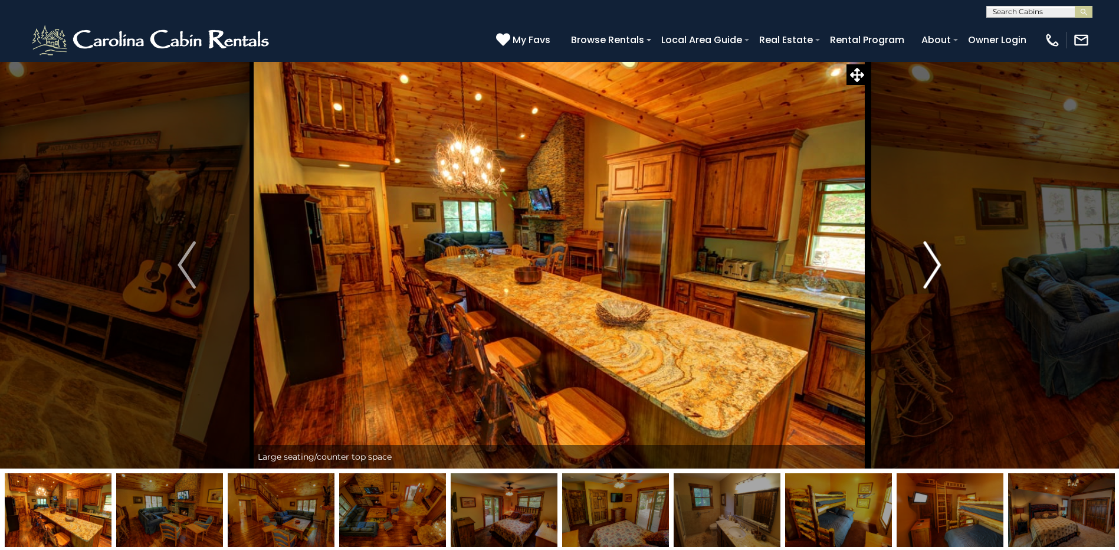
click at [934, 263] on img "Next" at bounding box center [932, 264] width 18 height 47
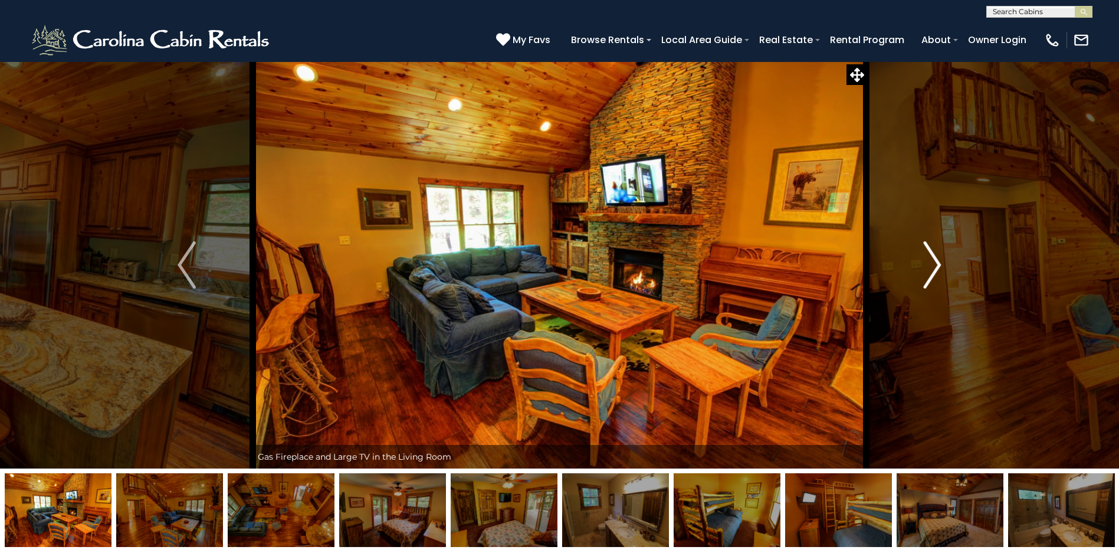
click at [934, 263] on img "Next" at bounding box center [932, 264] width 18 height 47
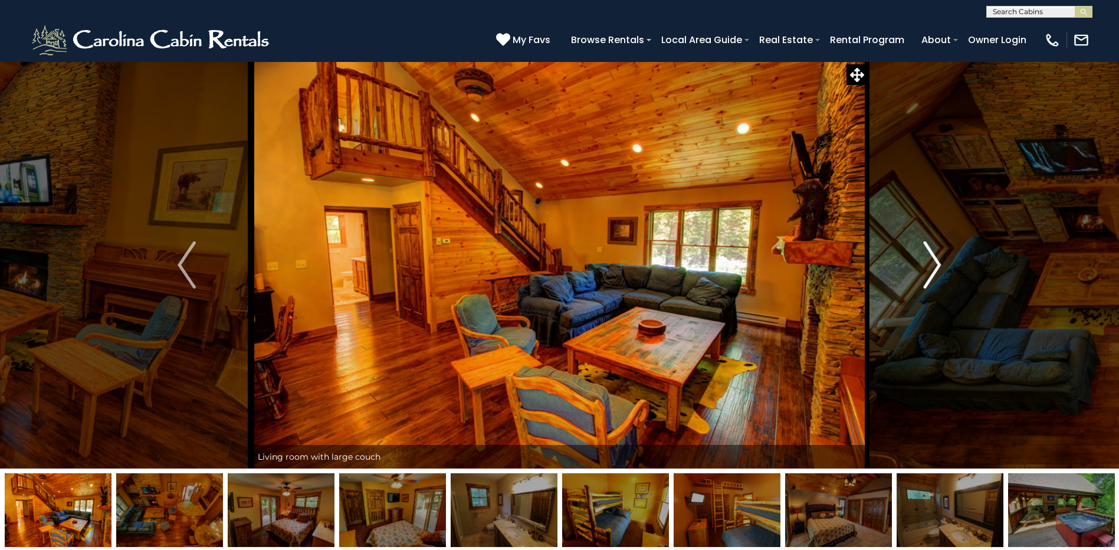
click at [934, 263] on img "Next" at bounding box center [932, 264] width 18 height 47
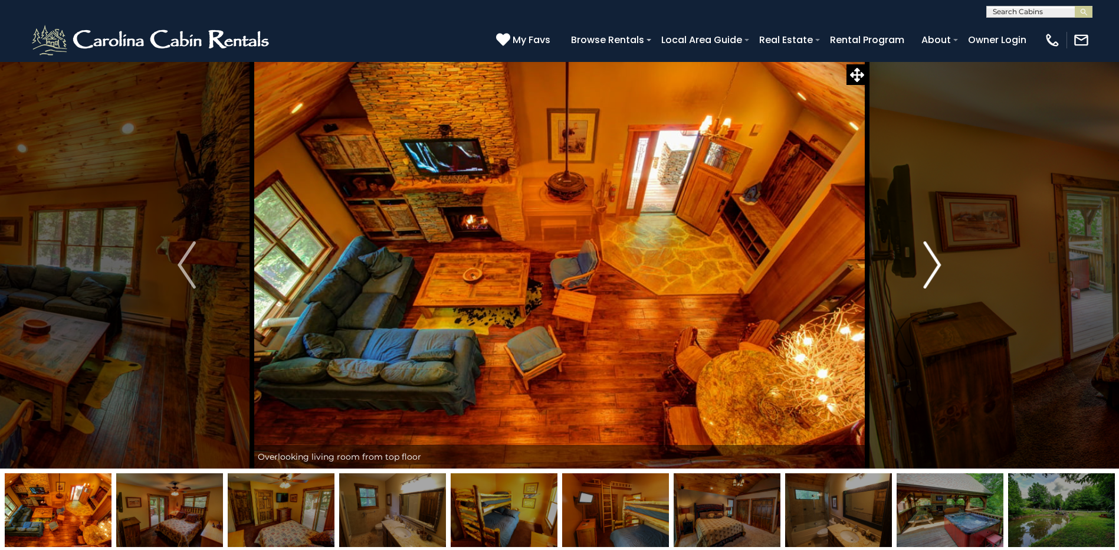
click at [934, 263] on img "Next" at bounding box center [932, 264] width 18 height 47
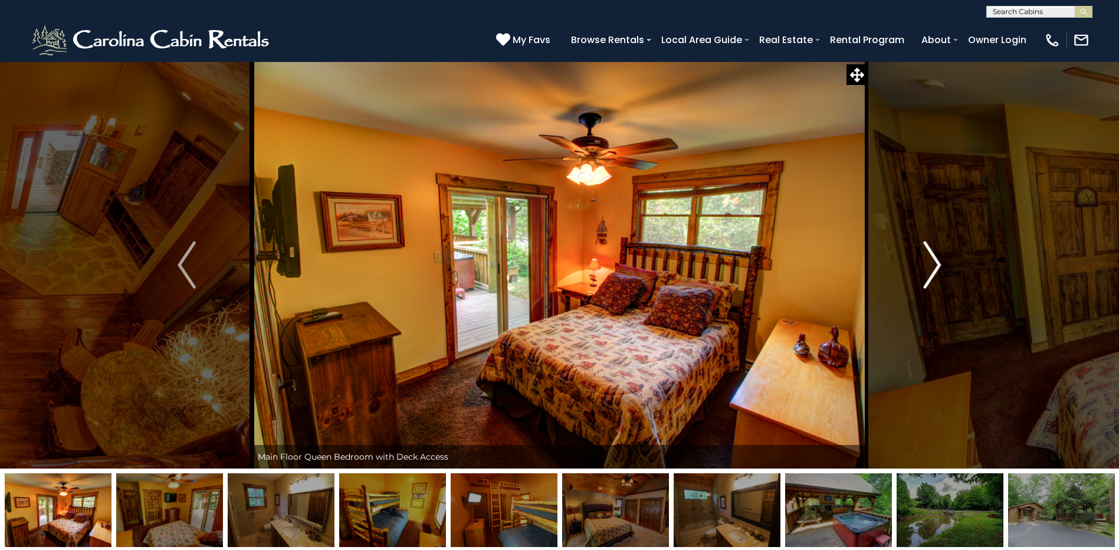
click at [934, 263] on img "Next" at bounding box center [932, 264] width 18 height 47
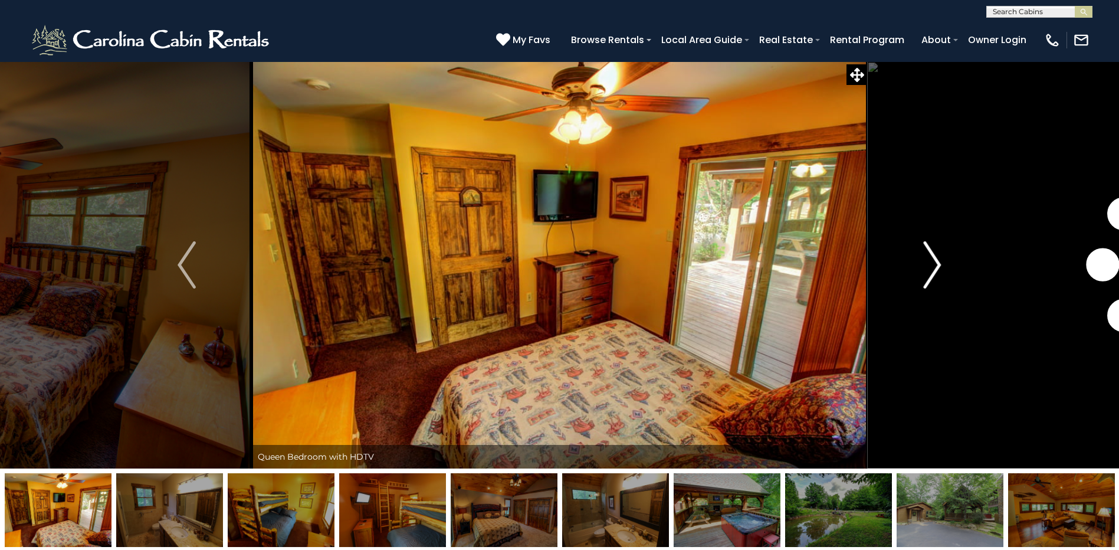
click at [934, 263] on img "Next" at bounding box center [932, 264] width 18 height 47
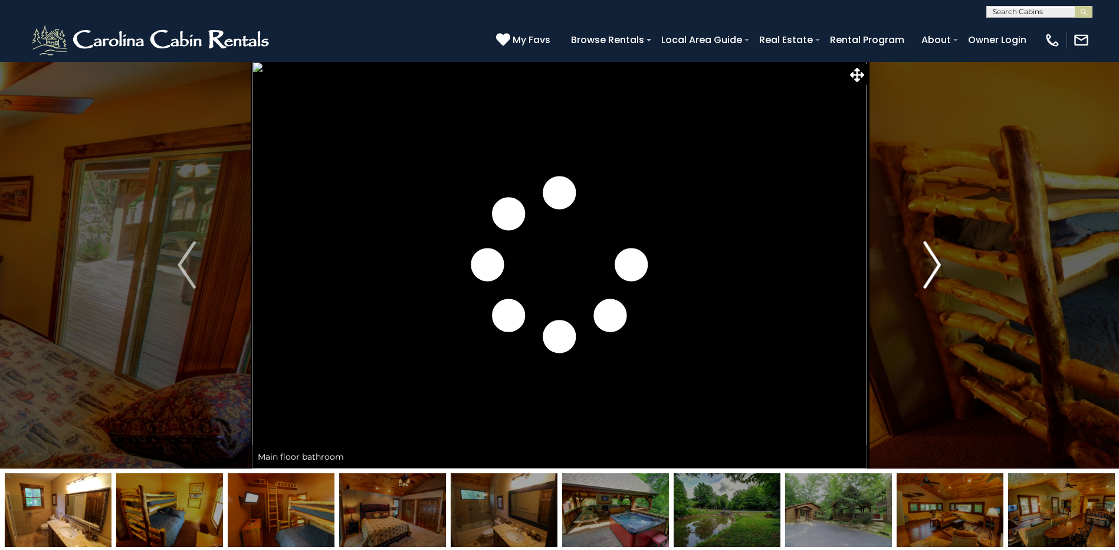
click at [934, 263] on img "Next" at bounding box center [932, 264] width 18 height 47
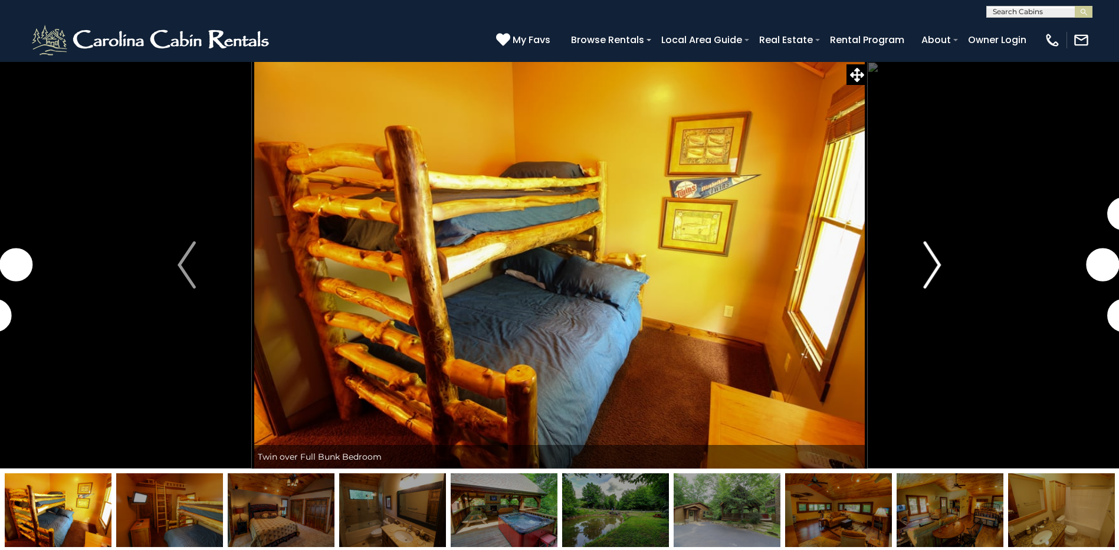
click at [934, 263] on img "Next" at bounding box center [932, 264] width 18 height 47
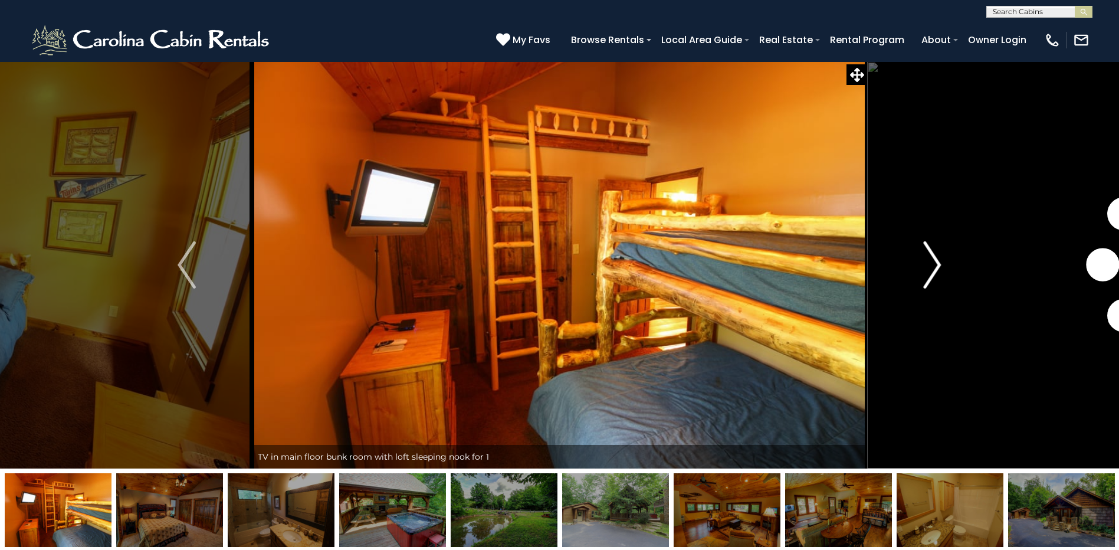
click at [934, 263] on img "Next" at bounding box center [932, 264] width 18 height 47
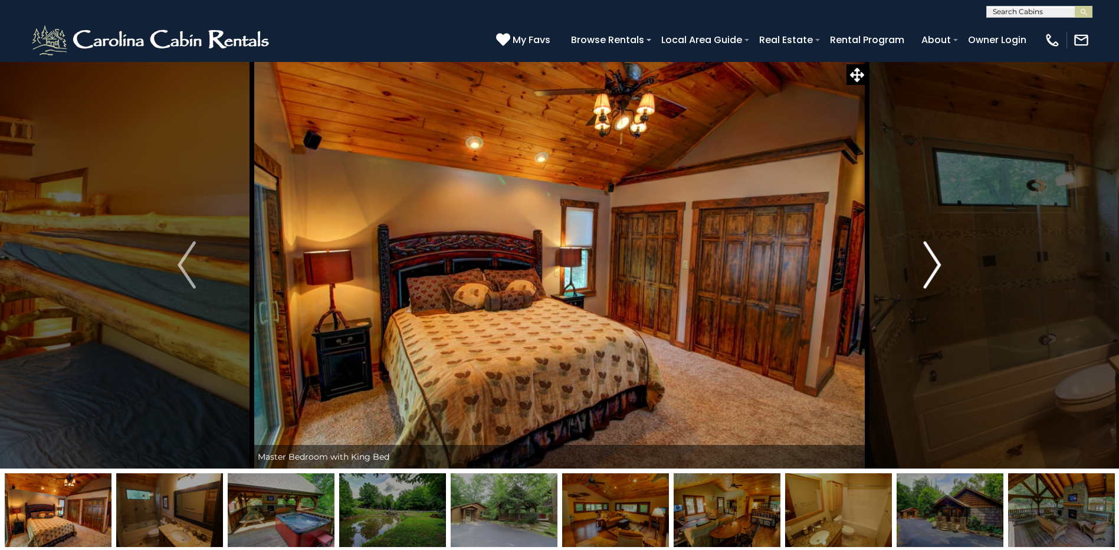
click at [934, 263] on img "Next" at bounding box center [932, 264] width 18 height 47
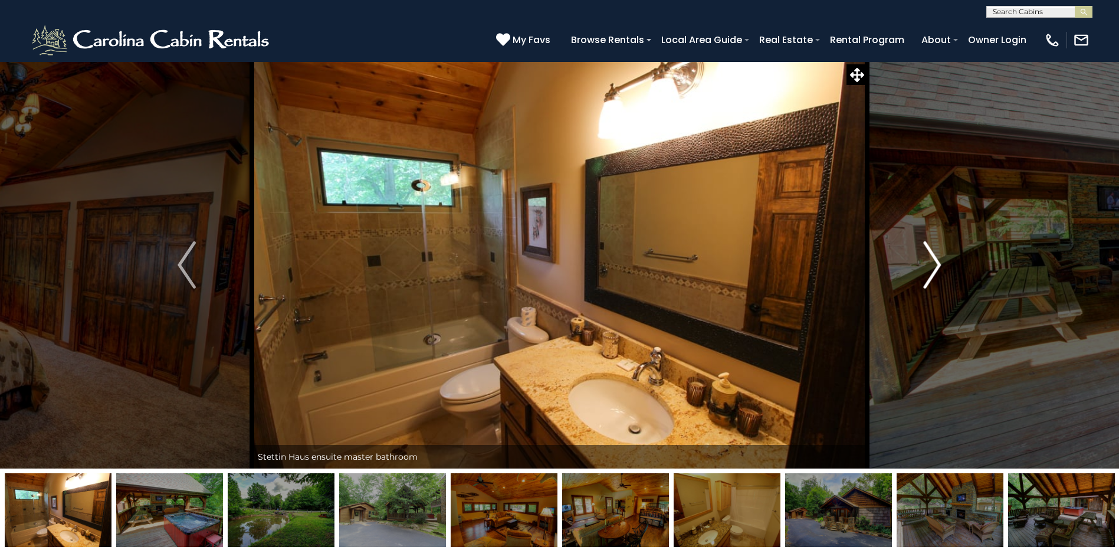
click at [934, 263] on img "Next" at bounding box center [932, 264] width 18 height 47
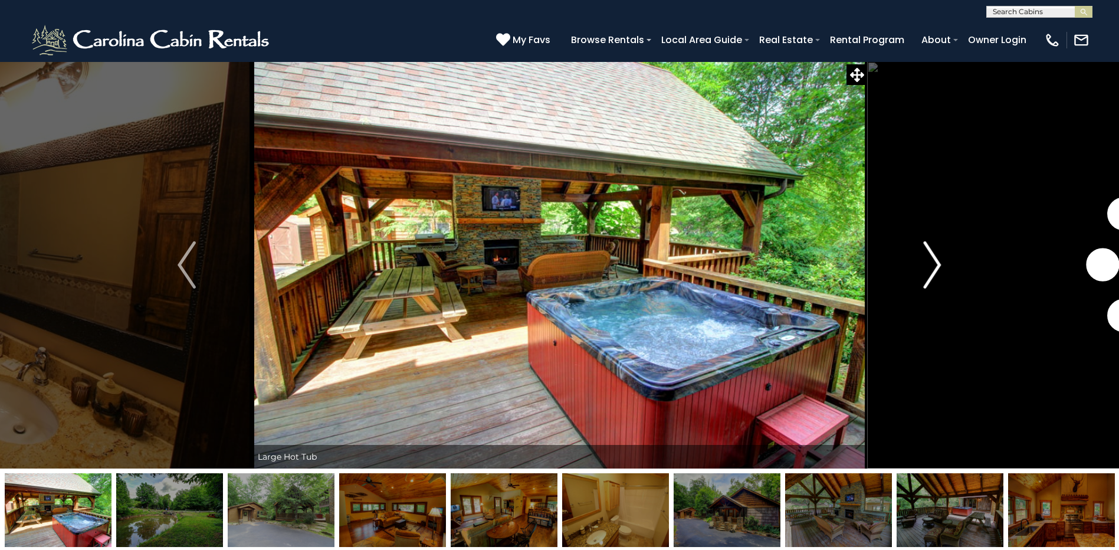
click at [934, 263] on img "Next" at bounding box center [932, 264] width 18 height 47
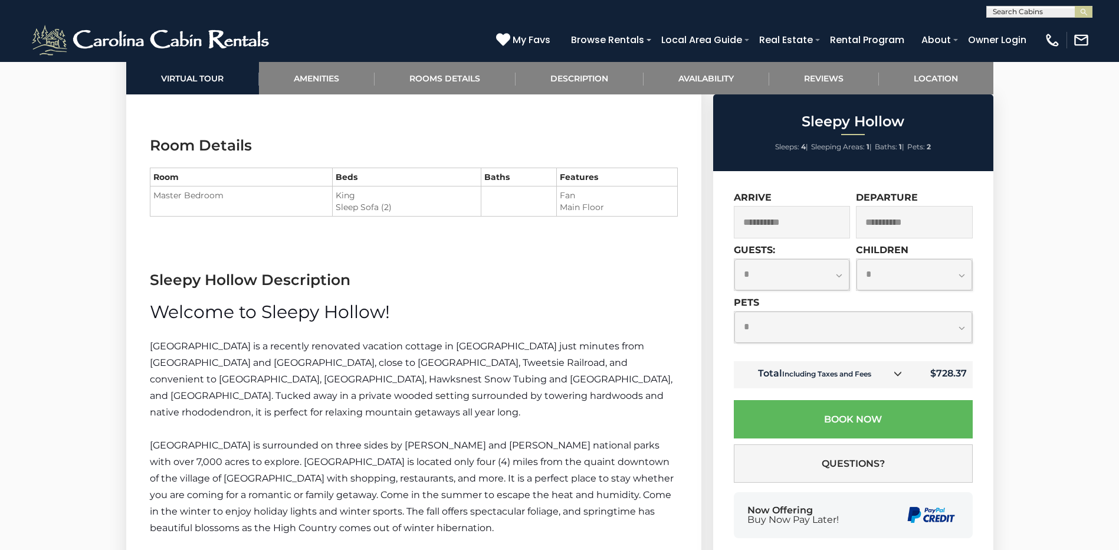
scroll to position [1593, 0]
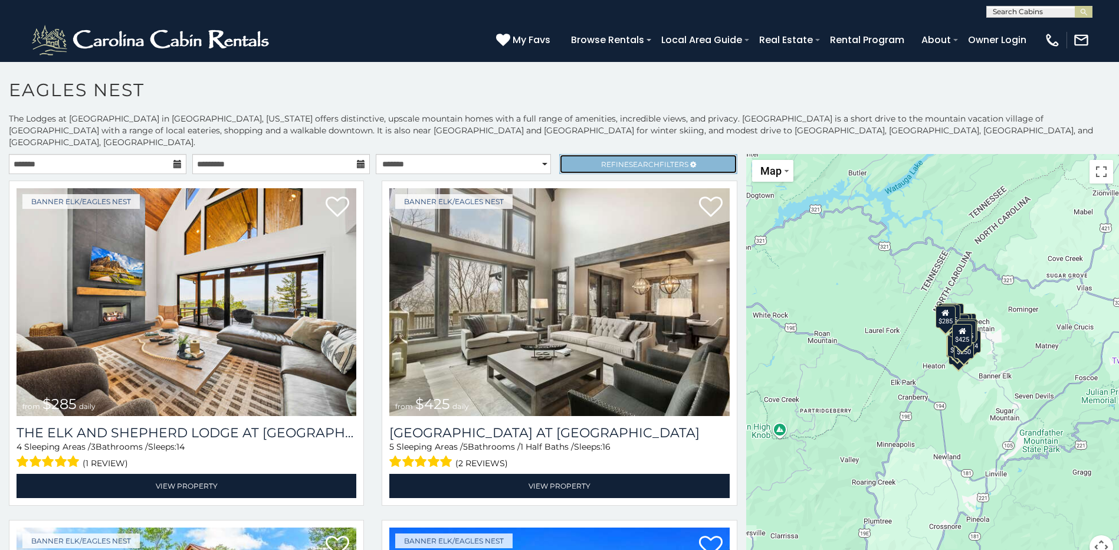
click at [616, 160] on span "Refine Search Filters" at bounding box center [644, 164] width 87 height 9
